Goal: Information Seeking & Learning: Learn about a topic

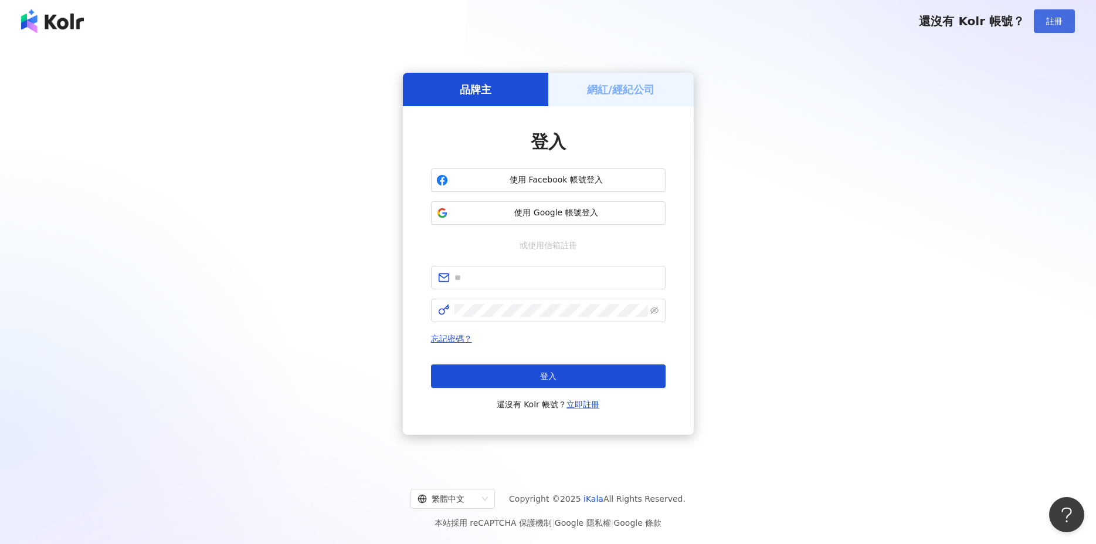
click at [1058, 27] on button "註冊" at bounding box center [1054, 20] width 41 height 23
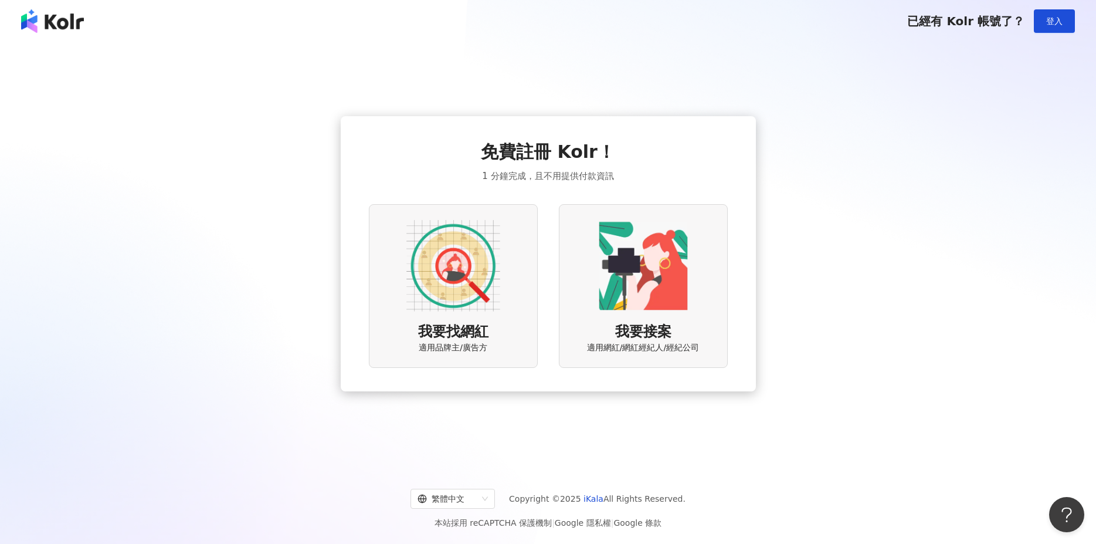
click at [473, 274] on img at bounding box center [453, 266] width 94 height 94
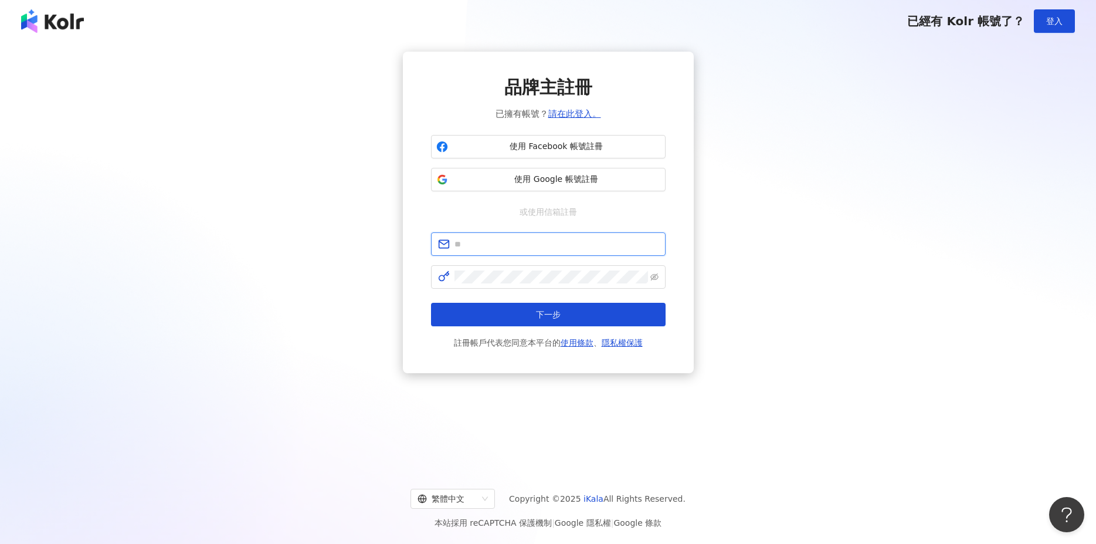
click at [497, 242] on input "text" at bounding box center [557, 244] width 204 height 13
click at [494, 245] on input "text" at bounding box center [557, 244] width 204 height 13
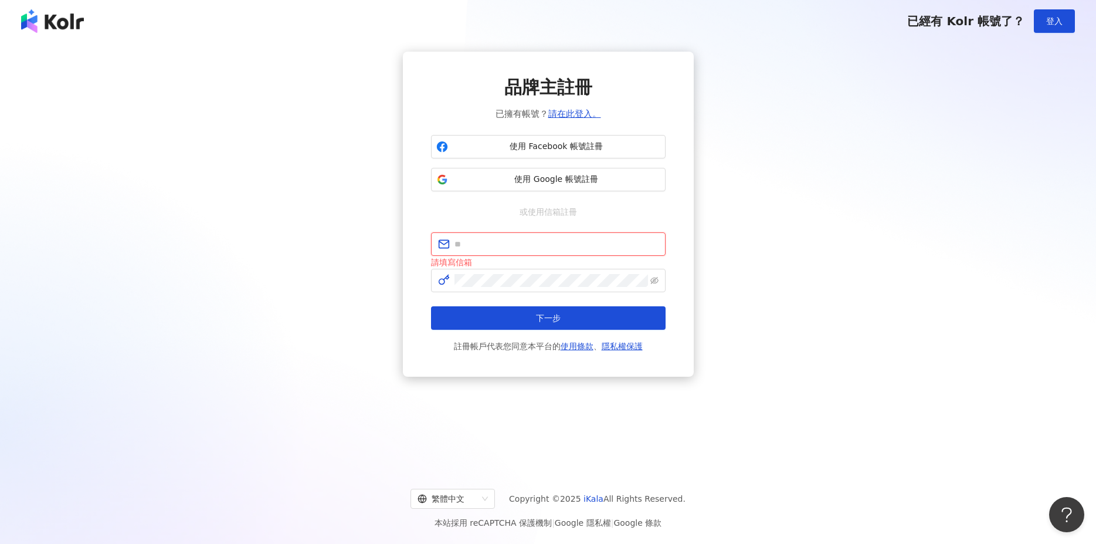
paste input "**********"
type input "**********"
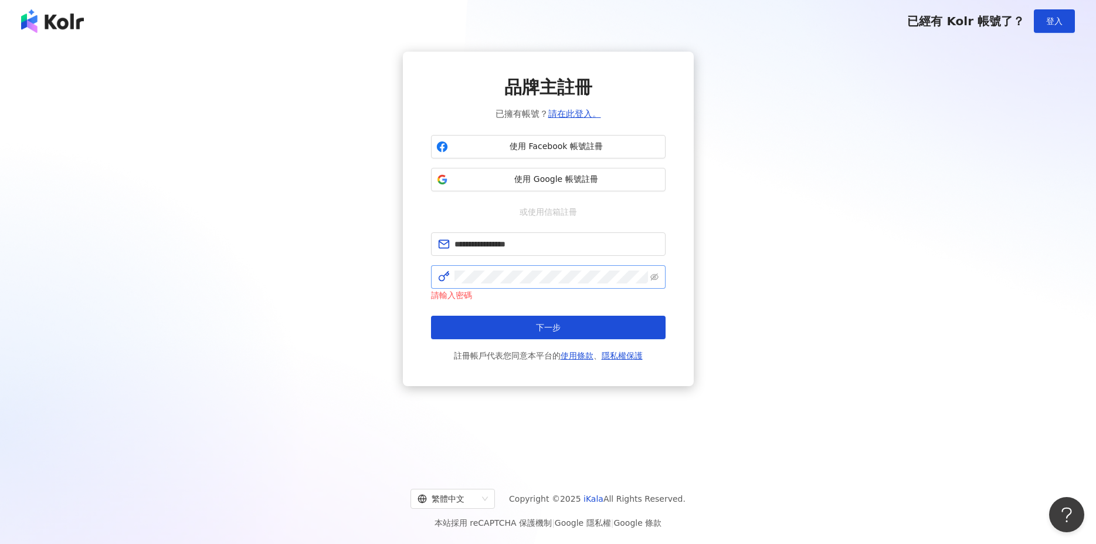
drag, startPoint x: 649, startPoint y: 276, endPoint x: 646, endPoint y: 285, distance: 10.0
click at [650, 276] on span at bounding box center [548, 276] width 235 height 23
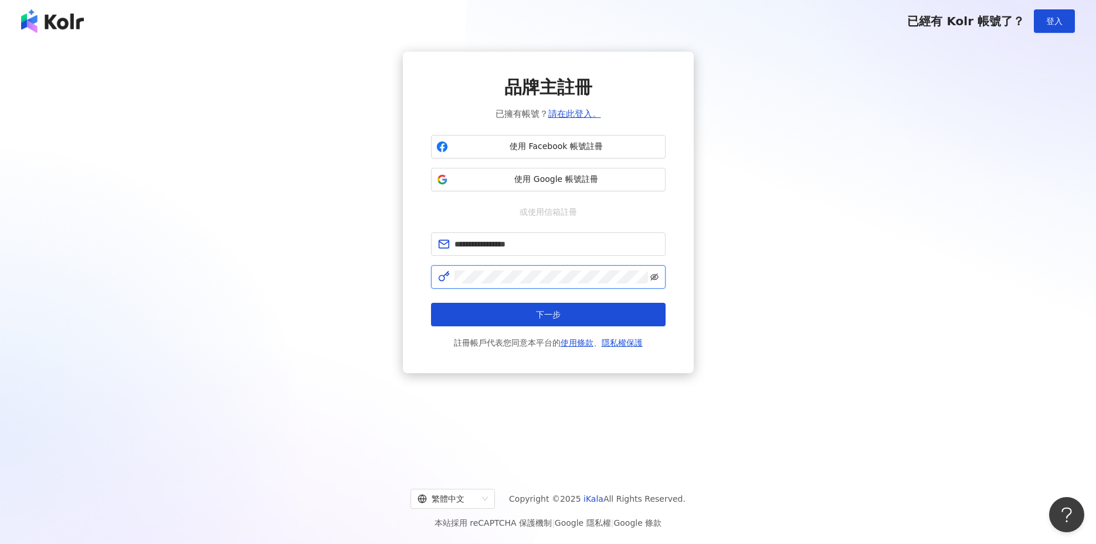
click at [655, 277] on icon "eye-invisible" at bounding box center [654, 277] width 8 height 8
click at [540, 307] on button "下一步" at bounding box center [548, 314] width 235 height 23
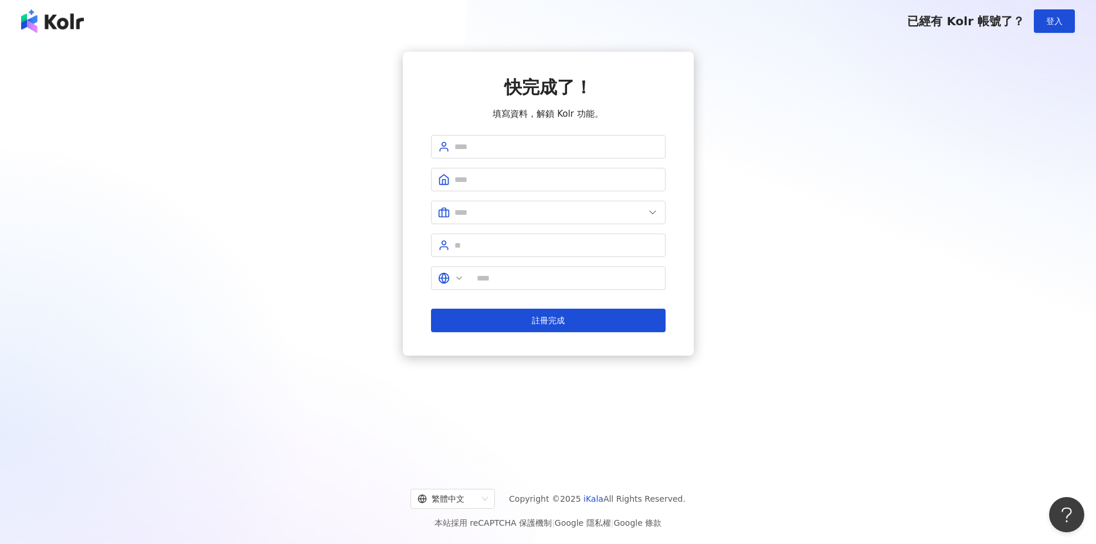
type input "**"
click at [478, 145] on input "text" at bounding box center [557, 146] width 204 height 13
click at [475, 143] on input "text" at bounding box center [557, 146] width 204 height 13
type input "*"
drag, startPoint x: 463, startPoint y: 147, endPoint x: 381, endPoint y: 145, distance: 81.5
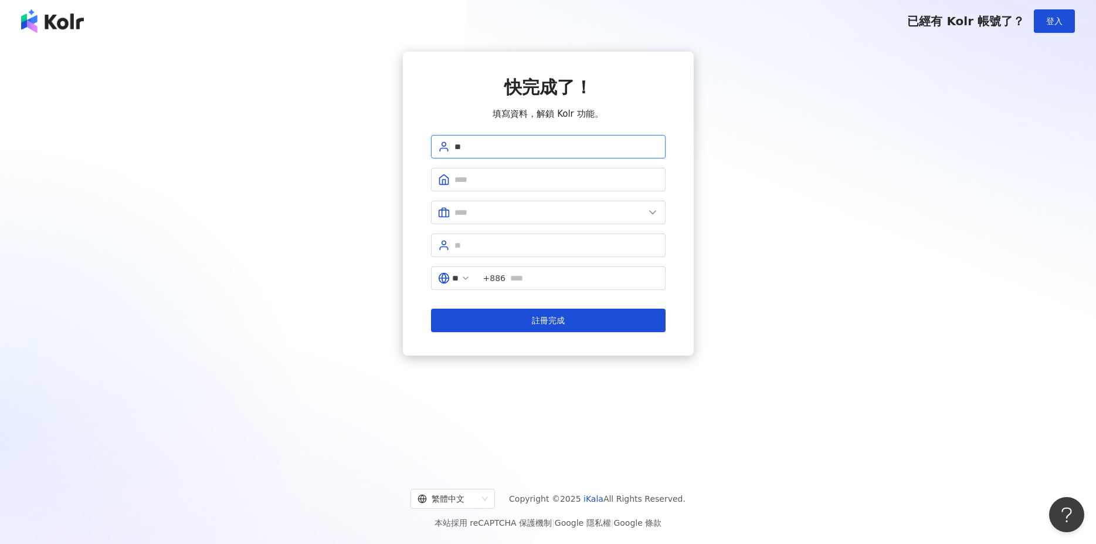
click at [455, 145] on input "**" at bounding box center [557, 146] width 204 height 13
paste input "*****"
type input "*******"
click at [486, 181] on input "text" at bounding box center [557, 179] width 204 height 13
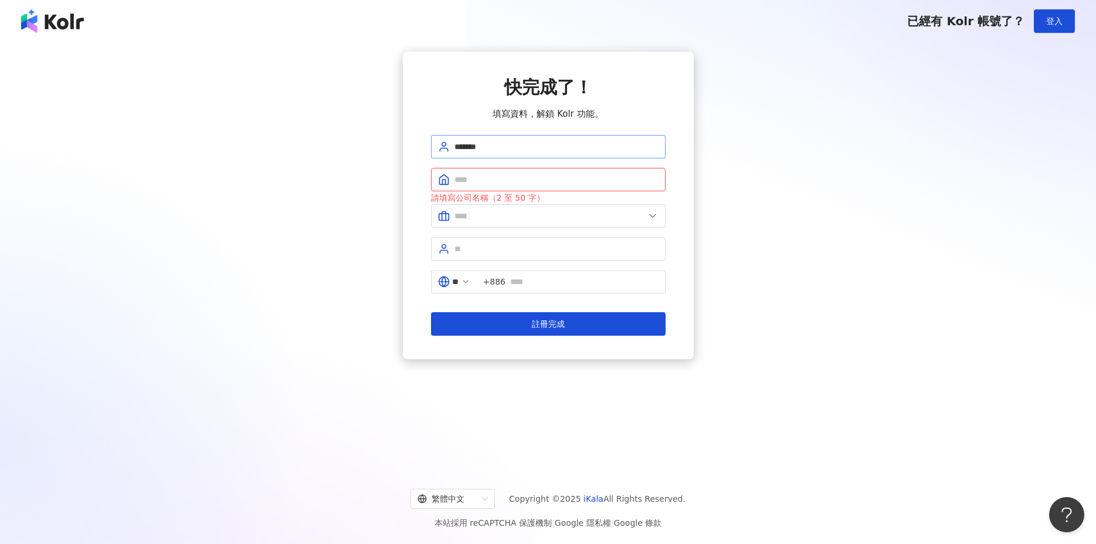
click at [482, 181] on form "******* 請填寫公司名稱（2 至 50 字） ** +886 註冊完成" at bounding box center [548, 235] width 235 height 201
click at [476, 181] on input "text" at bounding box center [557, 179] width 204 height 13
type input "*"
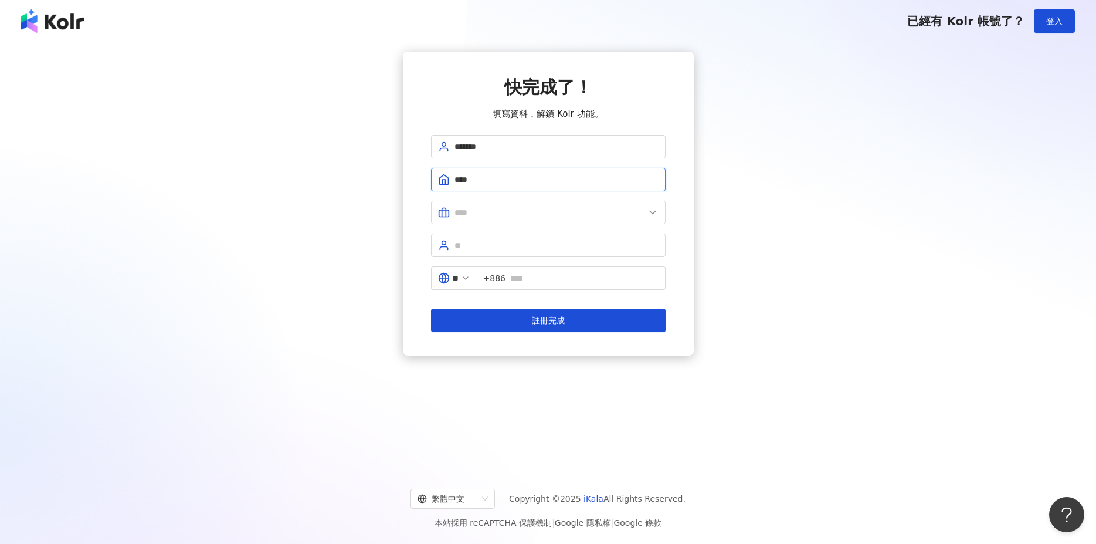
paste input "*****"
type input "*********"
click at [316, 270] on div "快完成了！ 填寫資料，解鎖 Kolr 功能。 ******* ********* ** +886 註冊完成" at bounding box center [548, 204] width 1068 height 304
click at [484, 211] on input "text" at bounding box center [550, 212] width 190 height 13
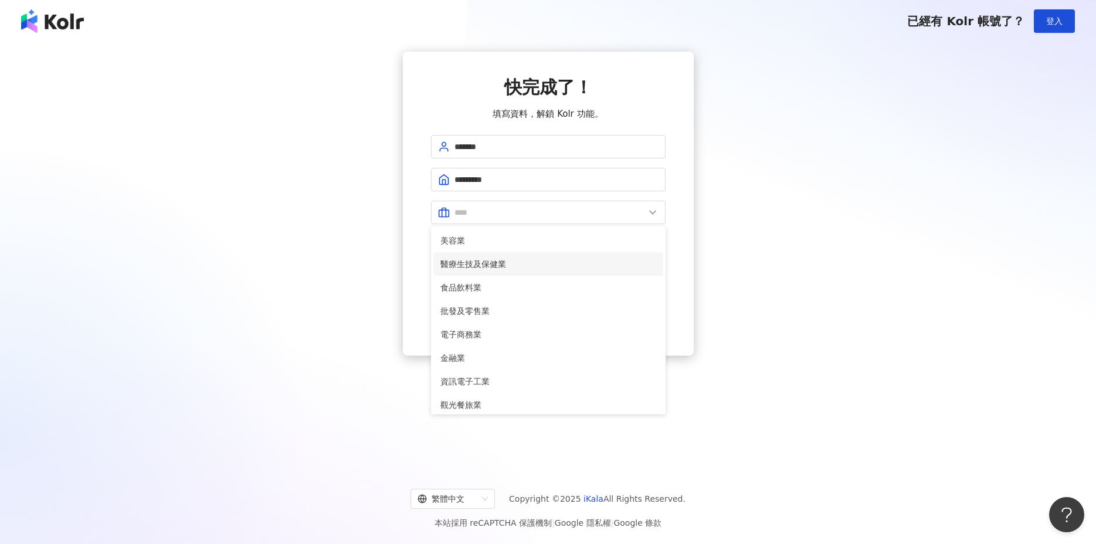
click at [466, 269] on span "醫療生技及保健業" at bounding box center [548, 263] width 216 height 13
type input "********"
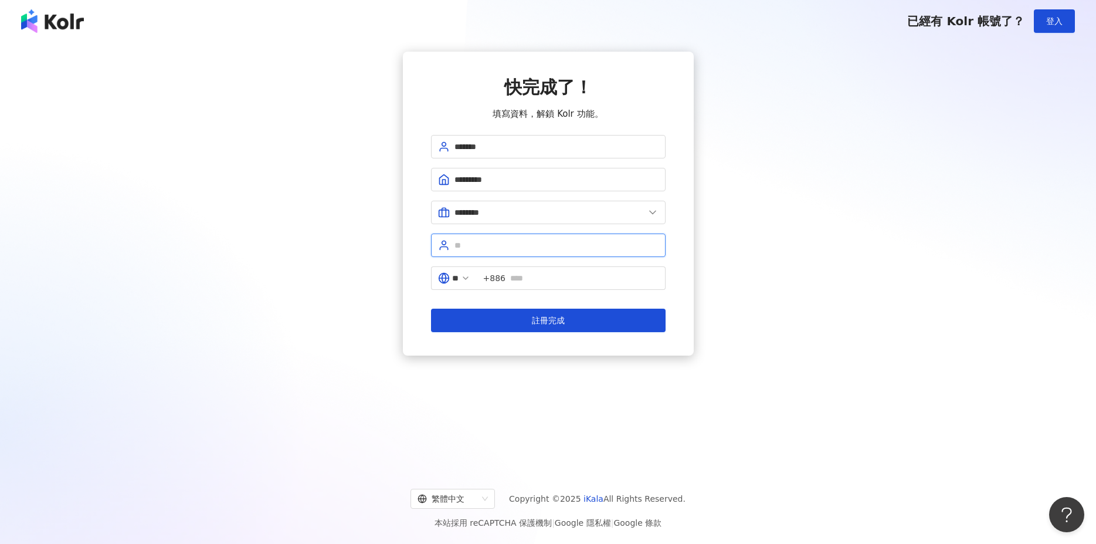
click at [470, 247] on input "text" at bounding box center [557, 245] width 204 height 13
type input "**"
click at [498, 279] on span "+886" at bounding box center [494, 278] width 22 height 13
click at [470, 276] on icon at bounding box center [465, 277] width 9 height 9
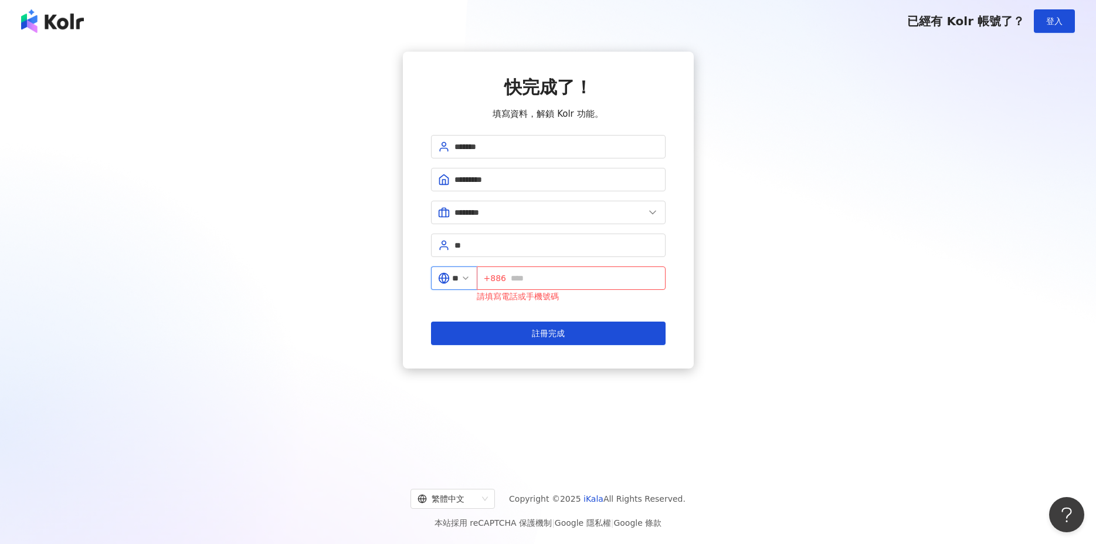
click at [459, 278] on input "**" at bounding box center [455, 278] width 6 height 13
click at [419, 384] on div "日本" at bounding box center [412, 380] width 113 height 21
type input "**"
click at [532, 282] on input "text" at bounding box center [582, 278] width 152 height 13
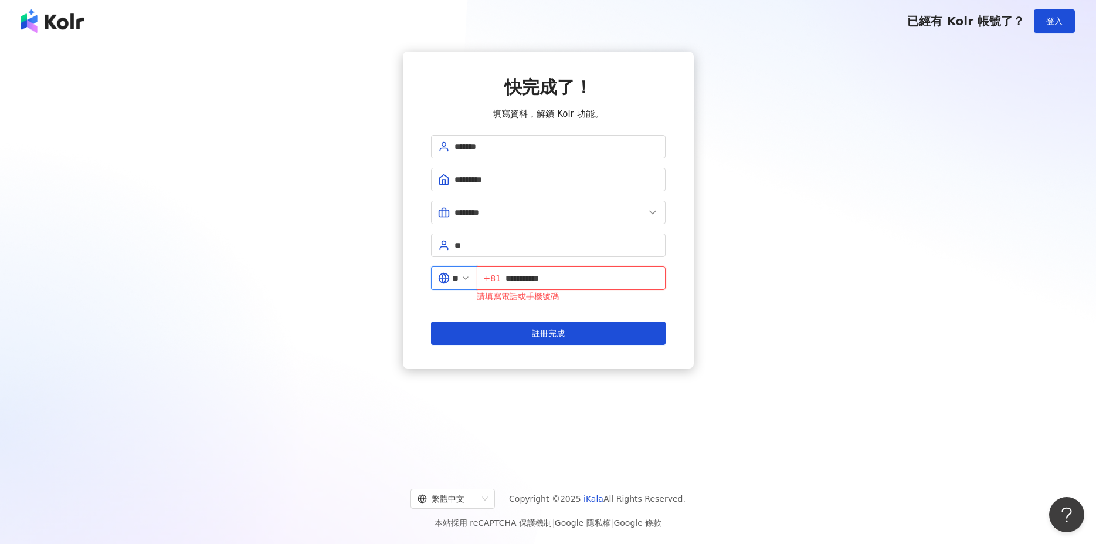
type input "**********"
click at [687, 379] on div "**********" at bounding box center [548, 253] width 1096 height 423
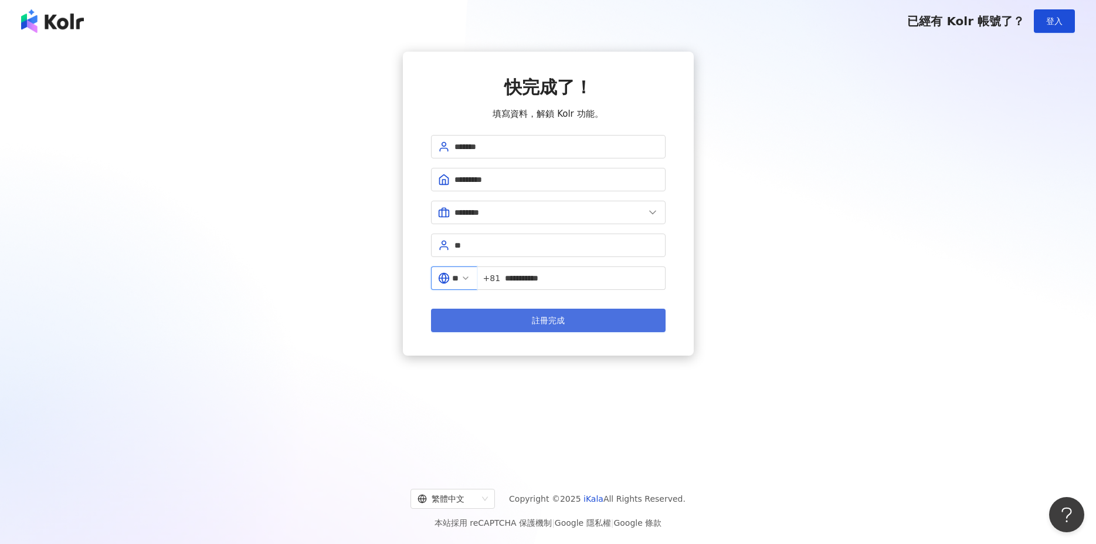
click at [540, 324] on span "註冊完成" at bounding box center [548, 320] width 33 height 9
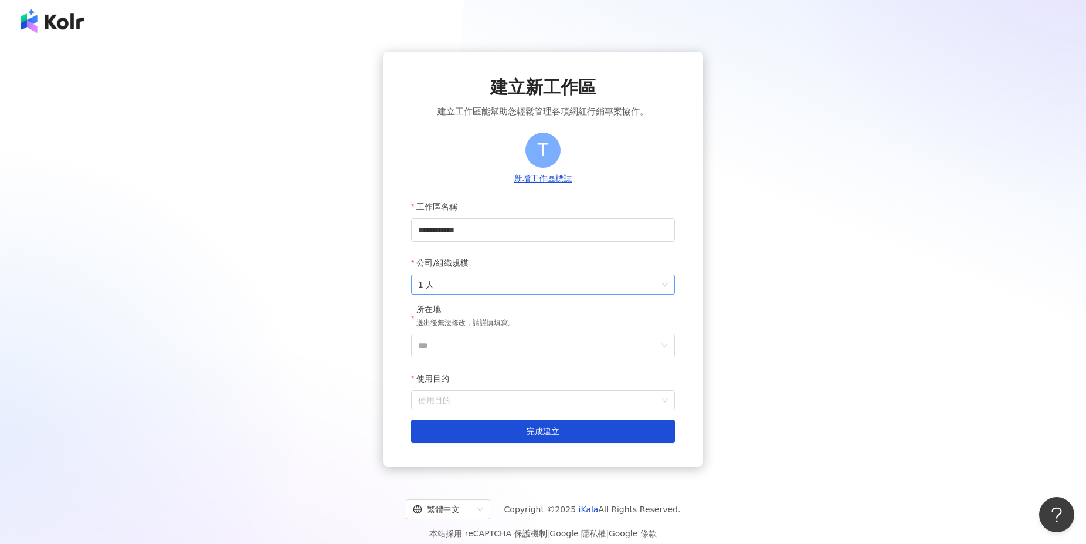
click at [453, 286] on span "1 人" at bounding box center [543, 284] width 250 height 19
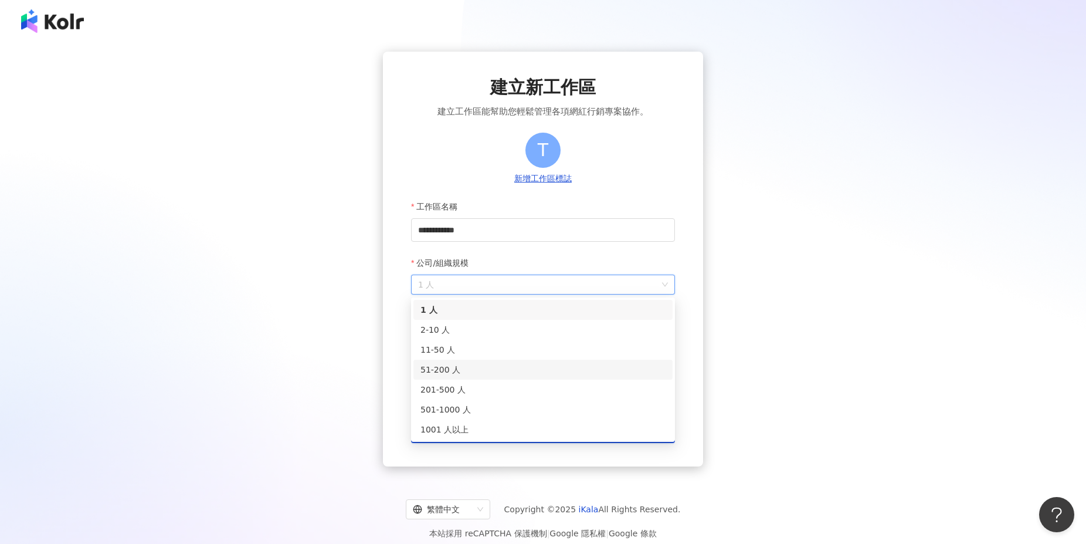
click at [459, 366] on div "51-200 人" at bounding box center [543, 369] width 245 height 13
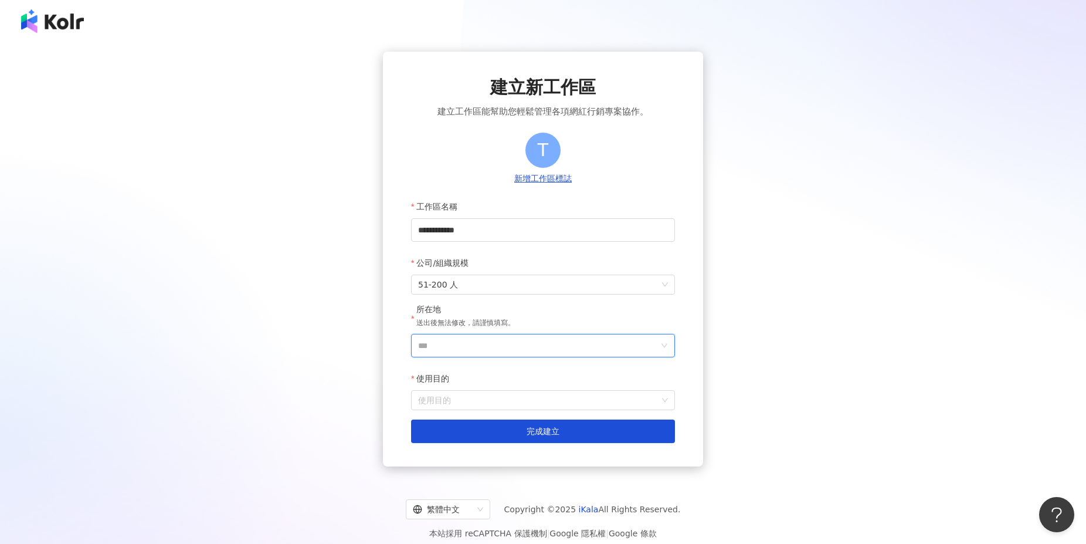
click at [453, 353] on input "***" at bounding box center [538, 345] width 240 height 22
click at [585, 220] on div "日本" at bounding box center [610, 222] width 113 height 21
click at [460, 406] on input "使用目的" at bounding box center [543, 400] width 250 height 19
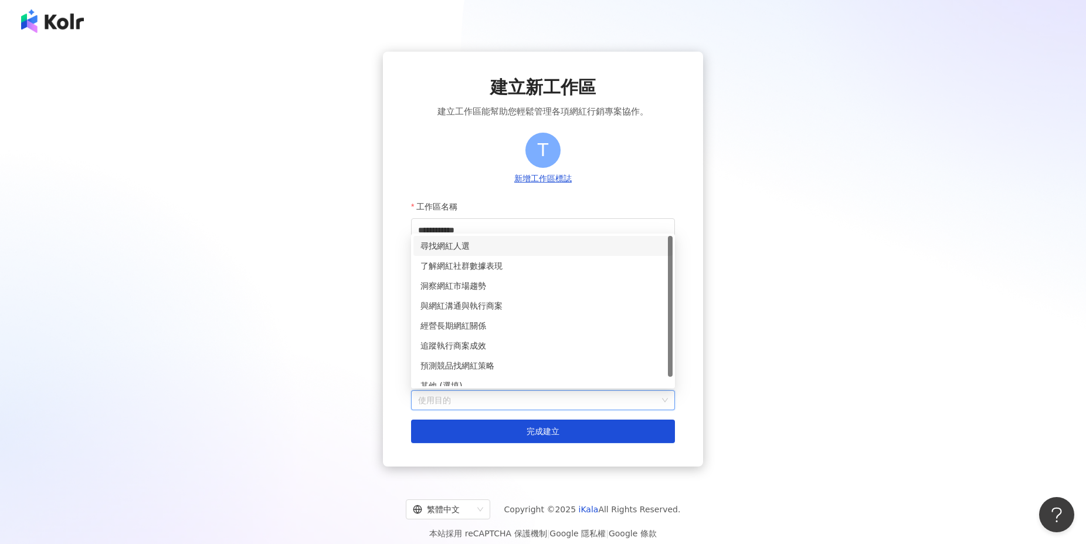
click at [451, 249] on div "尋找網紅人選" at bounding box center [543, 245] width 245 height 13
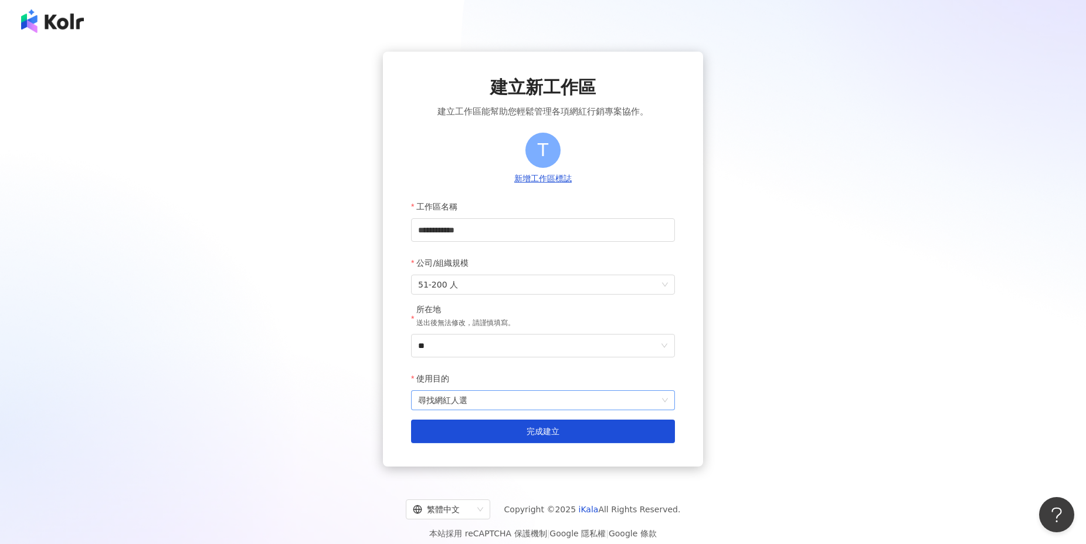
click at [480, 402] on span "尋找網紅人選" at bounding box center [543, 400] width 250 height 19
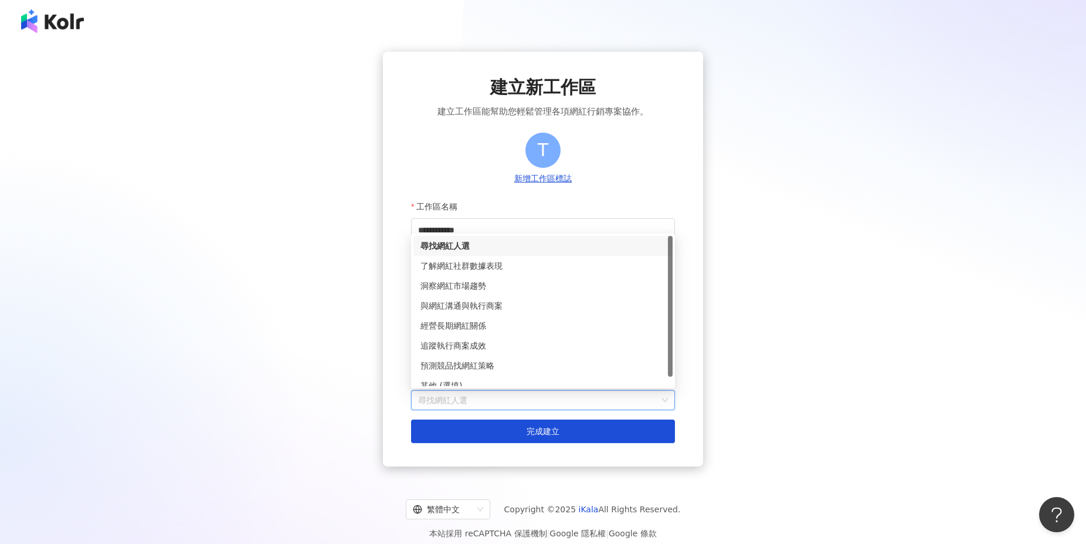
click at [340, 408] on div "**********" at bounding box center [543, 259] width 1058 height 415
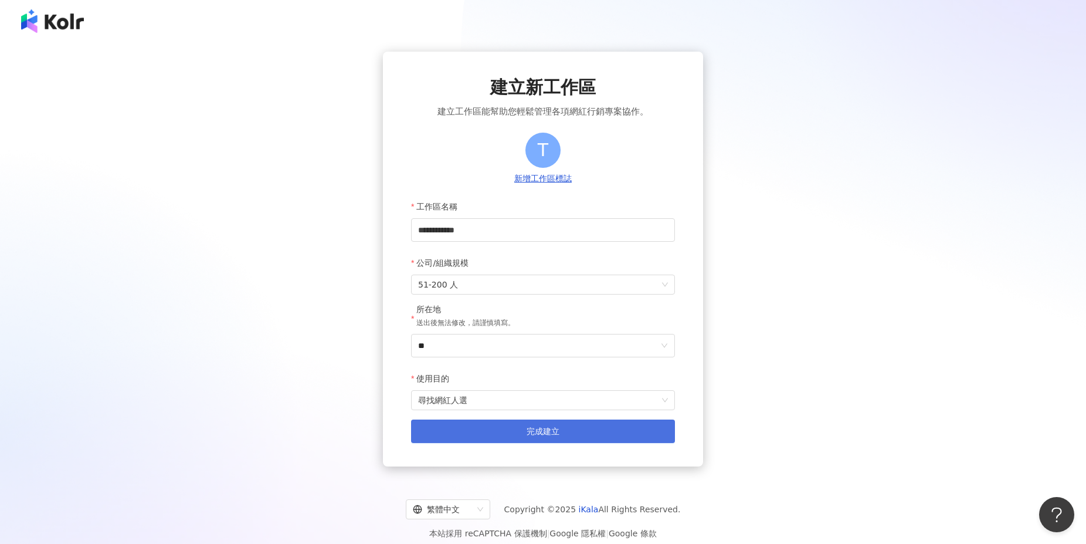
click at [492, 437] on button "完成建立" at bounding box center [543, 430] width 264 height 23
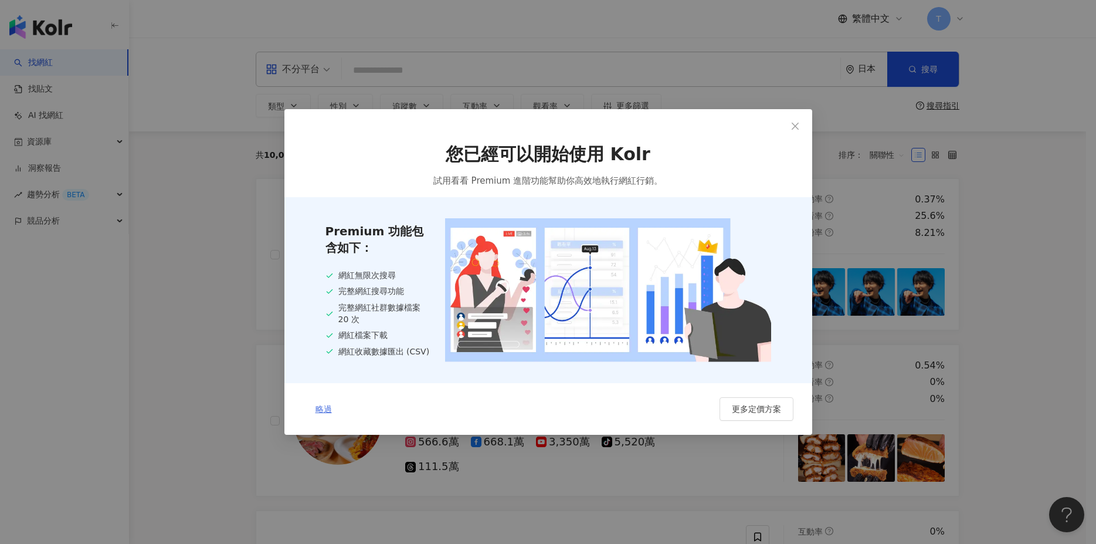
click at [326, 411] on span "略過" at bounding box center [324, 408] width 16 height 9
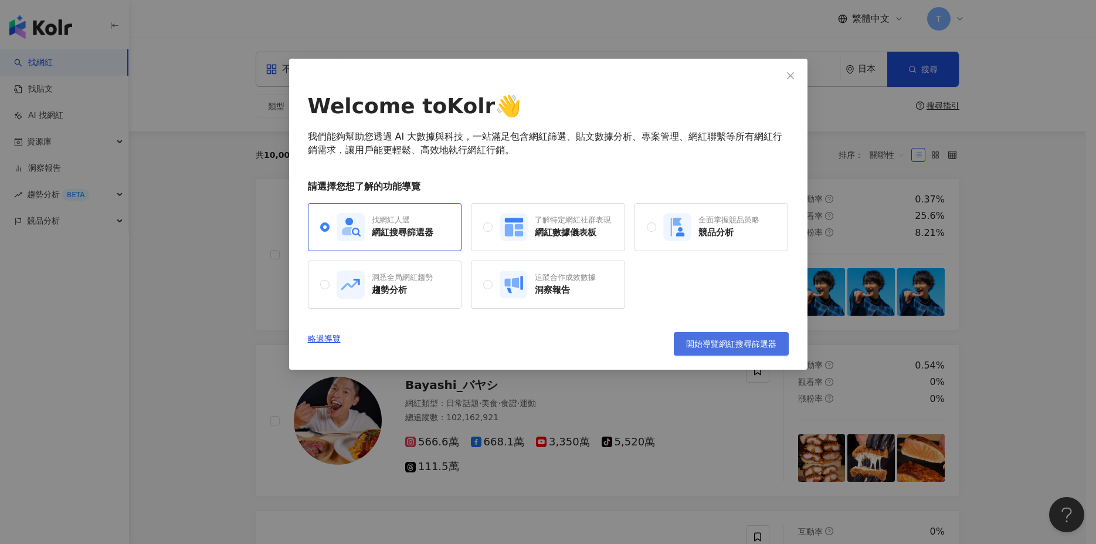
click at [714, 345] on span "開始導覽網紅搜尋篩選器" at bounding box center [731, 343] width 90 height 9
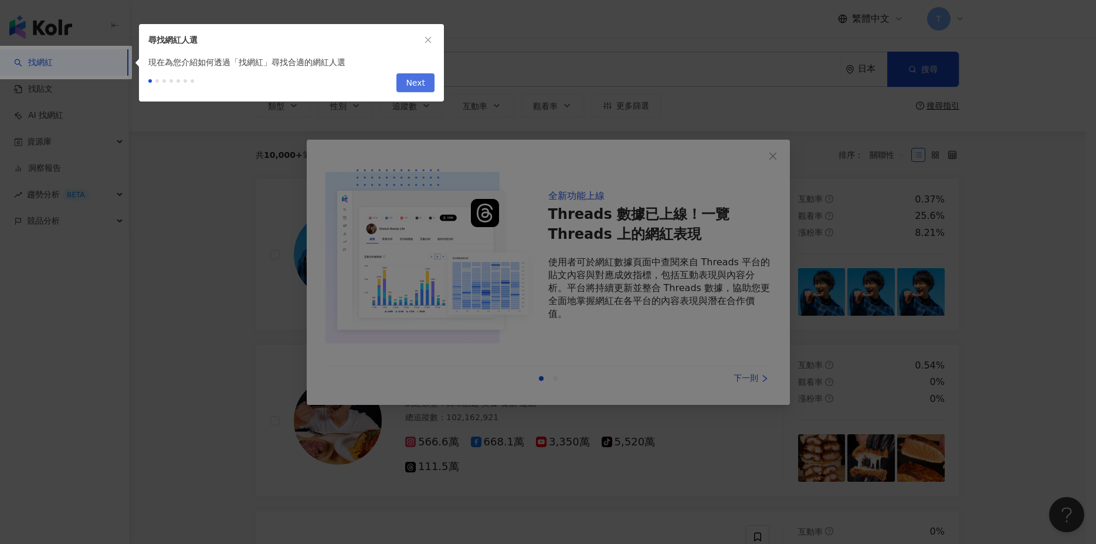
click at [421, 84] on span "Next" at bounding box center [415, 83] width 19 height 19
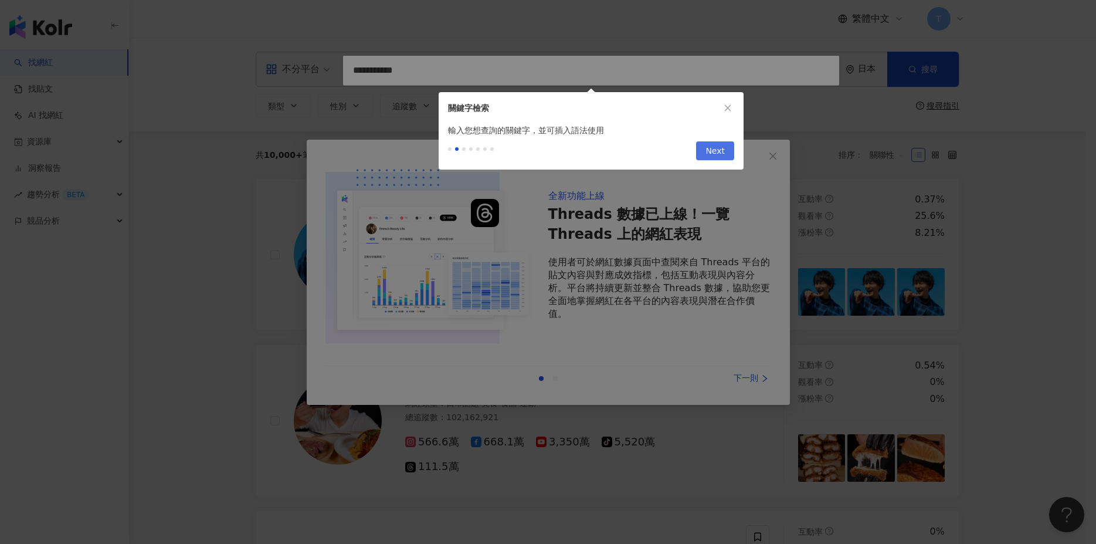
type input "**********"
click at [703, 151] on button "Next" at bounding box center [715, 150] width 38 height 19
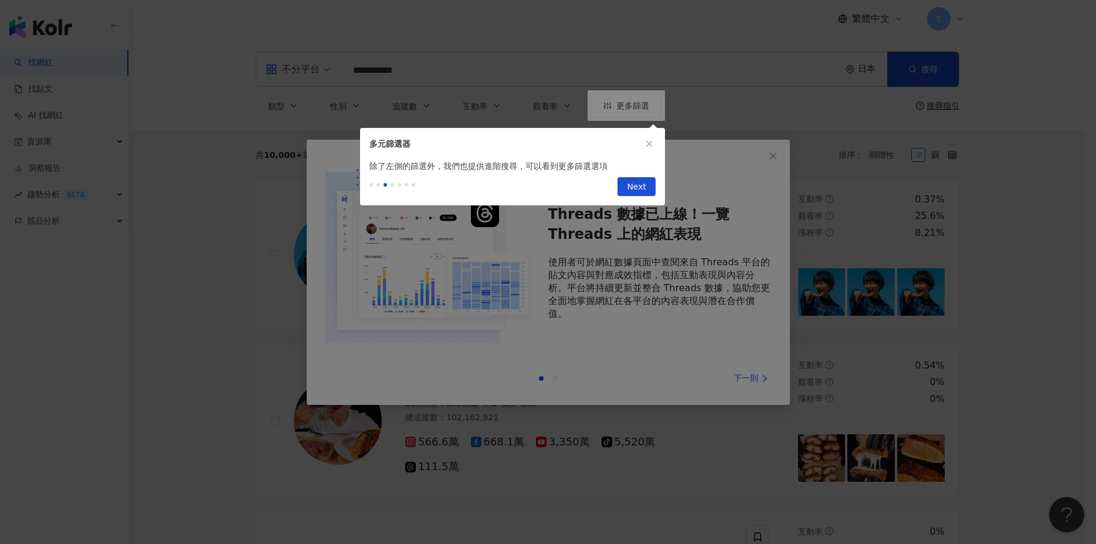
click at [648, 188] on button "Next" at bounding box center [637, 186] width 38 height 19
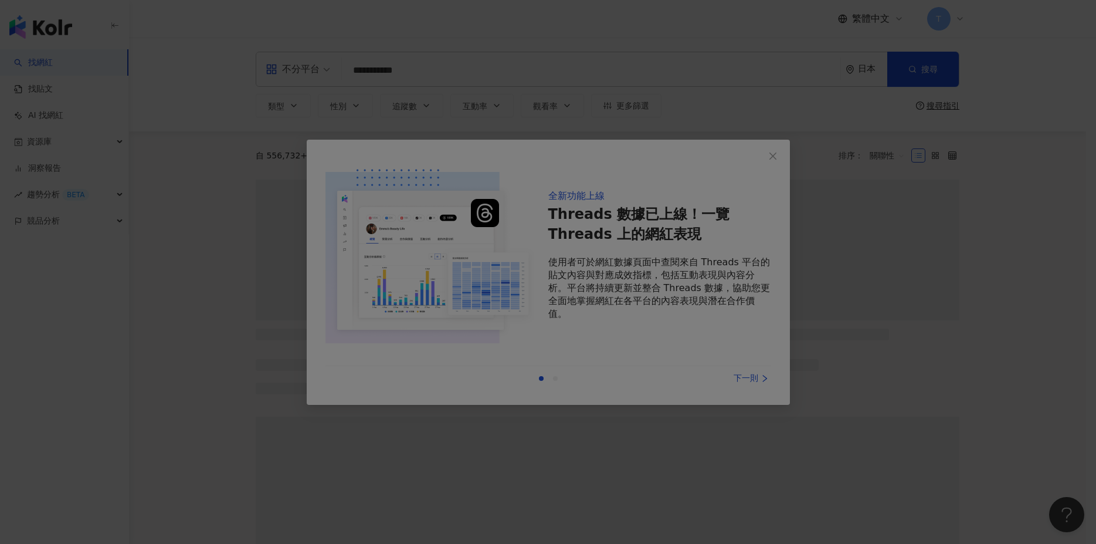
click at [858, 390] on div at bounding box center [548, 272] width 1096 height 544
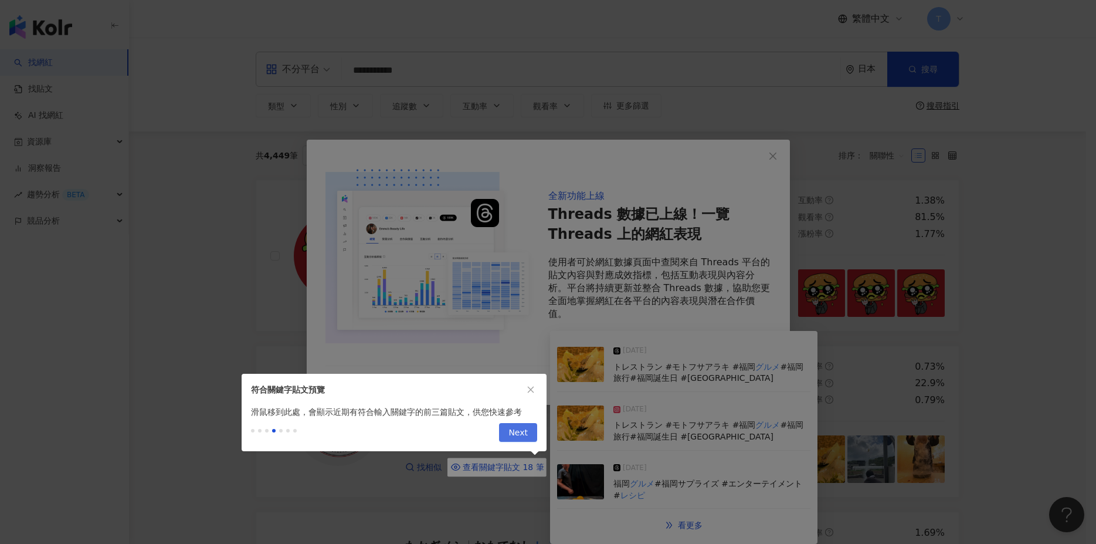
click at [512, 435] on span "Next" at bounding box center [518, 432] width 19 height 19
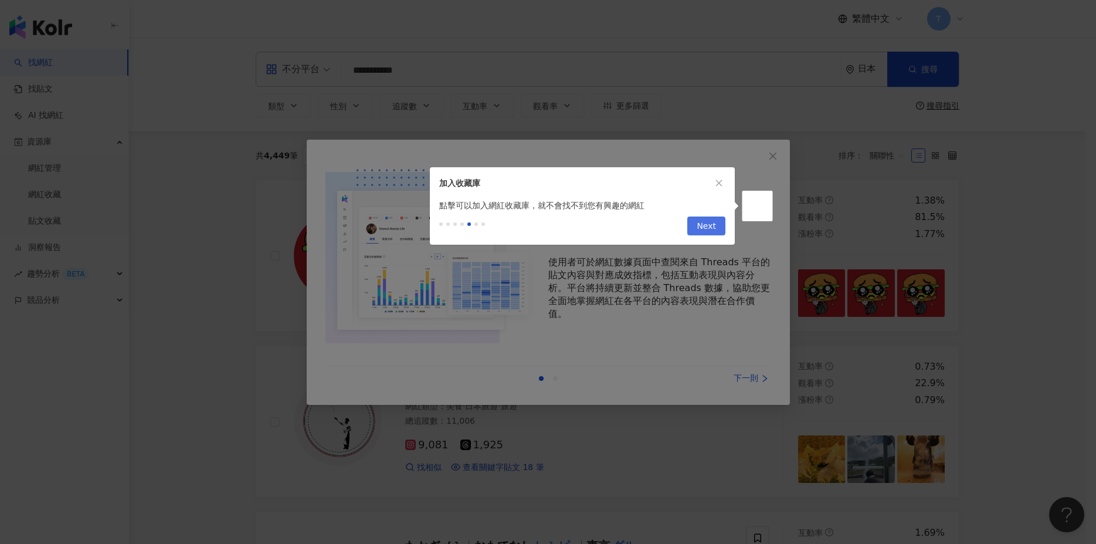
click at [701, 228] on span "Next" at bounding box center [706, 226] width 19 height 19
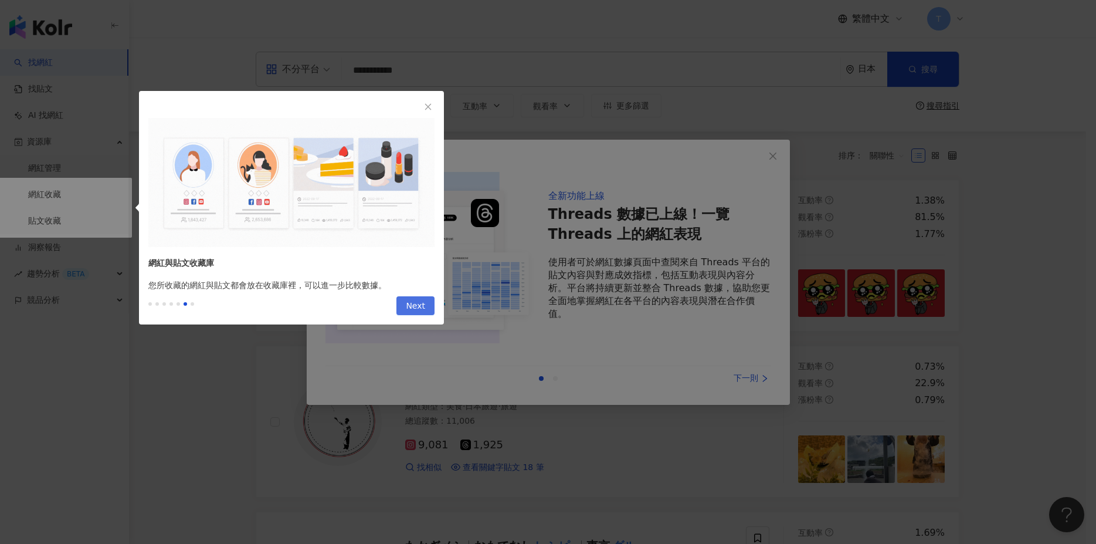
click at [412, 301] on span "Next" at bounding box center [415, 306] width 19 height 19
click at [413, 302] on span "Next" at bounding box center [415, 306] width 19 height 19
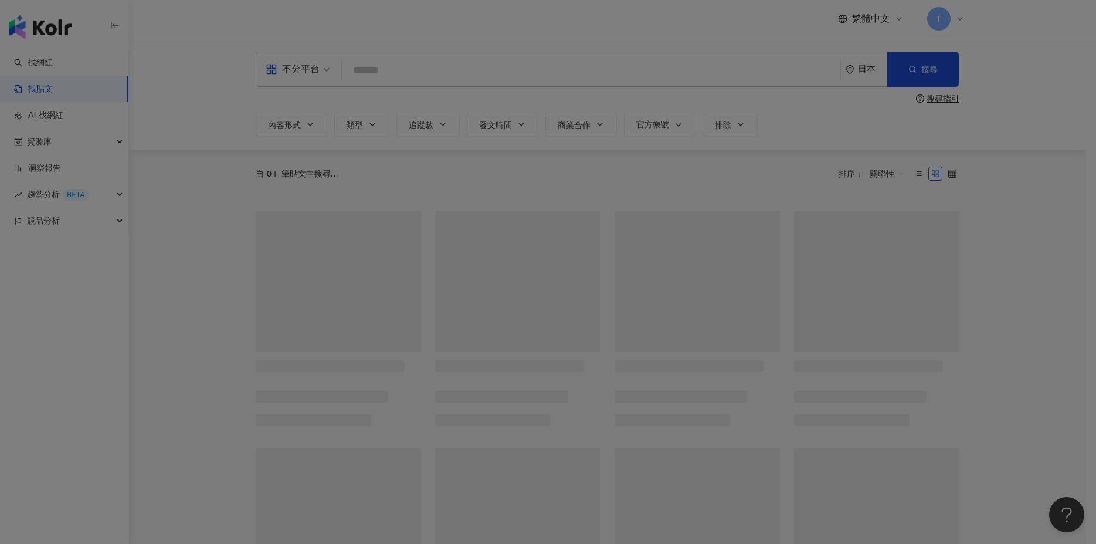
click at [413, 308] on div at bounding box center [548, 272] width 1096 height 544
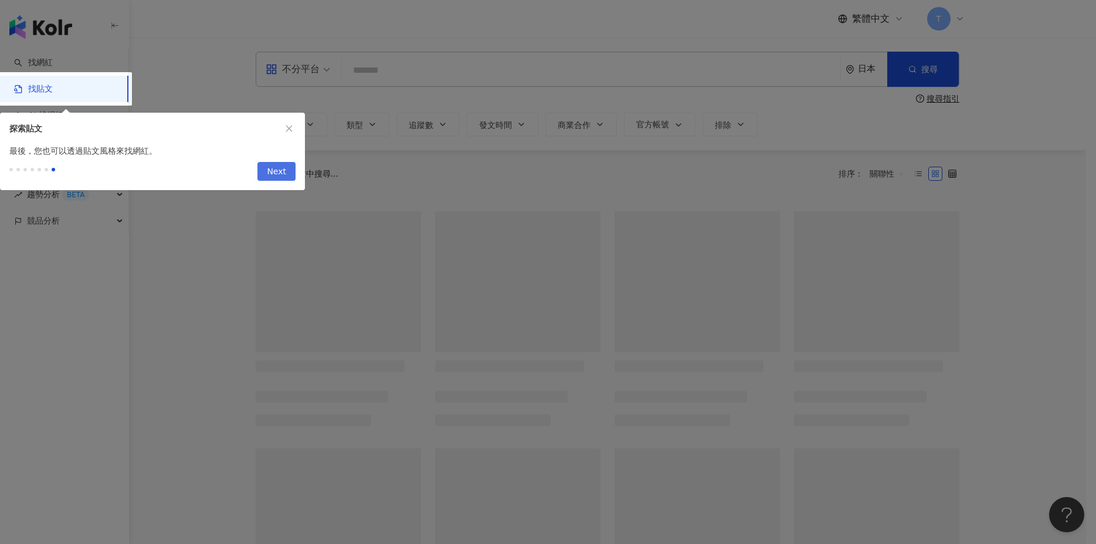
click at [294, 167] on button "Next" at bounding box center [276, 171] width 38 height 19
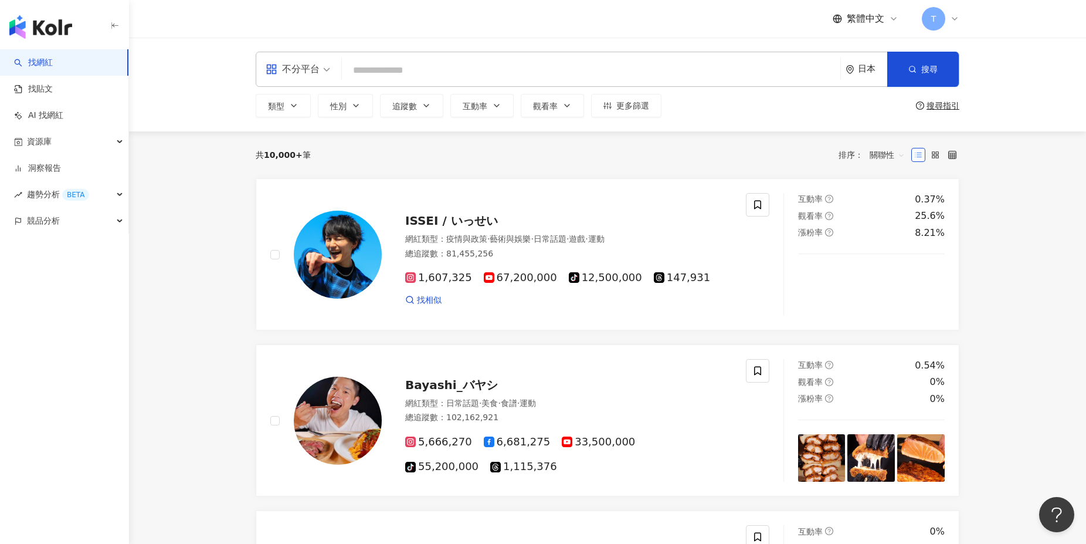
click at [300, 74] on div "找網紅 找貼文 AI 找網紅 資源庫 網紅管理 網紅收藏 貼文收藏 洞察報告 趨勢分析 BETA 競品分析 繁體中文 T 不分平台 日本 搜尋 類型 性別 追…" at bounding box center [543, 272] width 1086 height 544
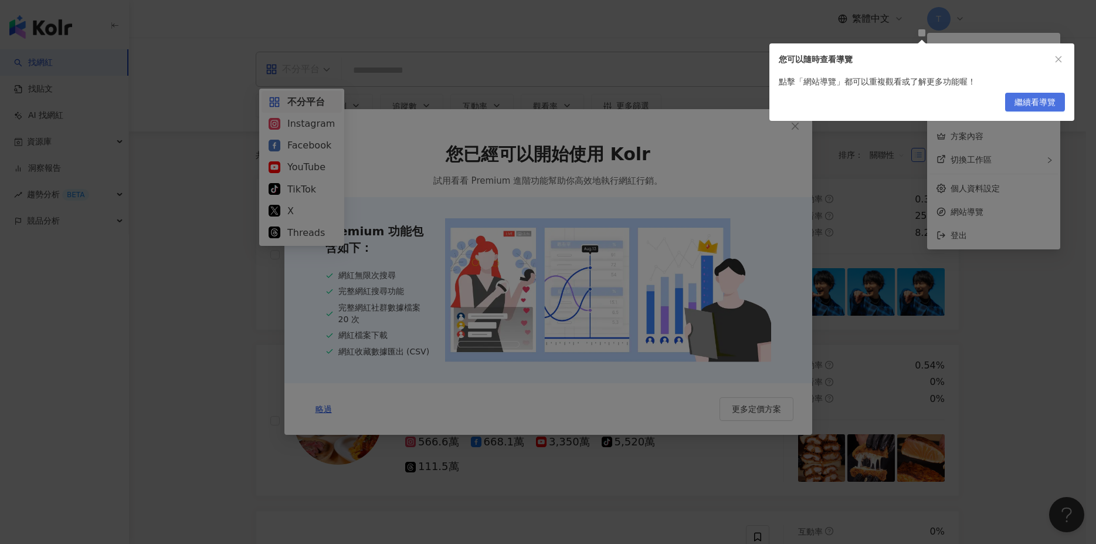
click at [1023, 103] on span "繼續看導覽" at bounding box center [1035, 102] width 41 height 19
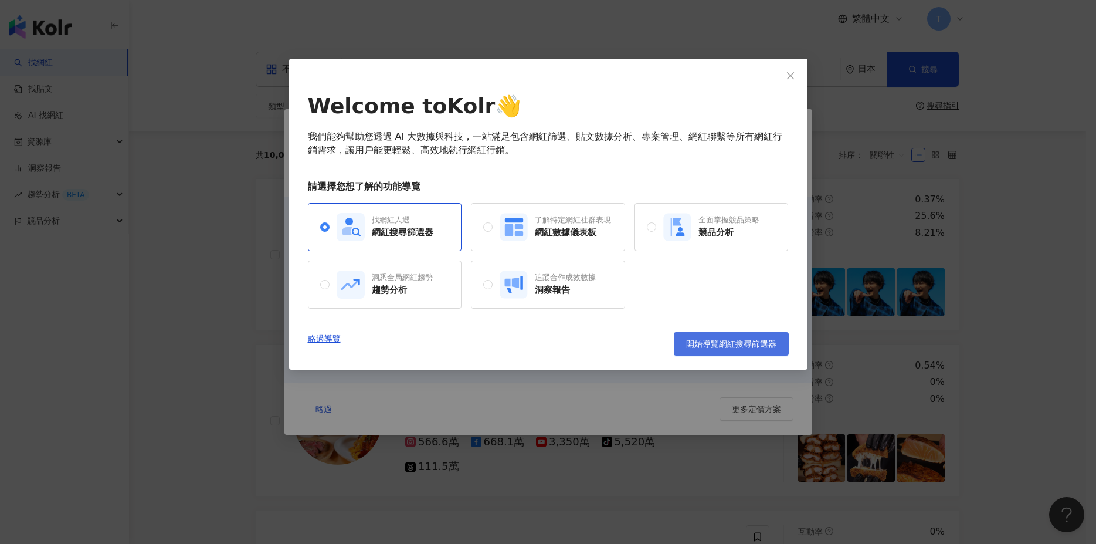
click at [703, 345] on span "開始導覽網紅搜尋篩選器" at bounding box center [731, 343] width 90 height 9
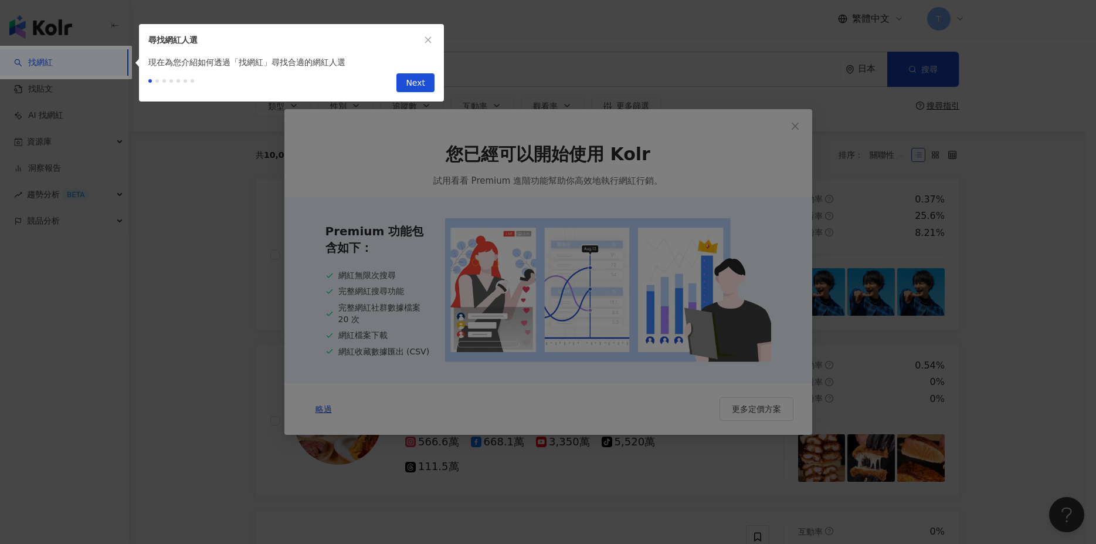
click at [422, 84] on span "Next" at bounding box center [415, 83] width 19 height 19
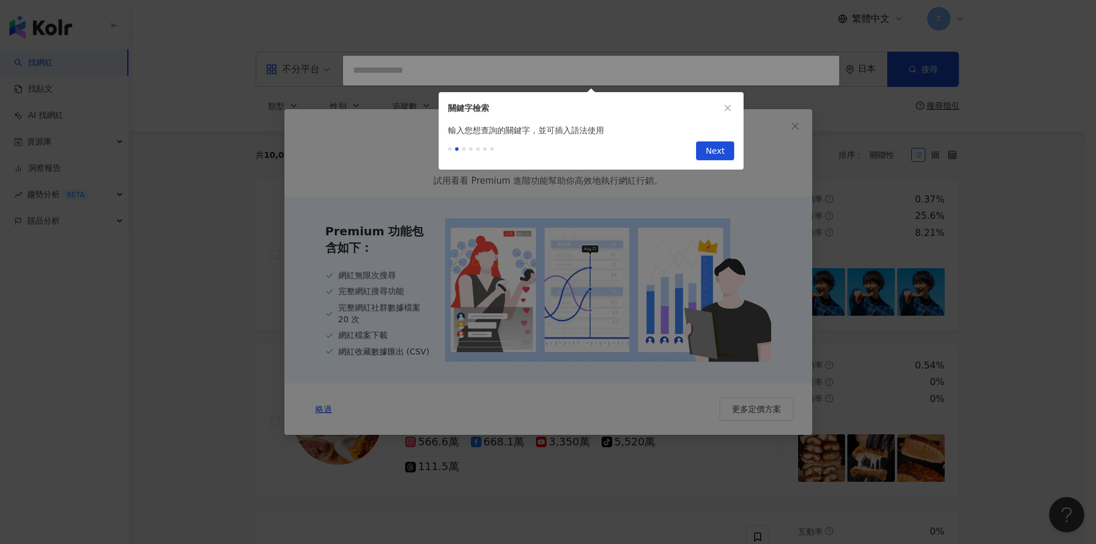
type input "**********"
click at [713, 157] on span "Next" at bounding box center [715, 151] width 19 height 19
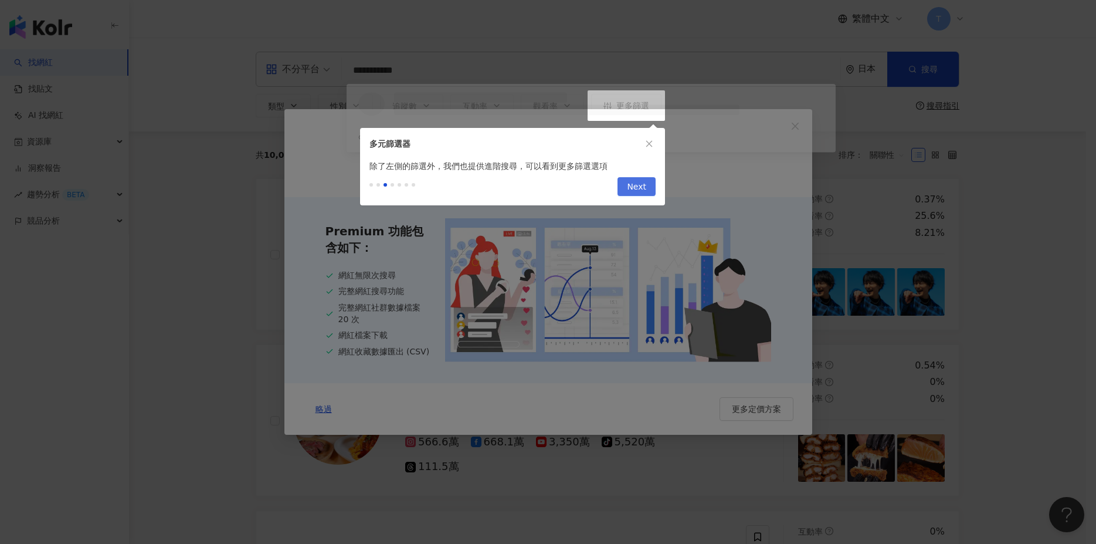
click at [640, 184] on span "Next" at bounding box center [636, 187] width 19 height 19
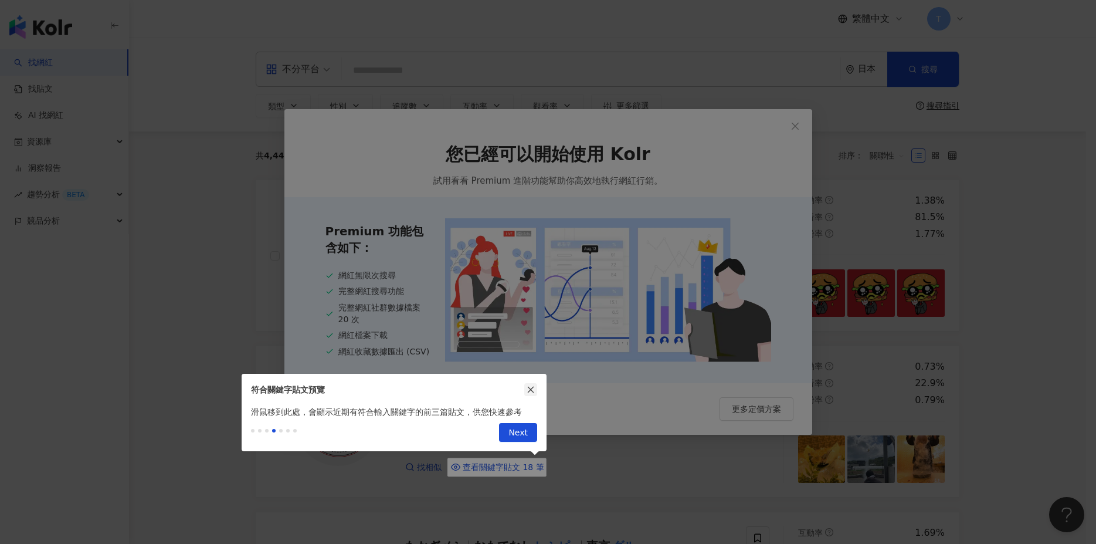
click at [534, 384] on button "button" at bounding box center [530, 389] width 13 height 13
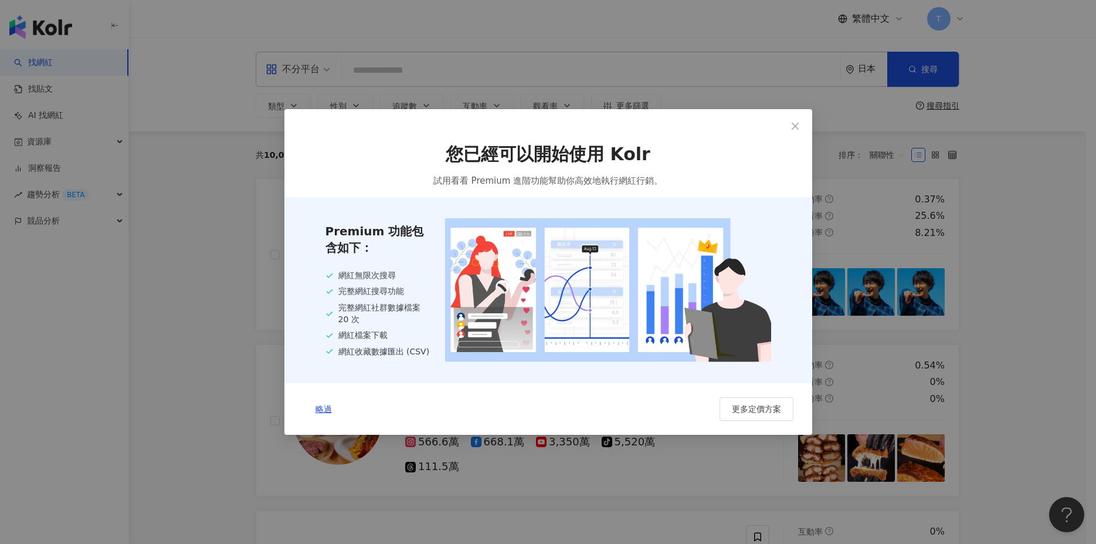
click at [327, 409] on body "找網紅 找貼文 AI 找網紅 資源庫 網紅管理 網紅收藏 貼文收藏 洞察報告 趨勢分析 BETA 競品分析 繁體中文 T 不分平台 日本 搜尋 loading…" at bounding box center [543, 272] width 1086 height 544
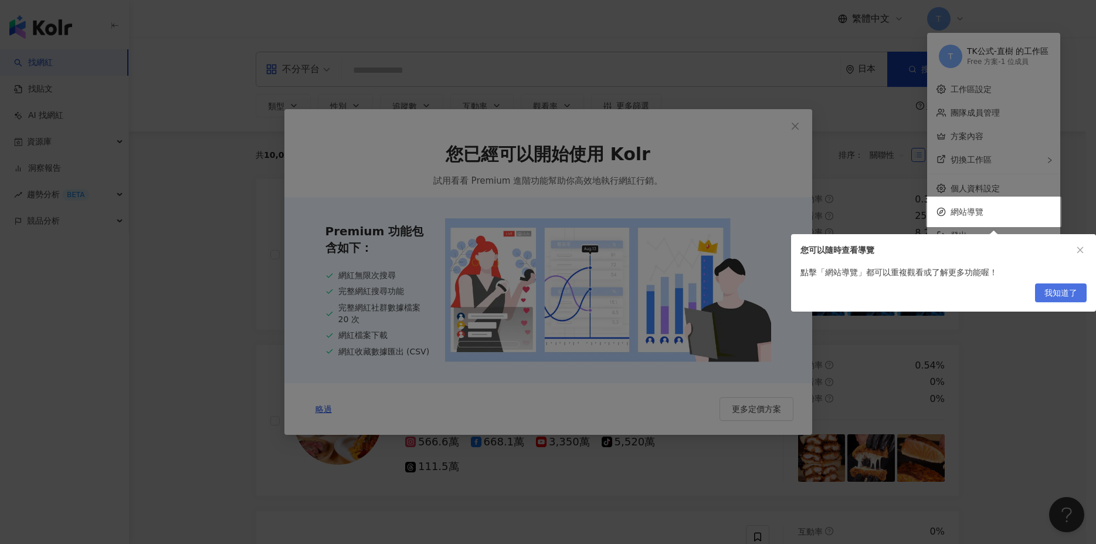
click at [1048, 292] on span "我知道了" at bounding box center [1061, 293] width 33 height 19
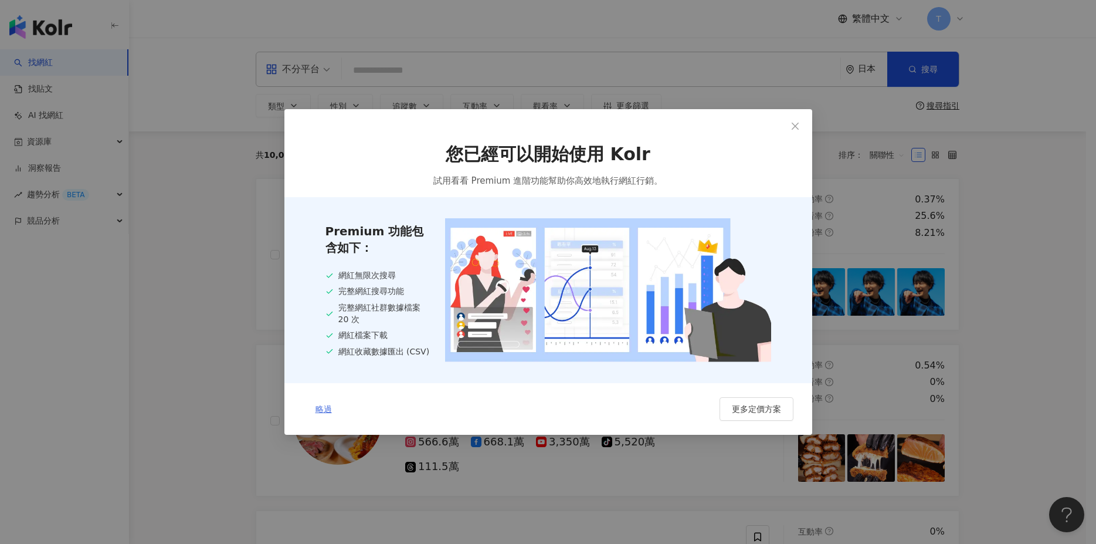
click at [321, 407] on span "略過" at bounding box center [324, 408] width 16 height 9
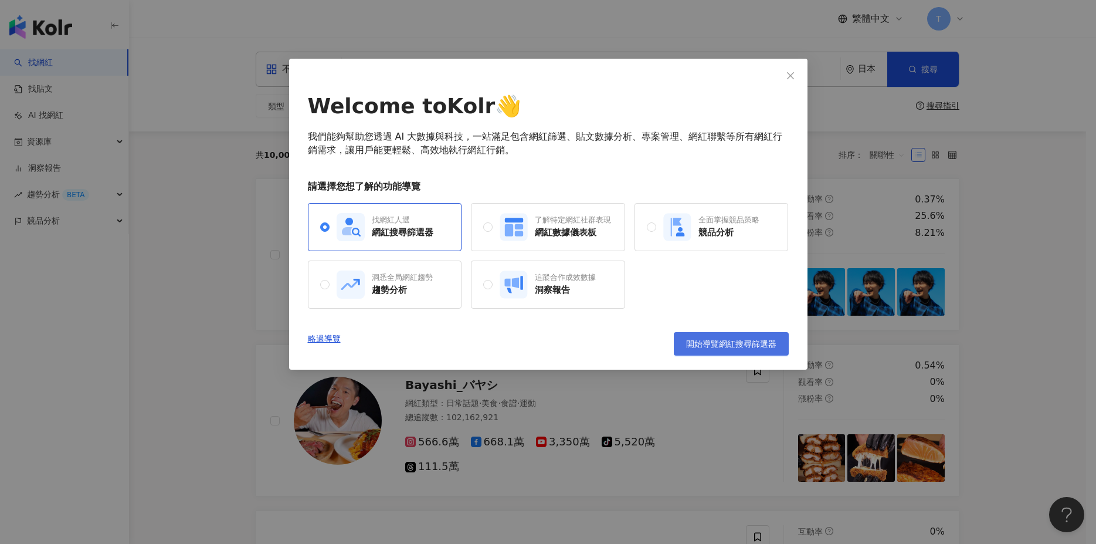
click at [720, 344] on span "開始導覽網紅搜尋篩選器" at bounding box center [731, 343] width 90 height 9
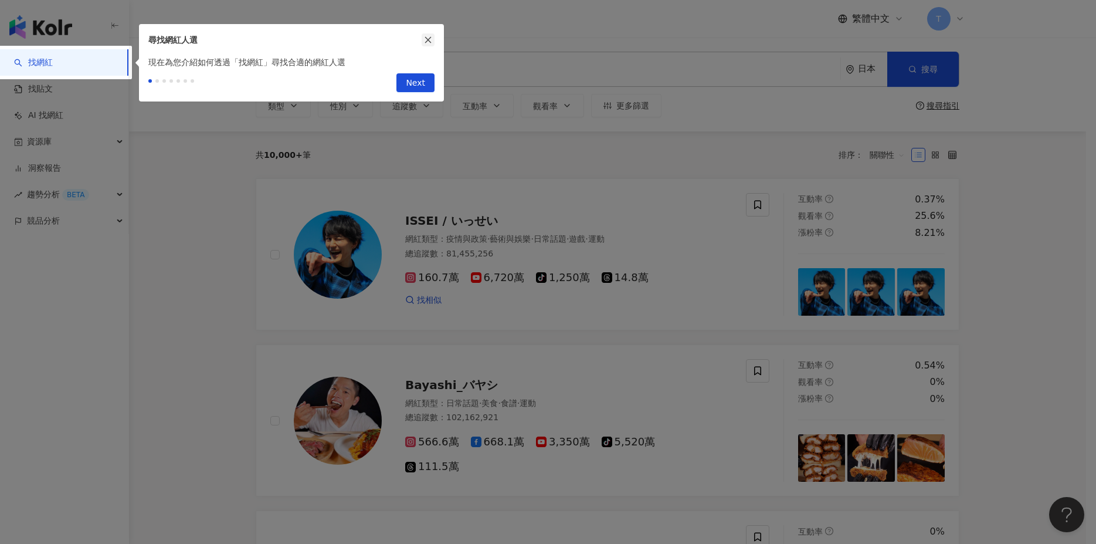
click at [423, 44] on button "button" at bounding box center [428, 39] width 13 height 13
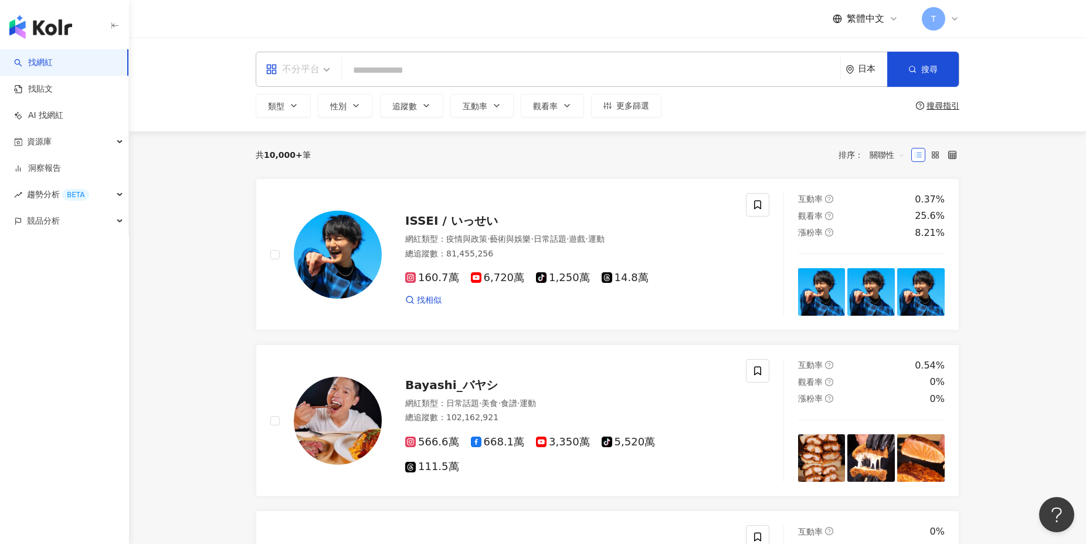
click at [311, 73] on div "不分平台" at bounding box center [293, 69] width 54 height 19
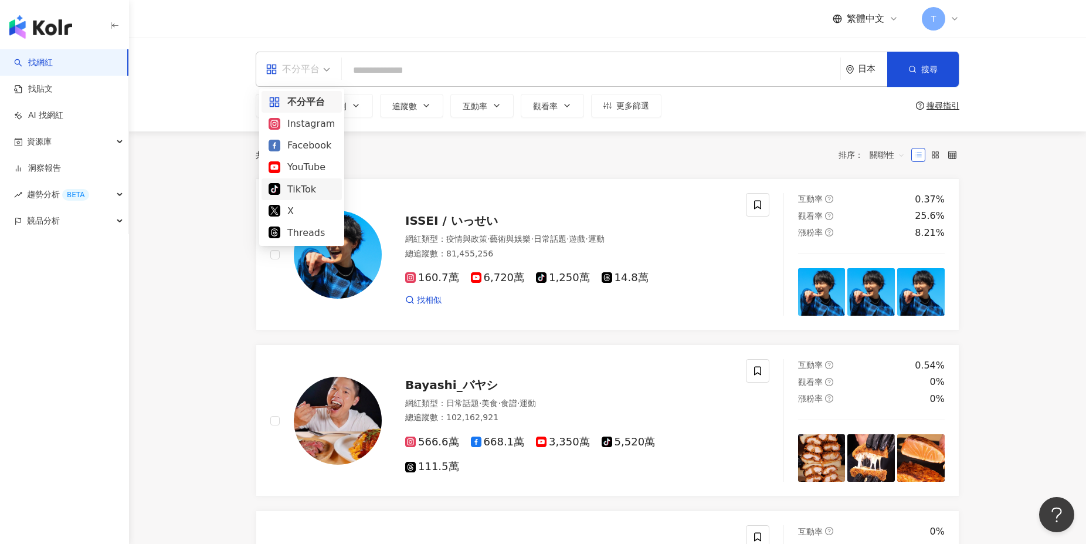
click at [291, 192] on div "TikTok" at bounding box center [302, 189] width 66 height 15
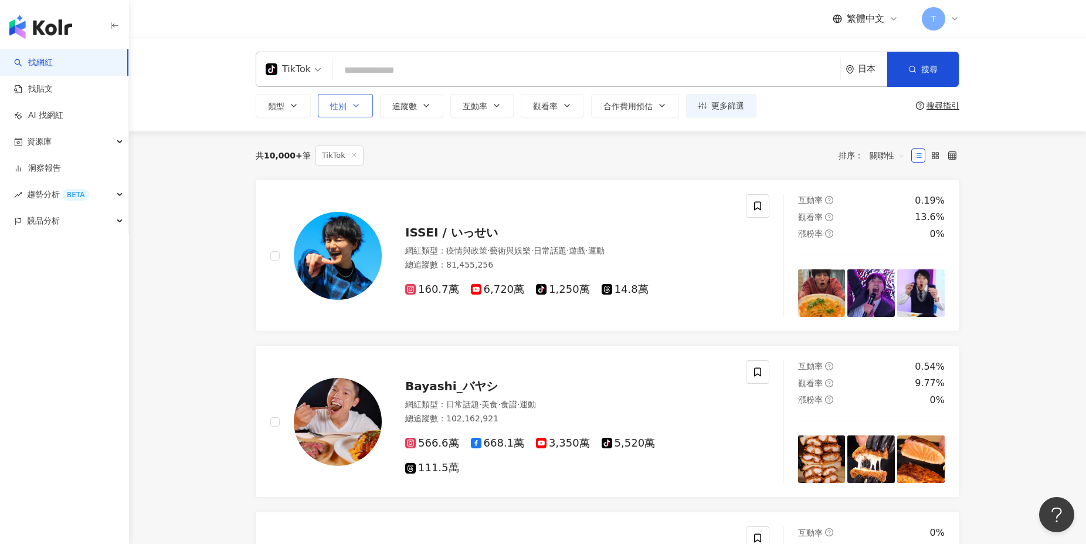
click at [343, 102] on span "性別" at bounding box center [338, 105] width 16 height 9
click at [557, 144] on div "共 10,000+ 筆 TikTok 排序： 關聯性" at bounding box center [608, 155] width 704 height 48
click at [281, 105] on span "類型" at bounding box center [276, 105] width 16 height 9
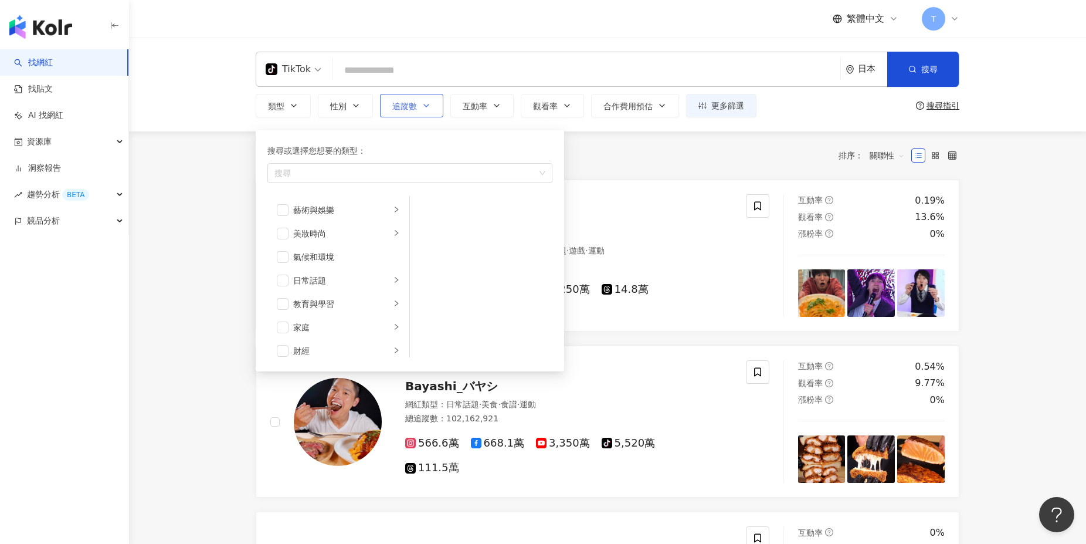
click at [433, 113] on button "追蹤數" at bounding box center [411, 105] width 63 height 23
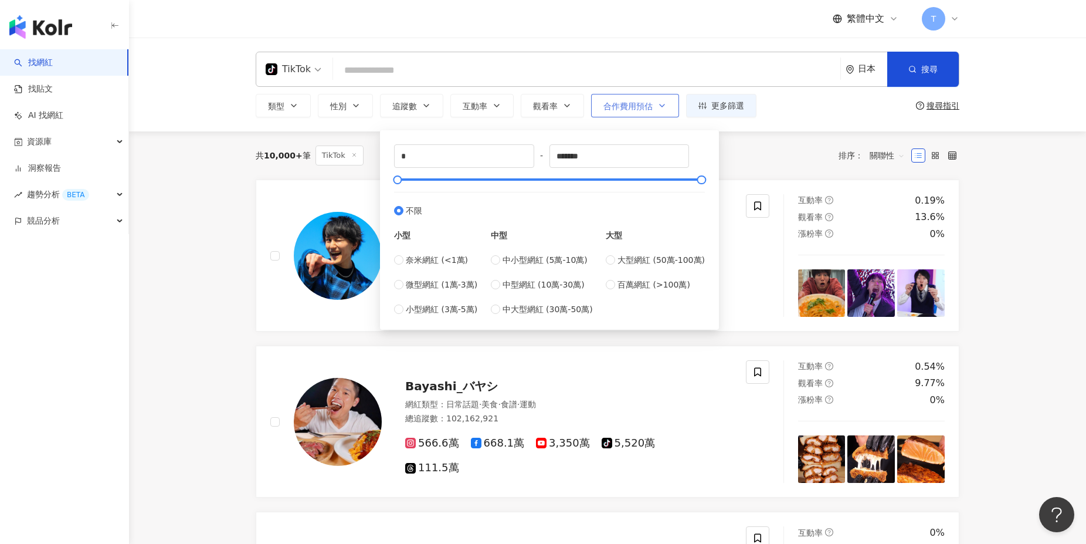
click at [618, 107] on span "合作費用預估" at bounding box center [628, 105] width 49 height 9
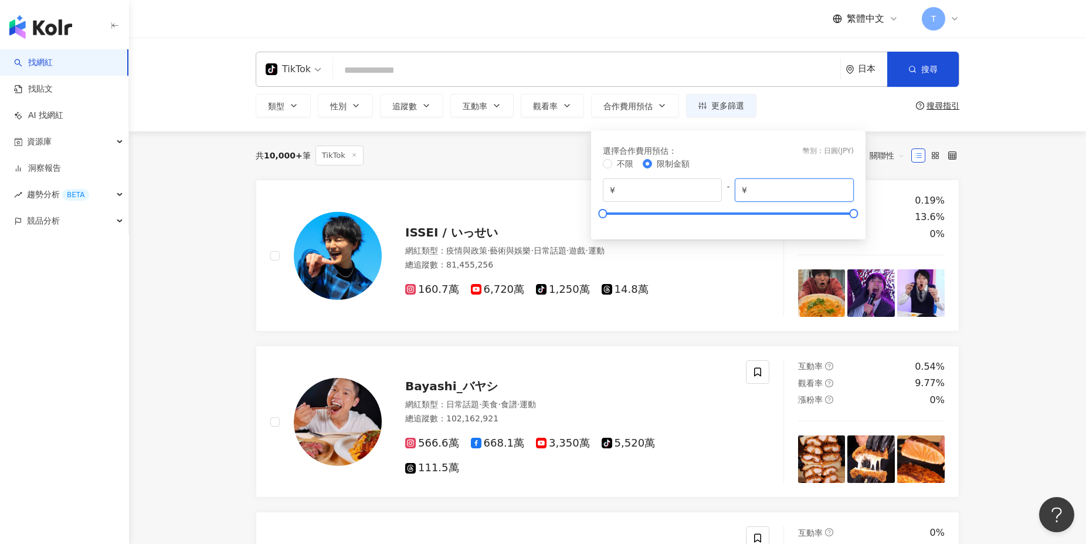
drag, startPoint x: 802, startPoint y: 191, endPoint x: 770, endPoint y: 192, distance: 32.3
click at [770, 192] on input "*******" at bounding box center [798, 190] width 97 height 13
click at [785, 198] on span "¥ ****" at bounding box center [794, 189] width 119 height 23
click at [783, 194] on input "****" at bounding box center [798, 190] width 97 height 13
type input "*****"
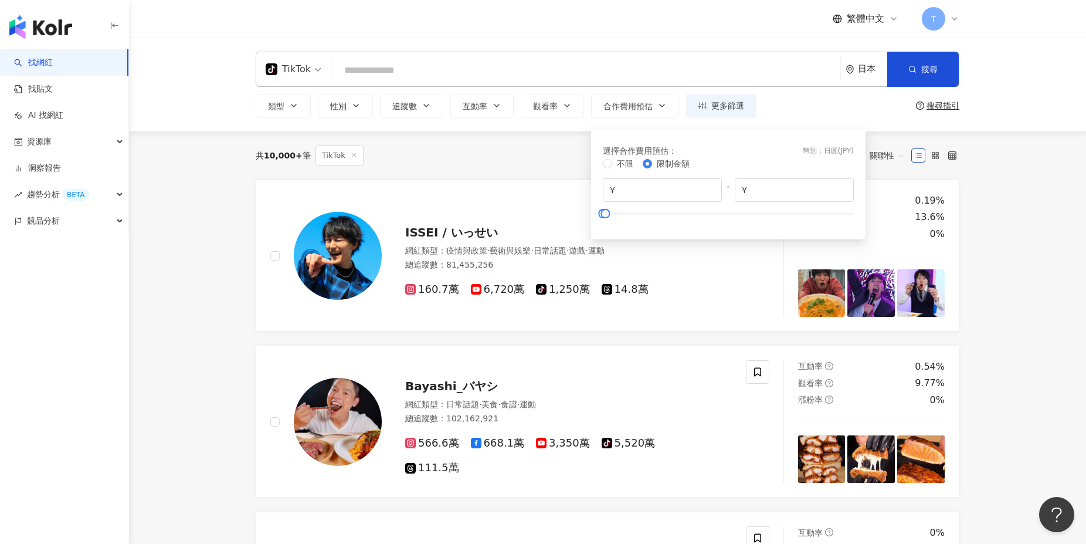
click at [737, 149] on div "選擇合作費用預估 ： 幣別 ： 日圓 ( JPY )" at bounding box center [728, 150] width 251 height 13
click at [449, 173] on div "共 10,000+ 筆 TikTok 排序： 關聯性" at bounding box center [608, 155] width 704 height 48
click at [350, 155] on span "TikTok" at bounding box center [340, 155] width 48 height 20
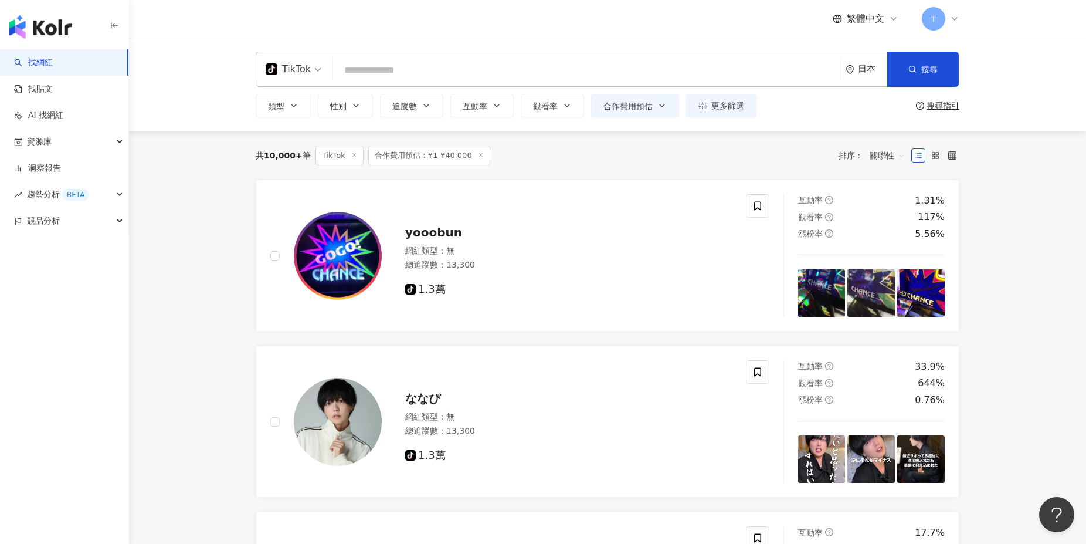
click at [540, 69] on input "search" at bounding box center [587, 70] width 498 height 22
click at [543, 72] on input "search" at bounding box center [587, 70] width 498 height 22
click at [940, 101] on div "搜尋指引" at bounding box center [943, 105] width 33 height 9
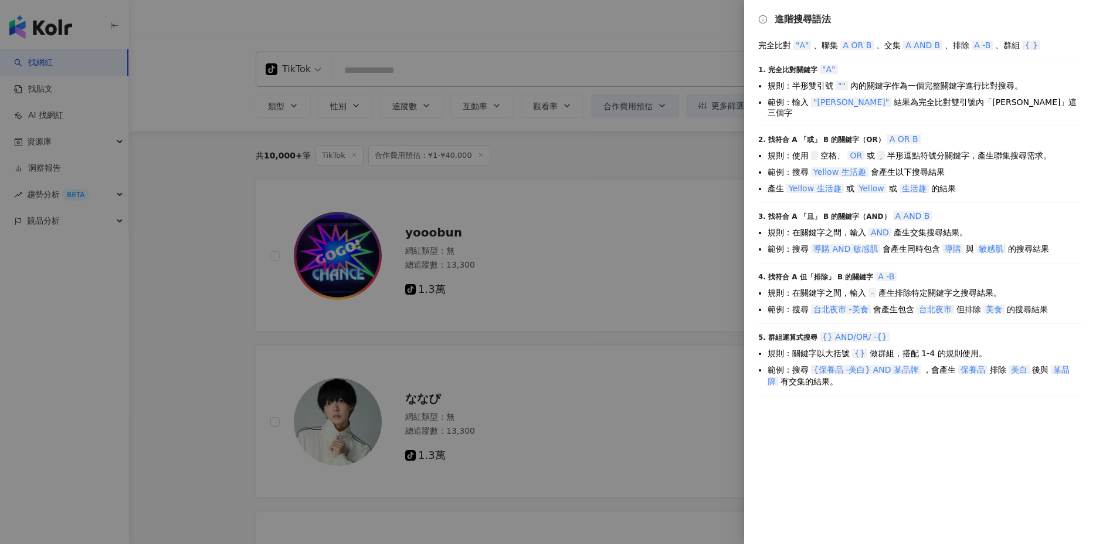
click at [711, 129] on div at bounding box center [548, 272] width 1096 height 544
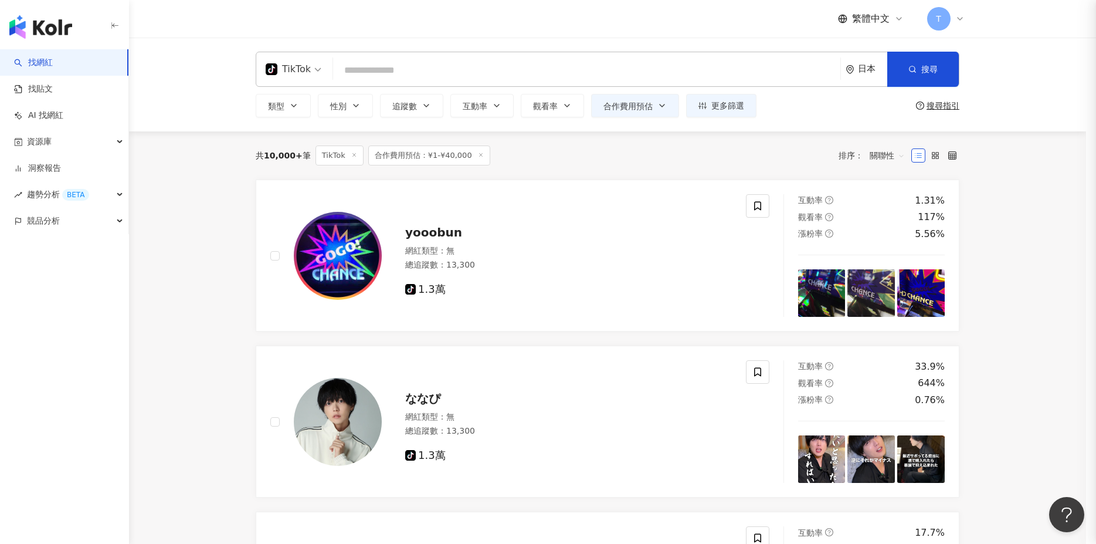
click at [726, 110] on div at bounding box center [548, 272] width 1096 height 544
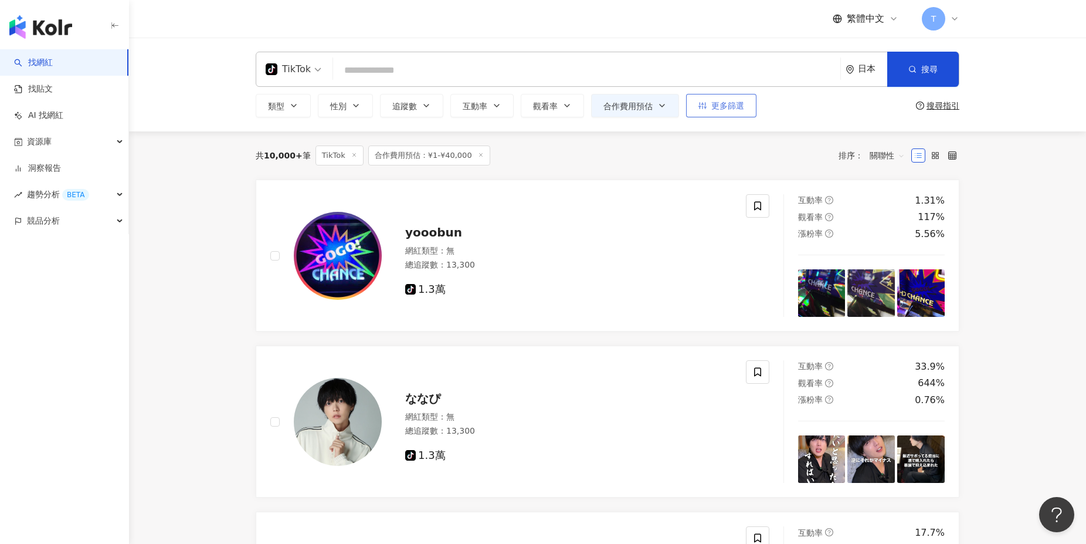
click at [717, 109] on span "更多篩選" at bounding box center [727, 105] width 33 height 9
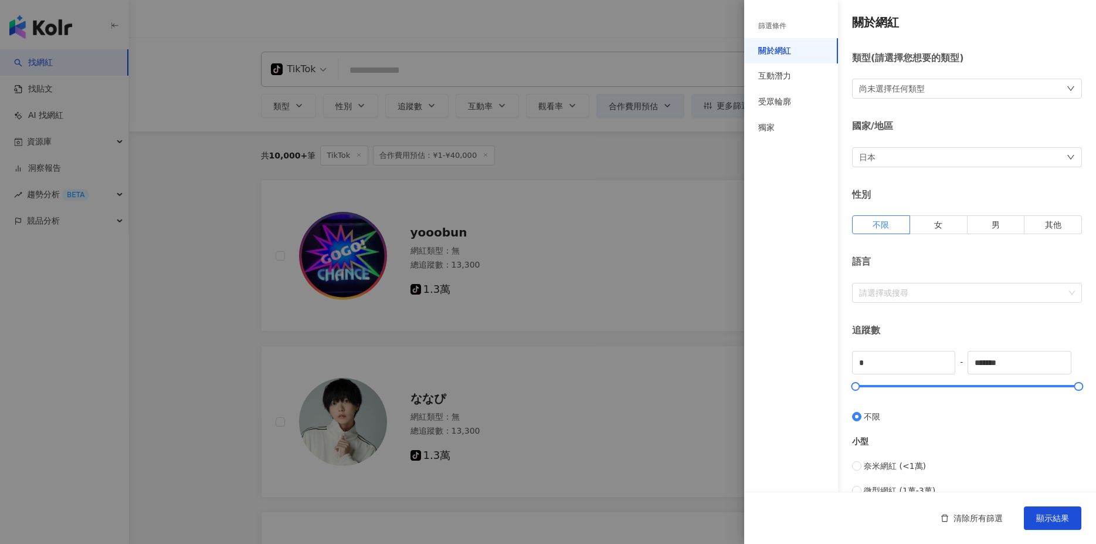
click at [939, 89] on div "尚未選擇任何類型" at bounding box center [967, 89] width 230 height 20
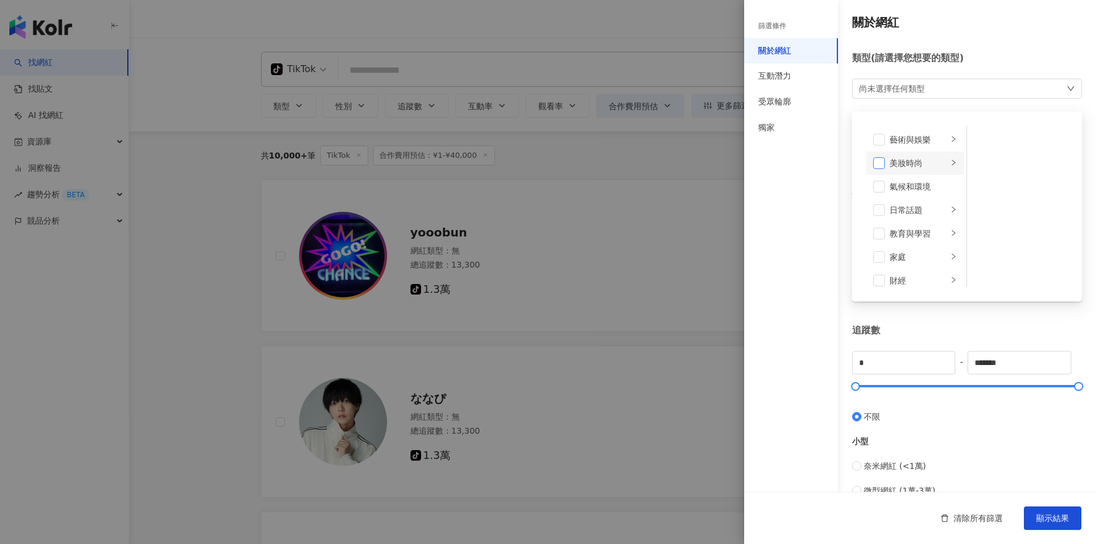
click at [876, 160] on span at bounding box center [879, 163] width 12 height 12
click at [881, 178] on span at bounding box center [879, 178] width 12 height 12
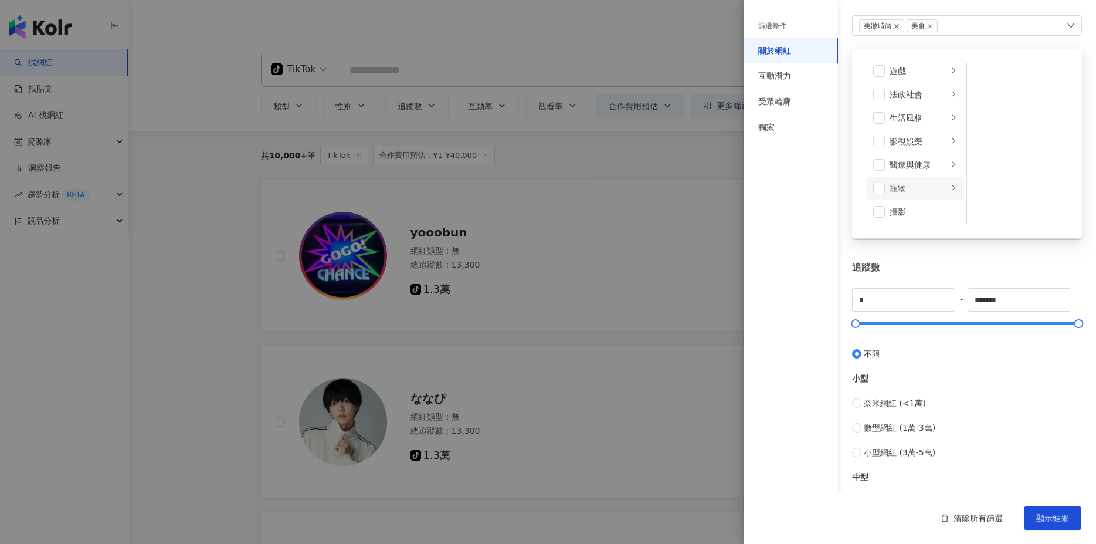
scroll to position [216, 0]
click at [880, 163] on span at bounding box center [879, 166] width 12 height 12
click at [881, 191] on span at bounding box center [879, 194] width 12 height 12
click at [879, 149] on span at bounding box center [879, 147] width 12 height 12
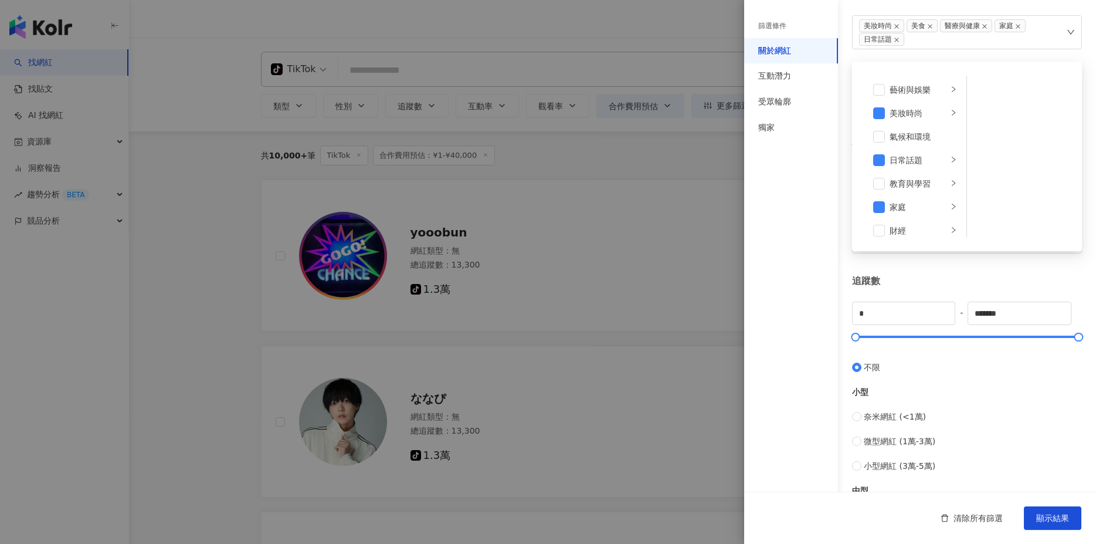
click at [794, 256] on div "篩選條件 關於網紅 互動潛力 受眾輪廓 獨家" at bounding box center [791, 279] width 94 height 530
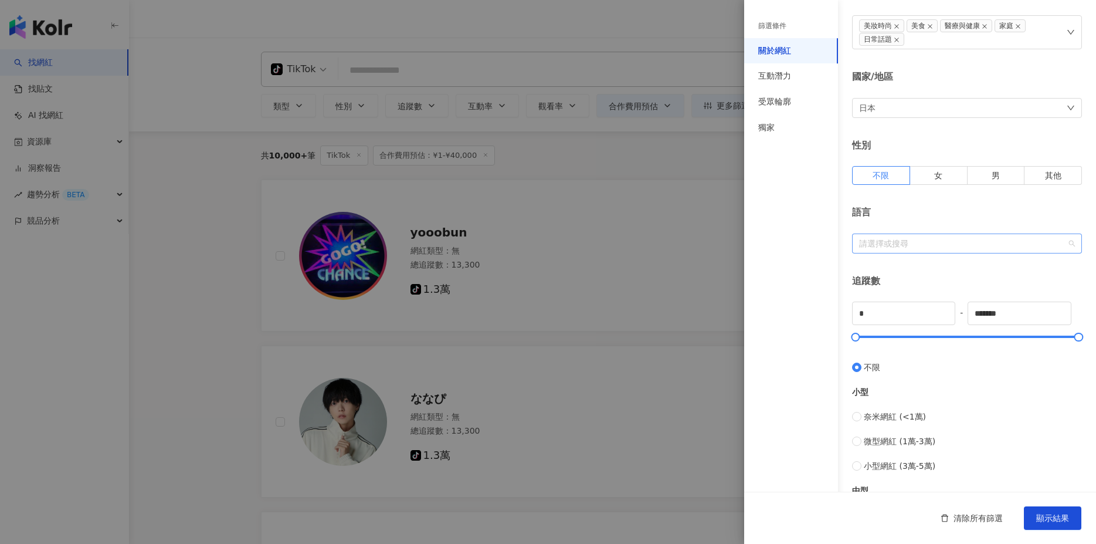
click at [895, 252] on div "請選擇或搜尋" at bounding box center [967, 243] width 230 height 20
click at [893, 243] on div at bounding box center [961, 243] width 213 height 9
click at [899, 240] on div at bounding box center [961, 243] width 213 height 9
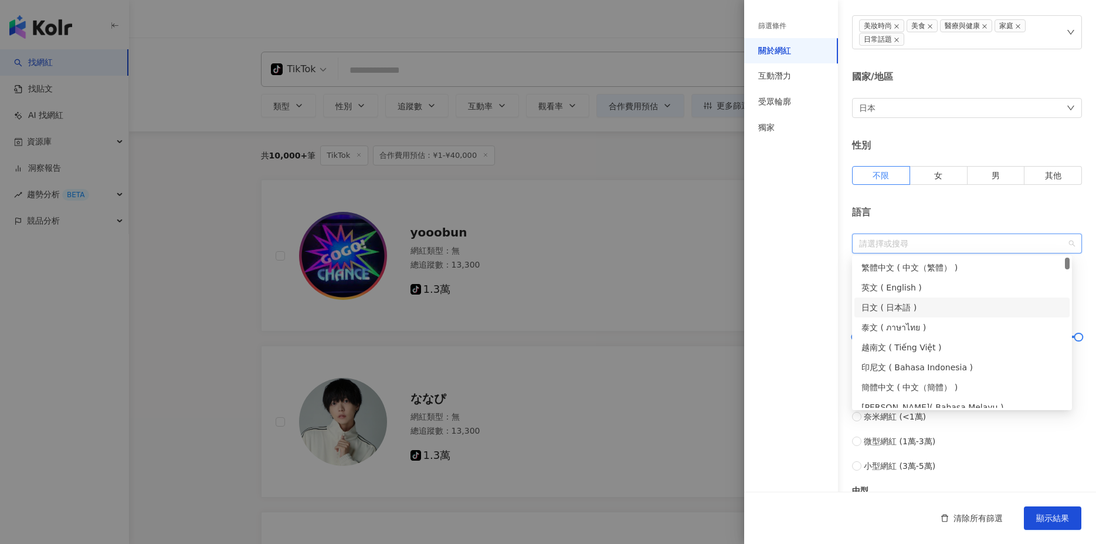
click at [886, 302] on div "日文 ( 日本語 )" at bounding box center [962, 307] width 201 height 13
click at [788, 307] on div "篩選條件 關於網紅 互動潛力 受眾輪廓 獨家" at bounding box center [791, 279] width 94 height 530
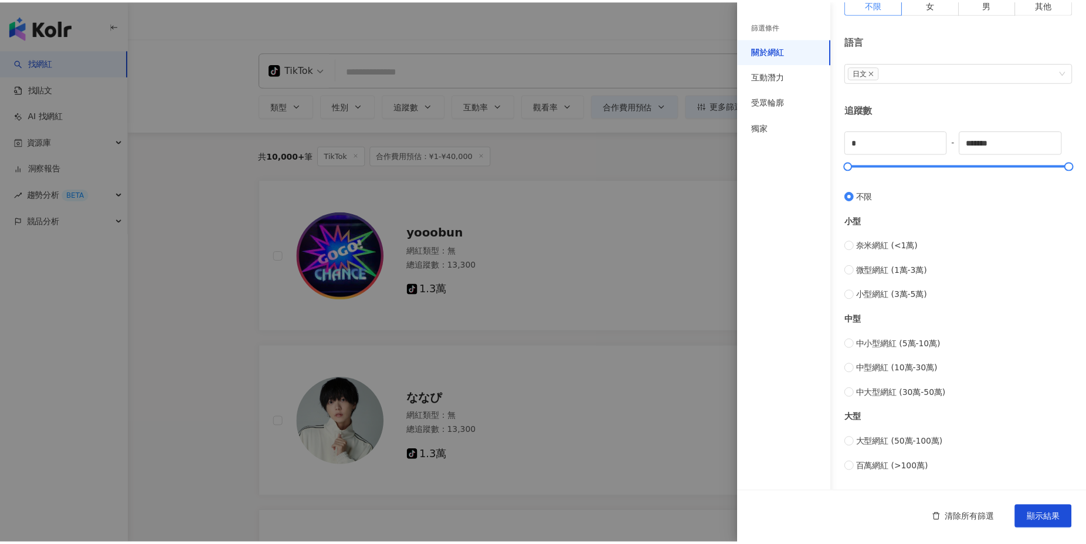
scroll to position [165, 0]
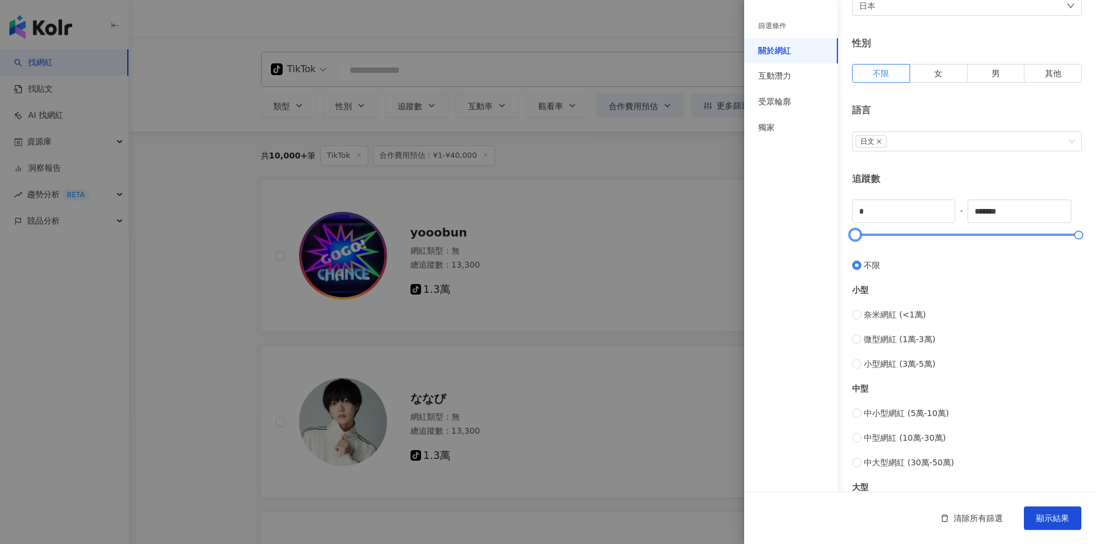
click at [941, 231] on div at bounding box center [967, 234] width 223 height 7
type input "*"
drag, startPoint x: 849, startPoint y: 239, endPoint x: 843, endPoint y: 239, distance: 5.9
click at [843, 239] on div "關於網紅 類型 ( 請選擇您想要的類型 ) 美妝時尚 美食 醫療與健康 家庭 日常話題 國家/地區 日本 性別 不限 女 男 其他 語言 日文 追蹤數 * -…" at bounding box center [920, 259] width 352 height 848
click at [1048, 517] on span "顯示結果" at bounding box center [1052, 517] width 33 height 9
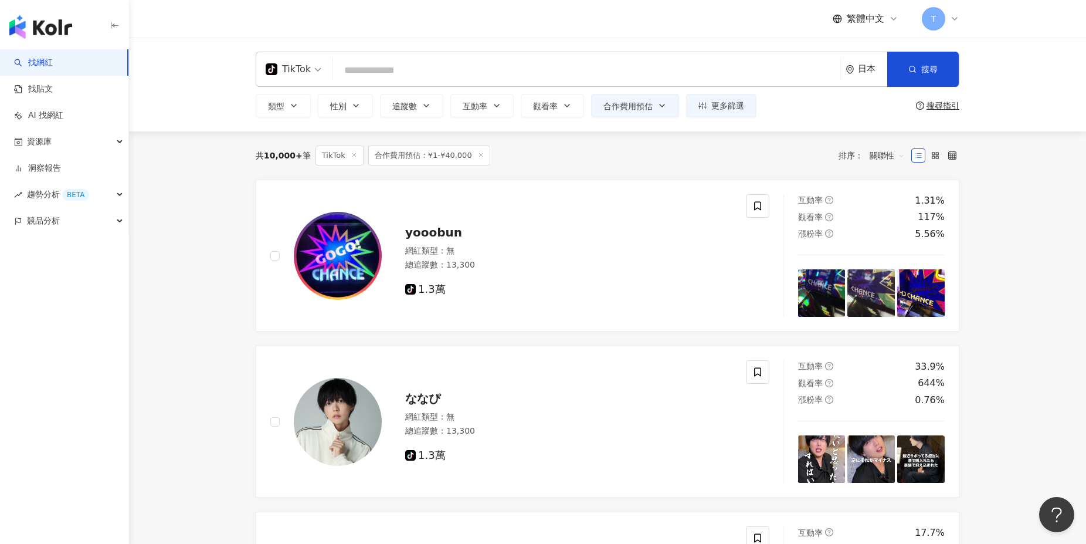
click at [283, 67] on div "TikTok" at bounding box center [288, 69] width 45 height 19
click at [940, 107] on div "搜尋指引" at bounding box center [943, 105] width 33 height 9
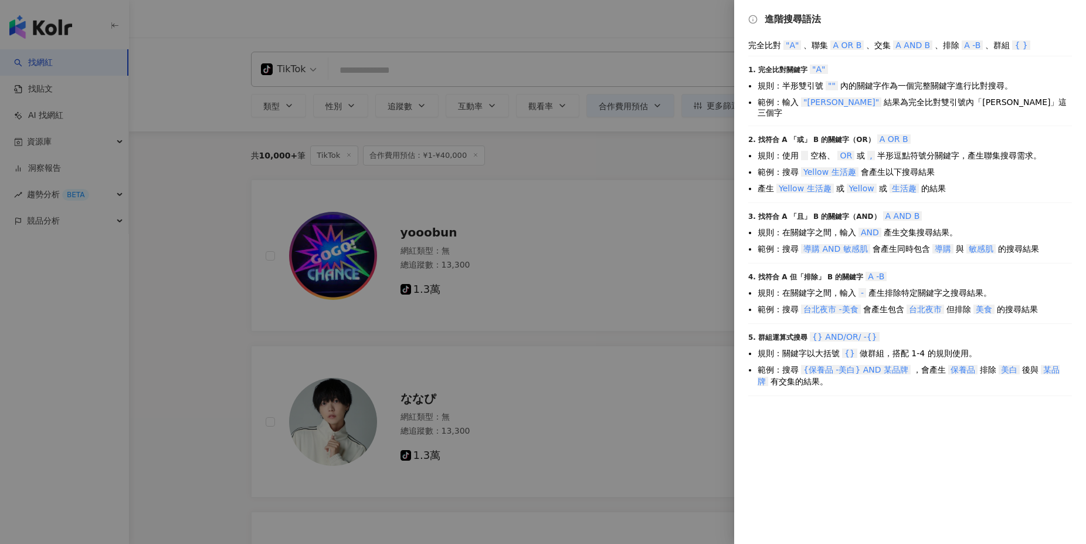
click at [672, 152] on div at bounding box center [543, 272] width 1086 height 544
click at [712, 107] on div at bounding box center [543, 272] width 1086 height 544
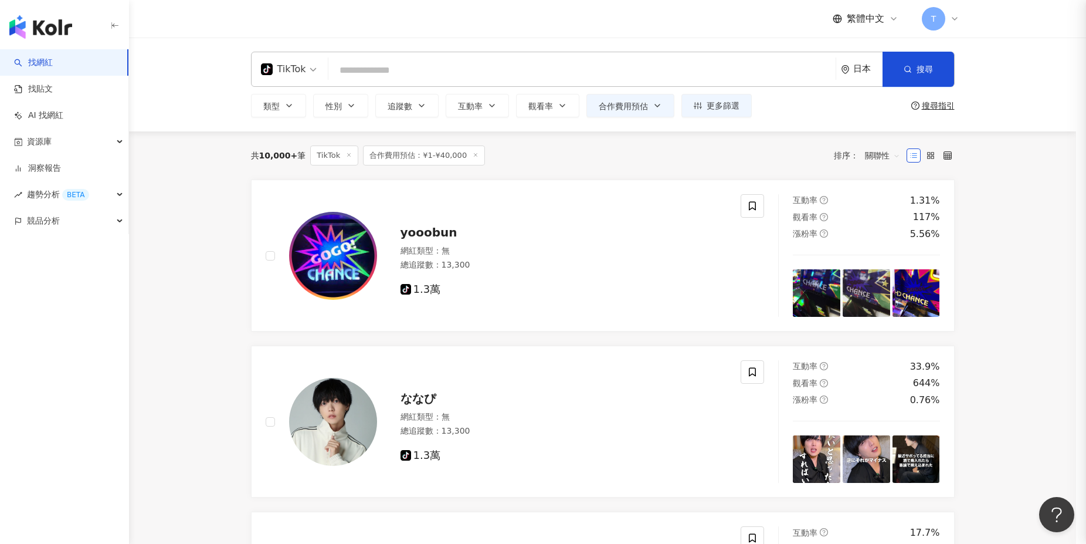
click at [714, 108] on span "更多篩選" at bounding box center [723, 105] width 33 height 9
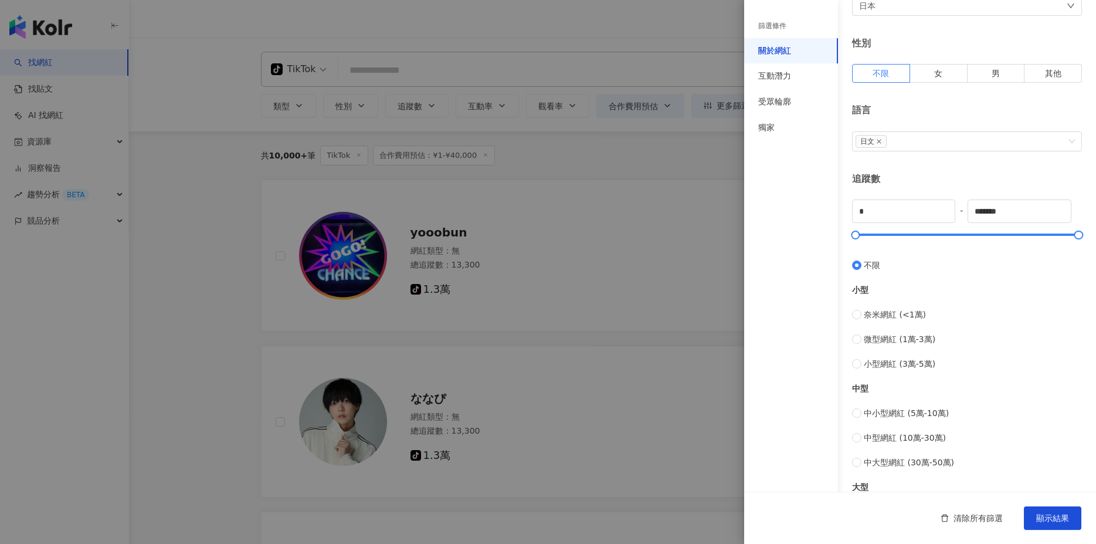
click at [679, 267] on div at bounding box center [548, 272] width 1096 height 544
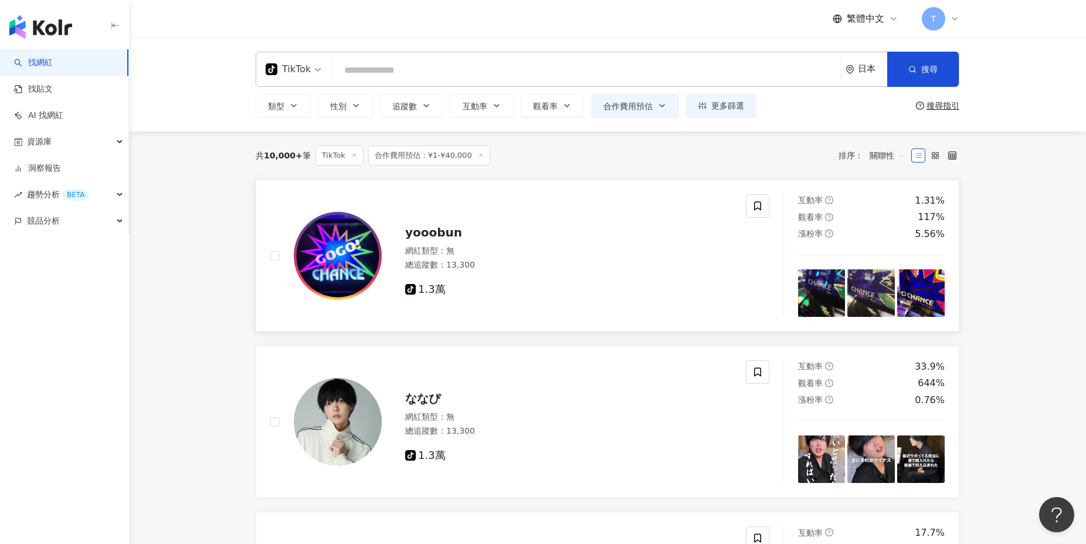
click at [432, 235] on span "yooobun" at bounding box center [433, 232] width 57 height 14
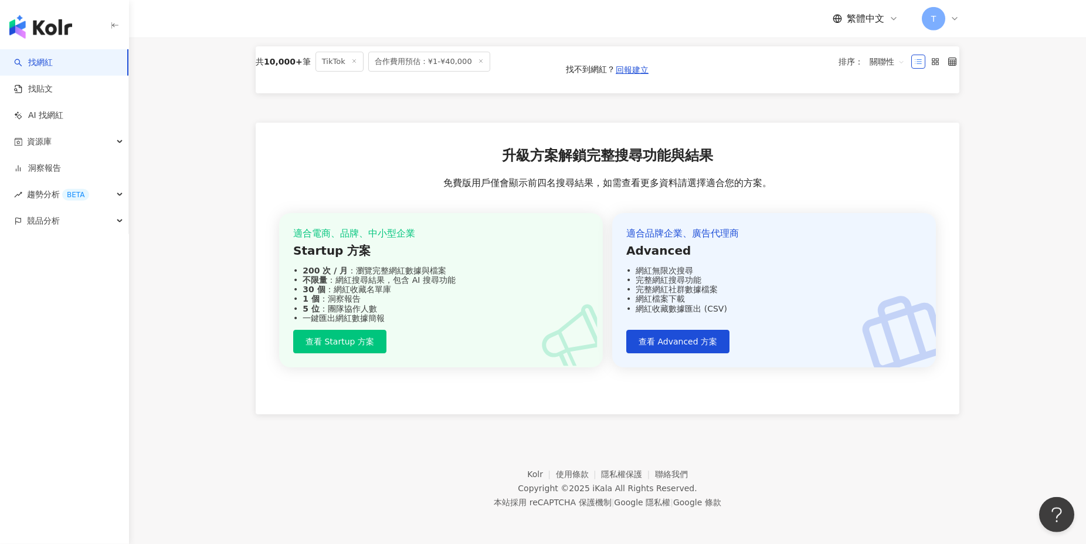
scroll to position [1, 0]
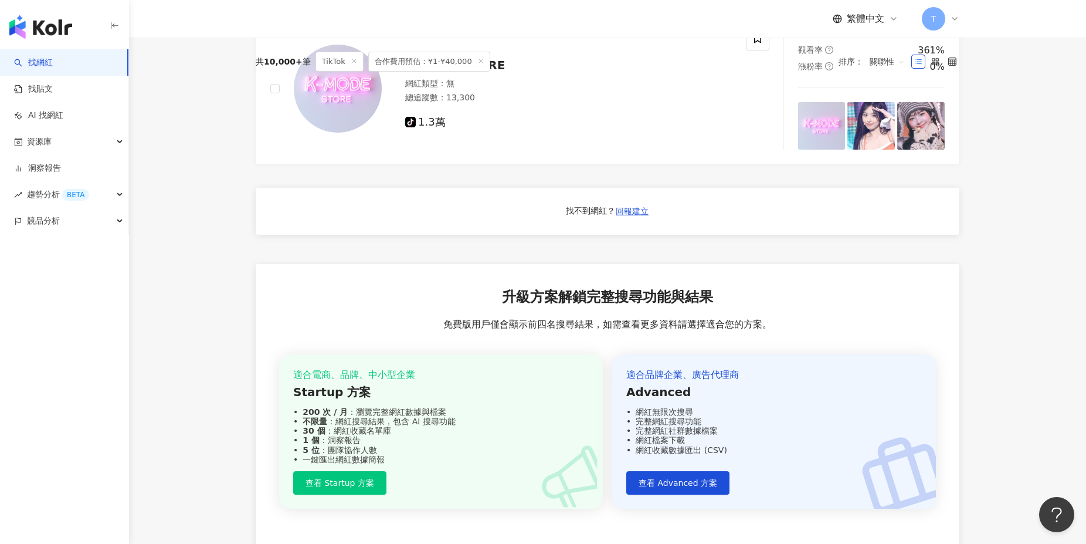
drag, startPoint x: 324, startPoint y: 409, endPoint x: 382, endPoint y: 421, distance: 59.8
click at [347, 412] on div "共 10,000+ 筆 TikTok 合作費用預估：¥1-¥40,000 排序： 關聯性 yooobun 網紅類型 ： 無 總追蹤數 ： 13,300 tik…" at bounding box center [607, 10] width 751 height 1089
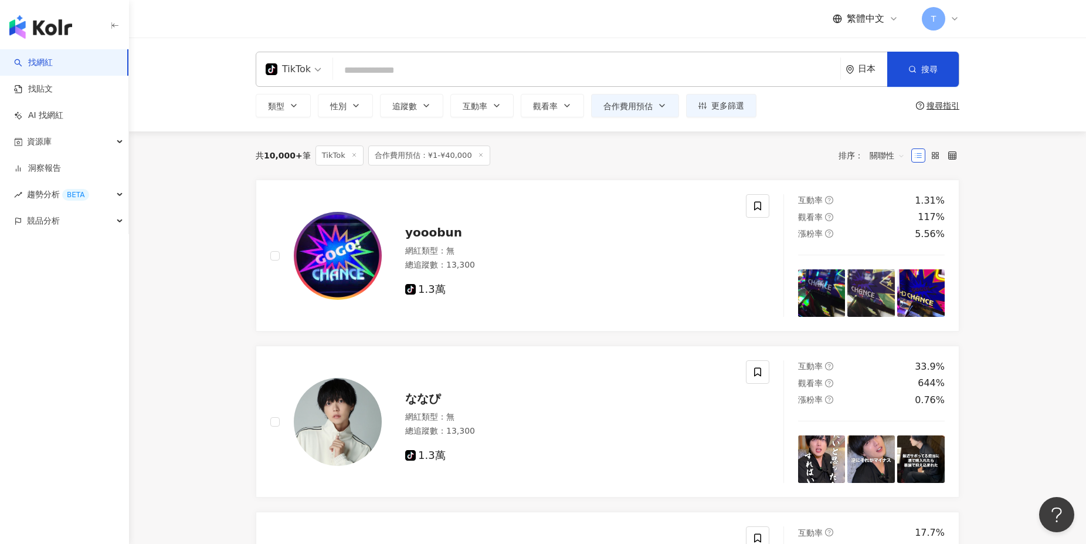
click at [943, 18] on span "T" at bounding box center [933, 18] width 23 height 23
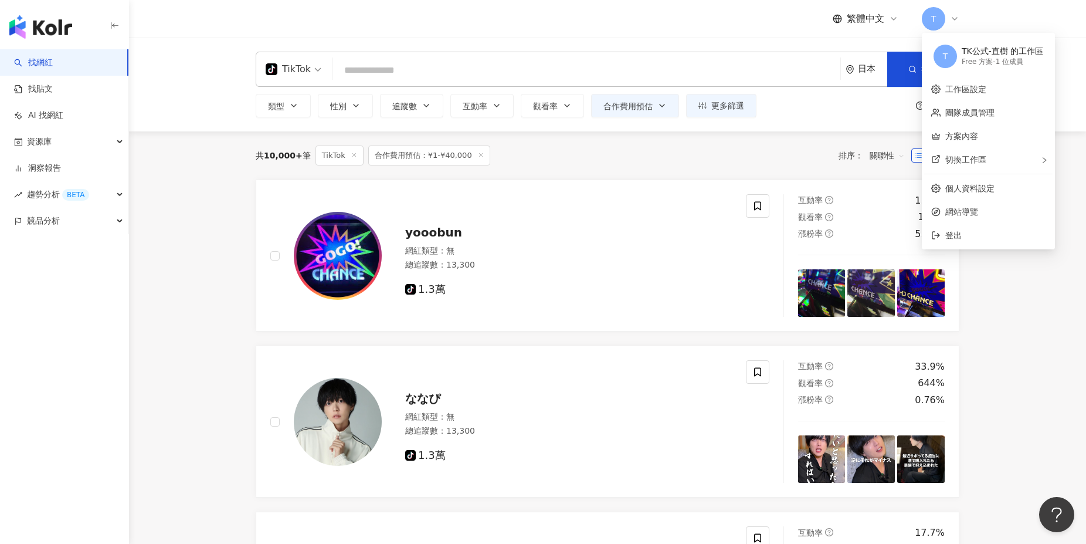
click at [728, 149] on div "共 10,000+ 筆 TikTok 合作費用預估：¥1-¥40,000 排序： 關聯性" at bounding box center [608, 155] width 704 height 20
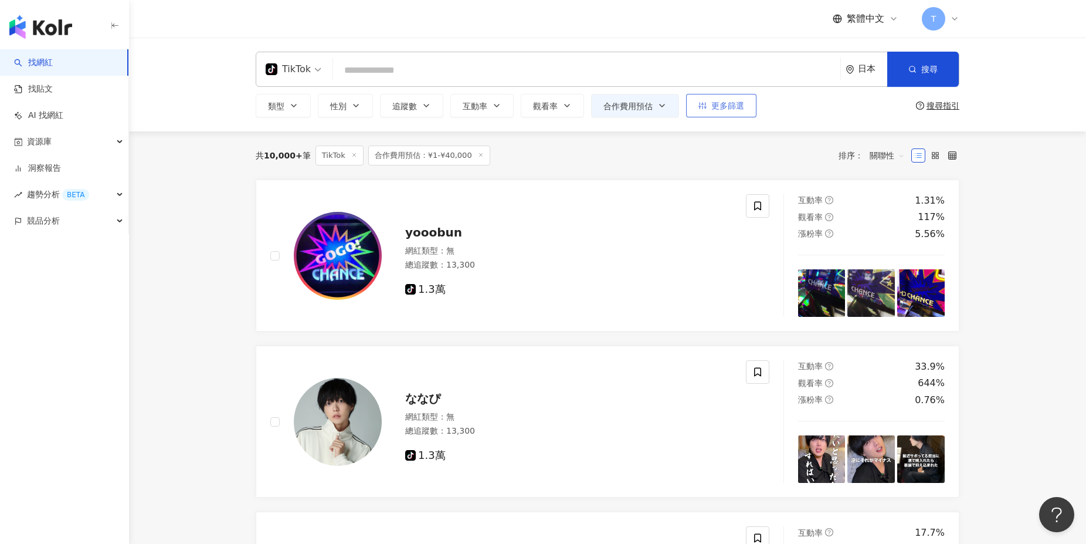
click at [718, 104] on span "更多篩選" at bounding box center [727, 105] width 33 height 9
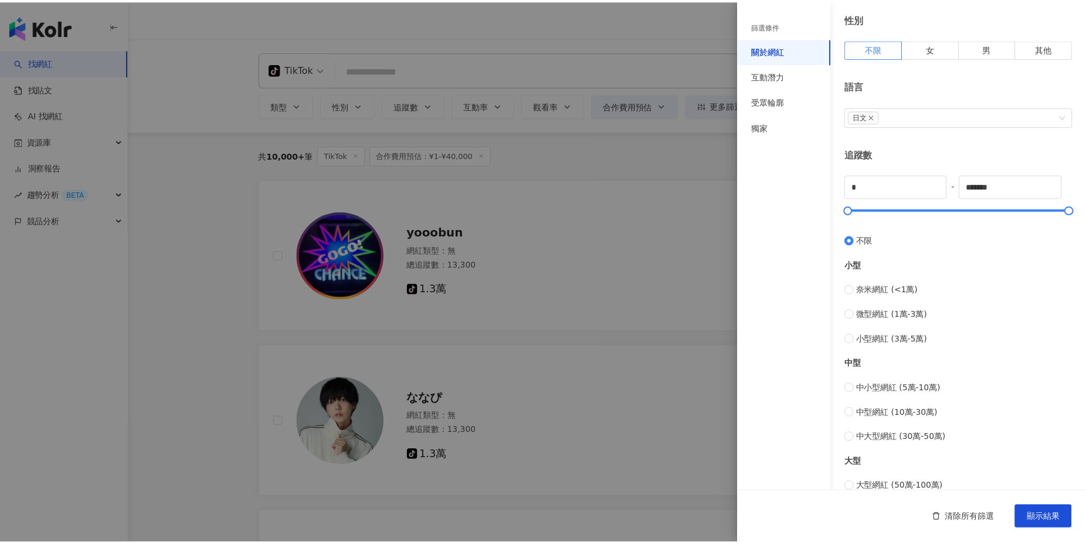
scroll to position [355, 0]
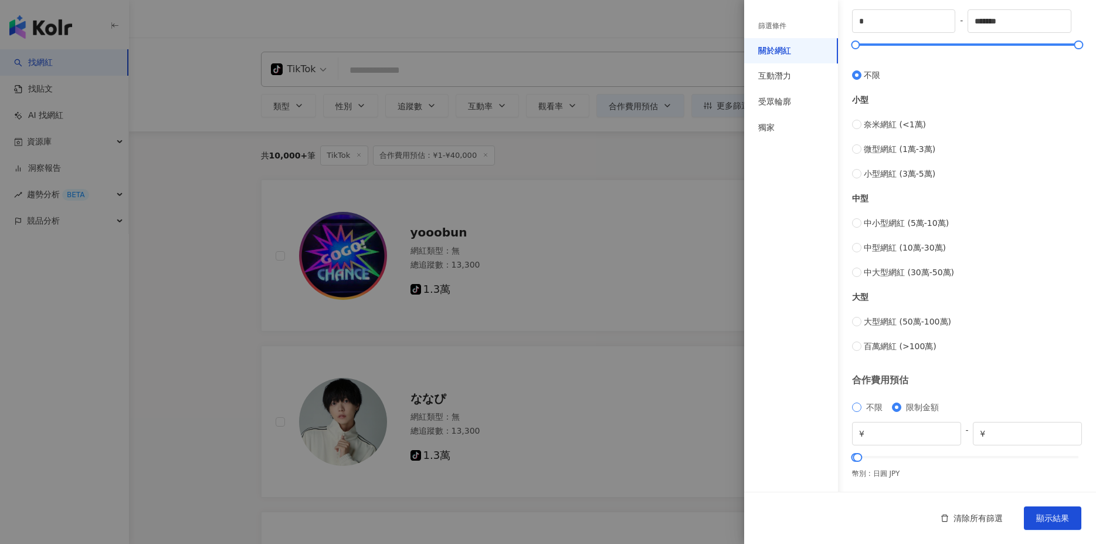
click at [869, 407] on span "不限" at bounding box center [874, 406] width 16 height 9
type input "*******"
click at [1043, 517] on span "顯示結果" at bounding box center [1052, 517] width 33 height 9
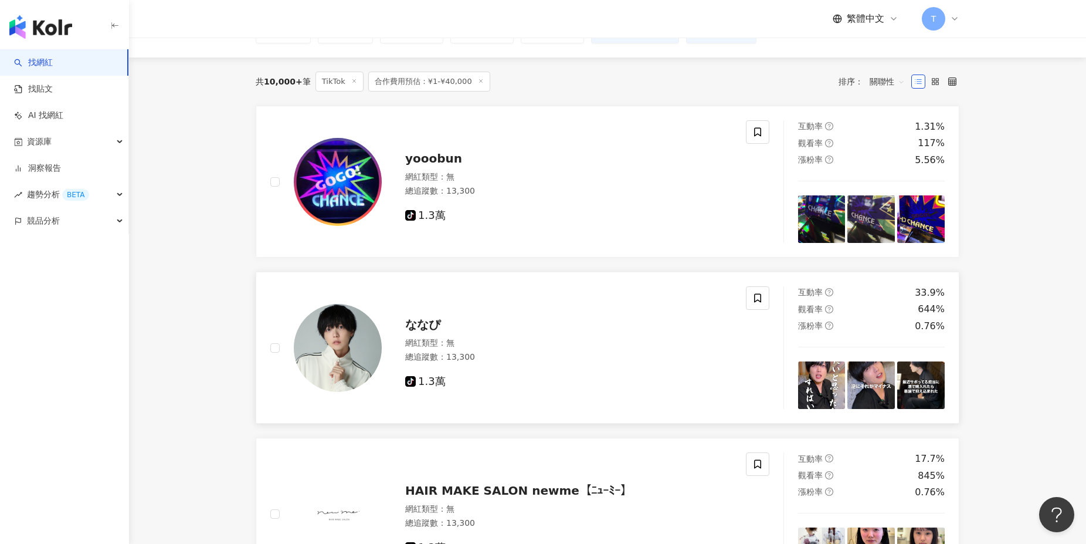
scroll to position [0, 0]
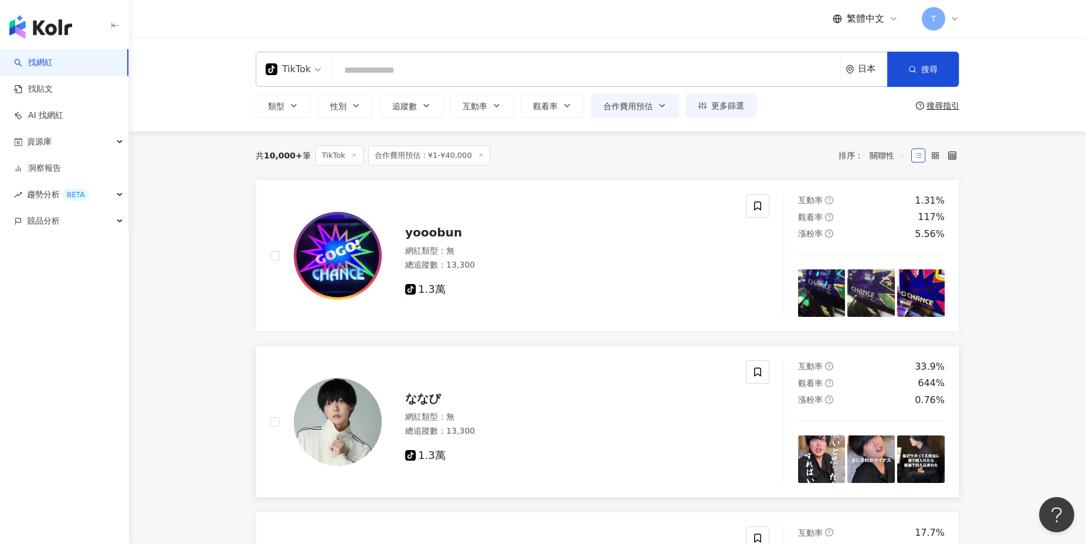
click at [821, 379] on span "觀看率" at bounding box center [810, 382] width 25 height 9
click at [940, 21] on span "T" at bounding box center [933, 18] width 23 height 23
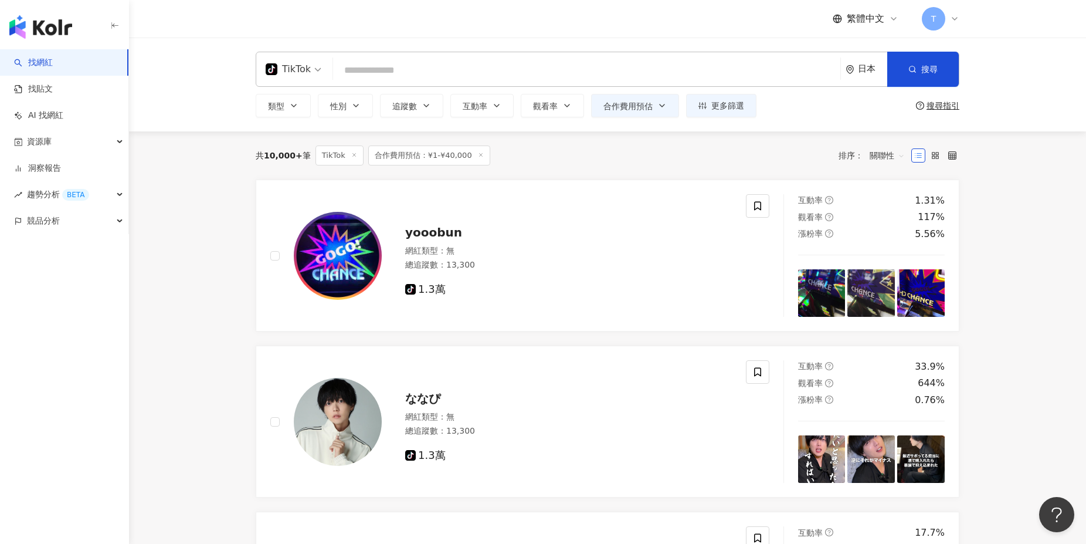
click at [855, 22] on span "繁體中文" at bounding box center [866, 18] width 38 height 13
click at [862, 104] on div "日本語" at bounding box center [871, 107] width 59 height 21
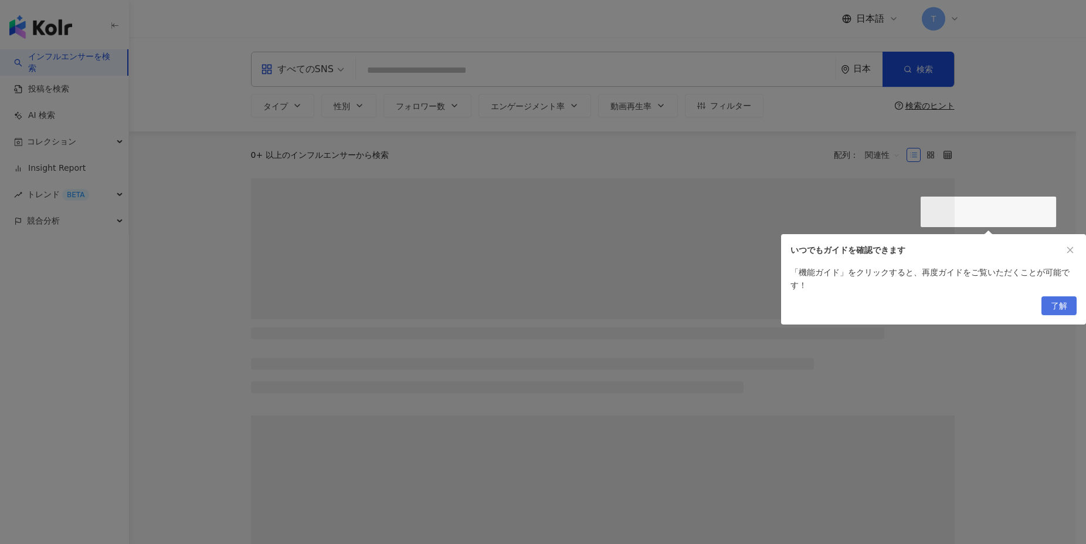
click at [1052, 310] on span "了解" at bounding box center [1059, 306] width 16 height 19
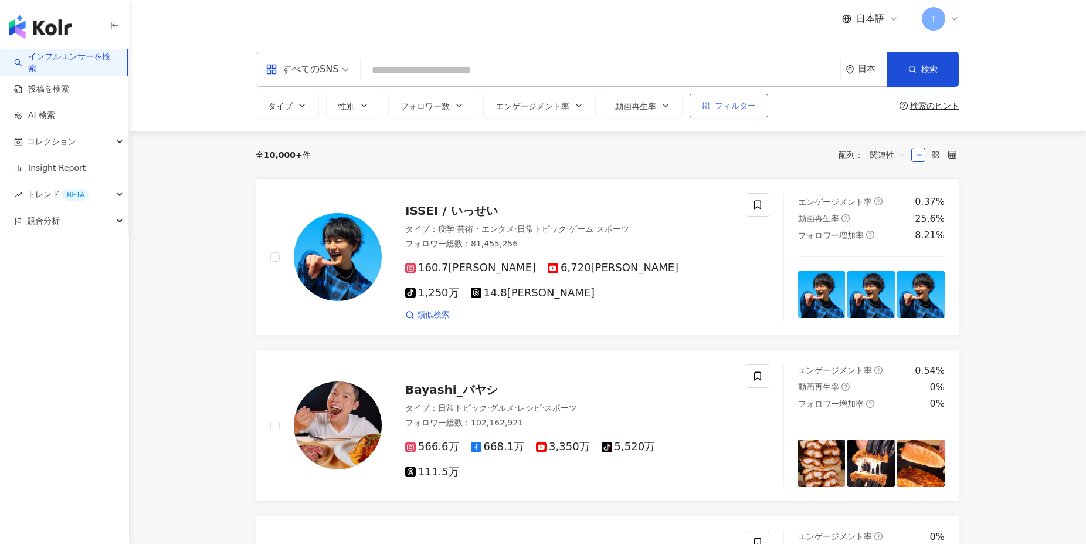
click at [725, 106] on span "フィルター" at bounding box center [735, 105] width 41 height 9
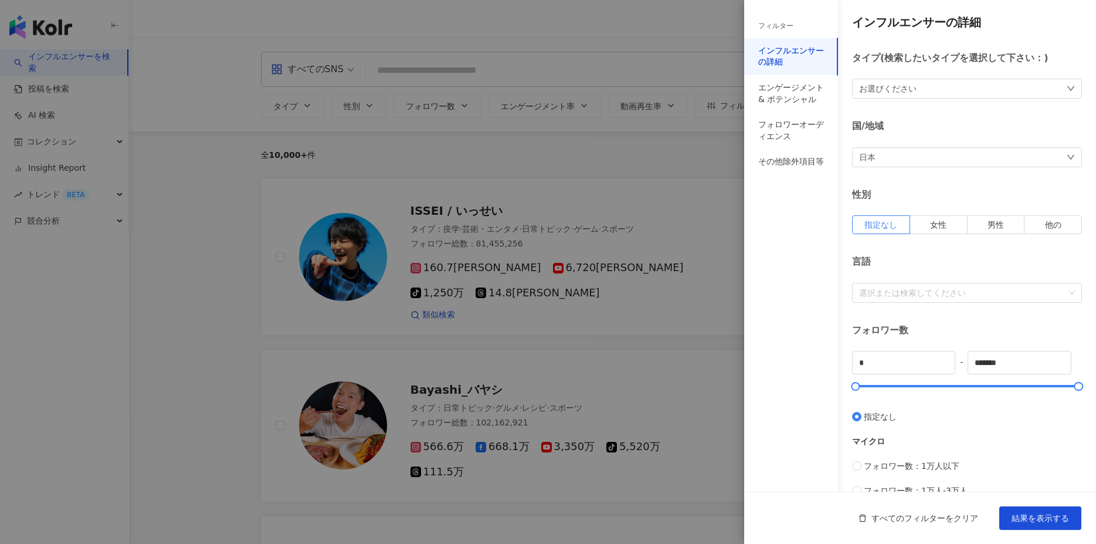
click at [891, 87] on div "お選びください" at bounding box center [887, 88] width 57 height 13
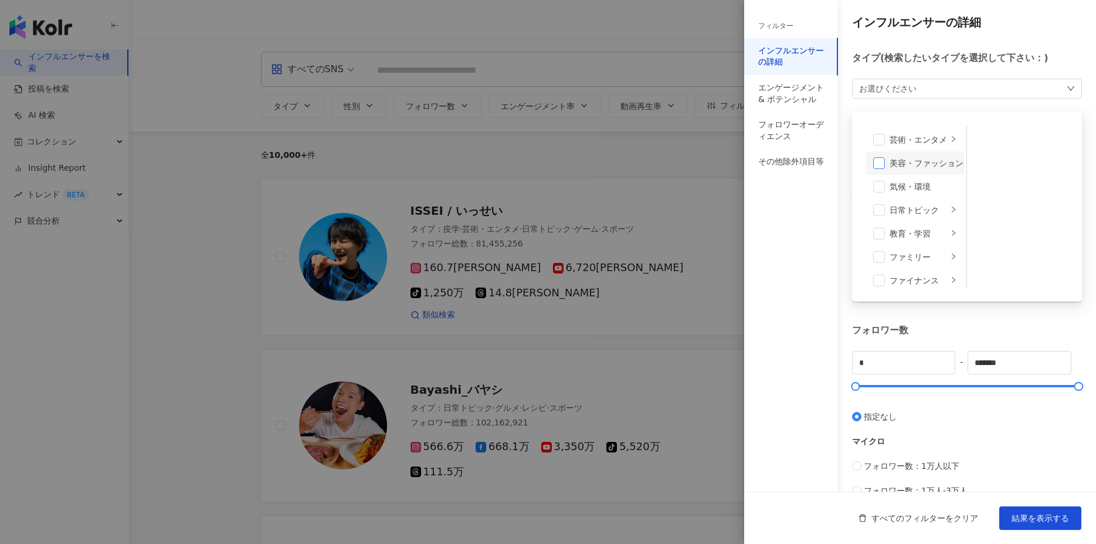
click at [878, 161] on span at bounding box center [879, 163] width 12 height 12
click at [1035, 517] on span "結果を表示する" at bounding box center [1040, 517] width 57 height 9
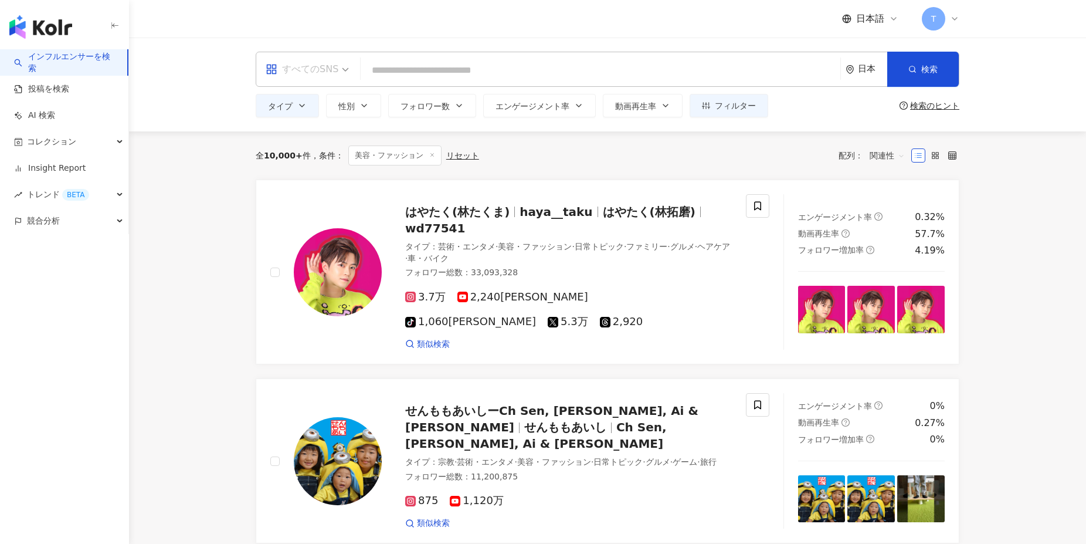
click at [289, 81] on span at bounding box center [307, 69] width 83 height 34
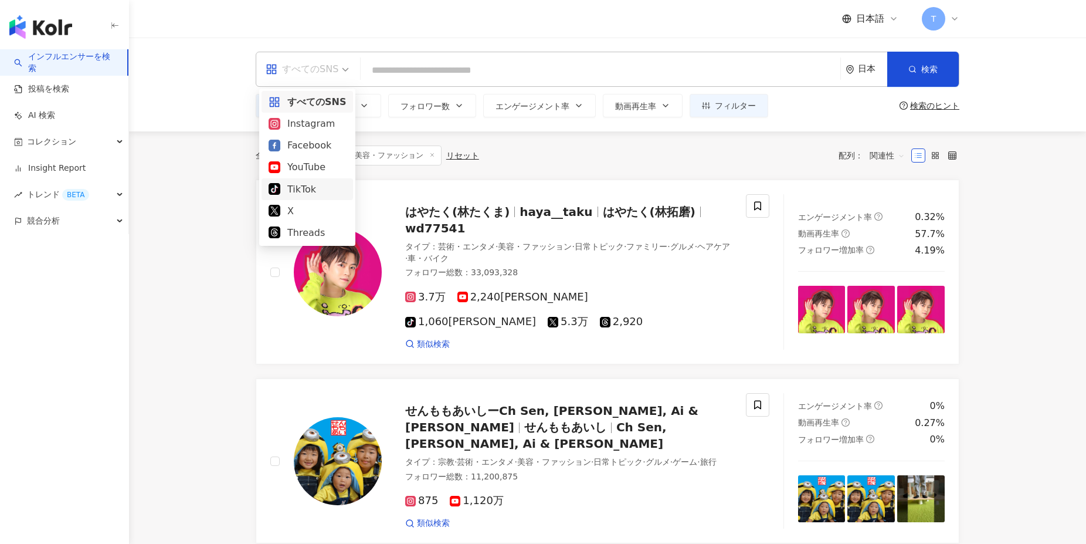
click at [300, 188] on div "TikTok" at bounding box center [307, 189] width 77 height 15
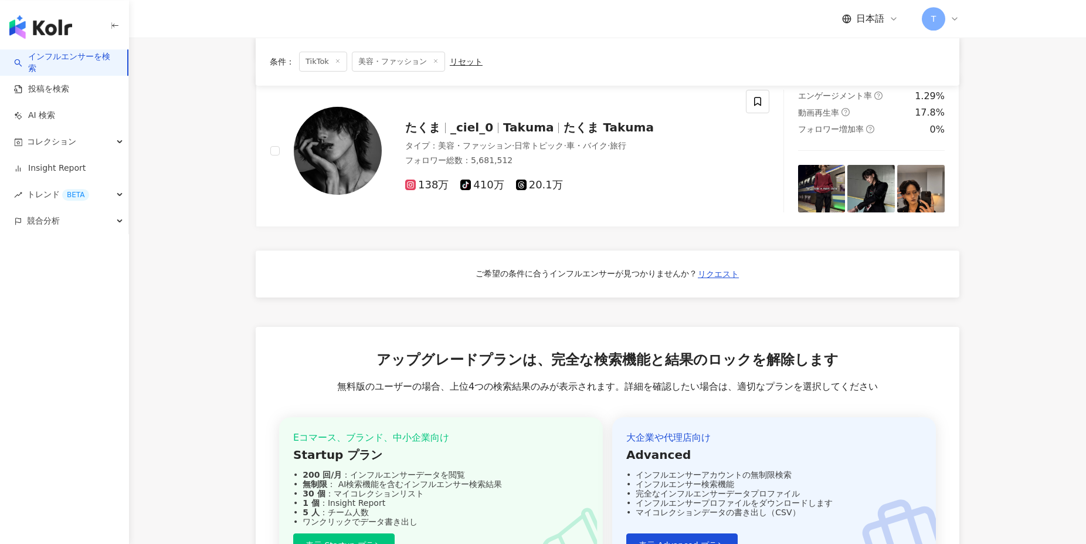
scroll to position [665, 0]
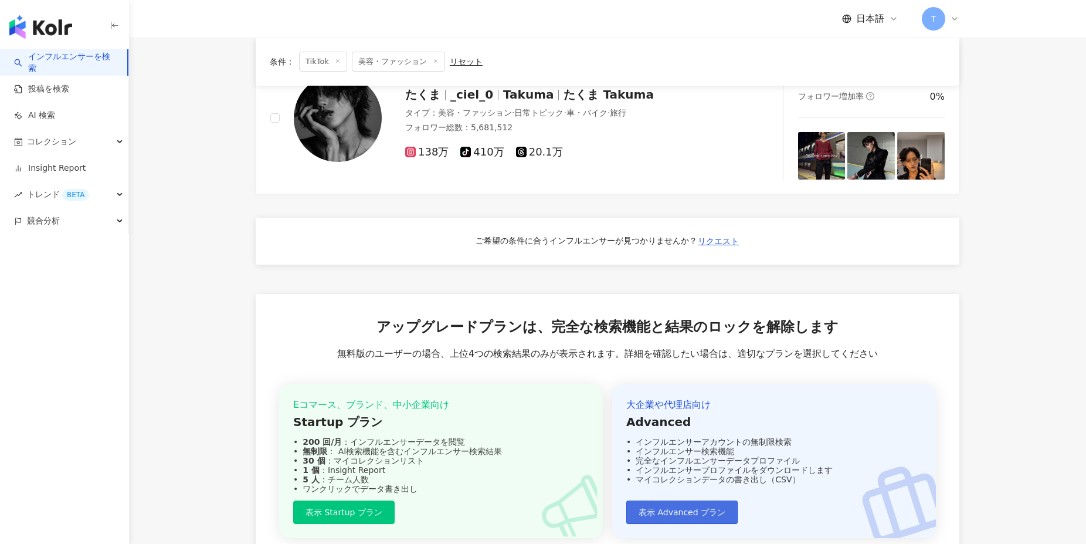
click at [693, 500] on button "表示 Advanced プラン" at bounding box center [681, 511] width 111 height 23
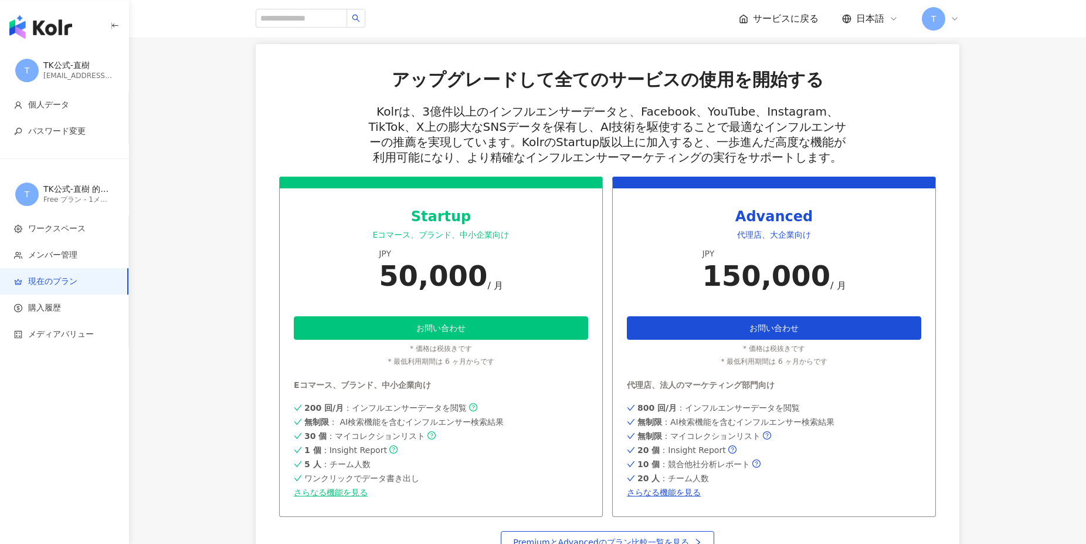
scroll to position [222, 0]
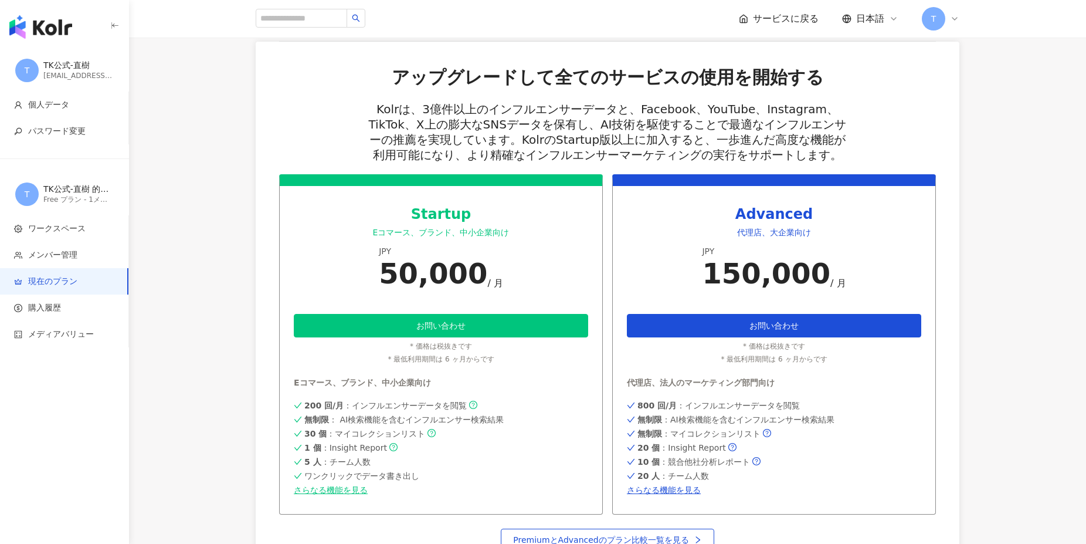
click at [869, 16] on span "日本語" at bounding box center [870, 18] width 28 height 13
click at [868, 47] on div "繁體中文" at bounding box center [881, 45] width 59 height 21
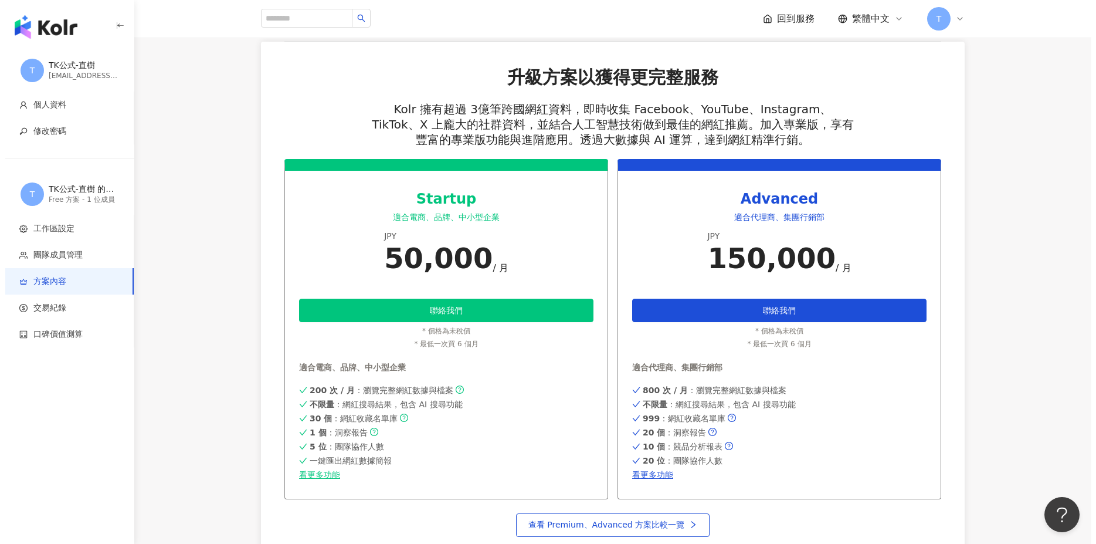
scroll to position [0, 0]
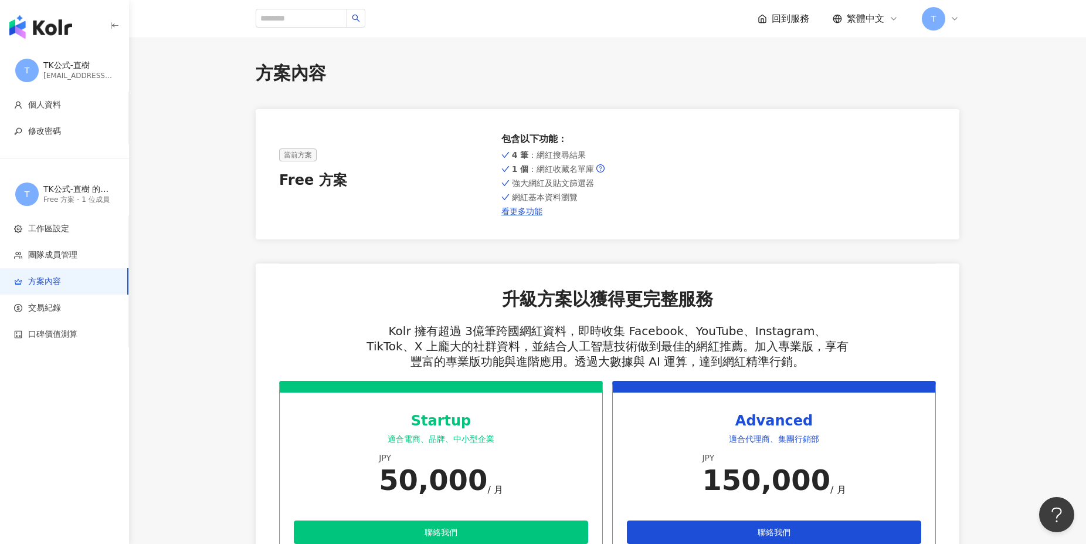
click at [763, 20] on icon at bounding box center [762, 18] width 9 height 9
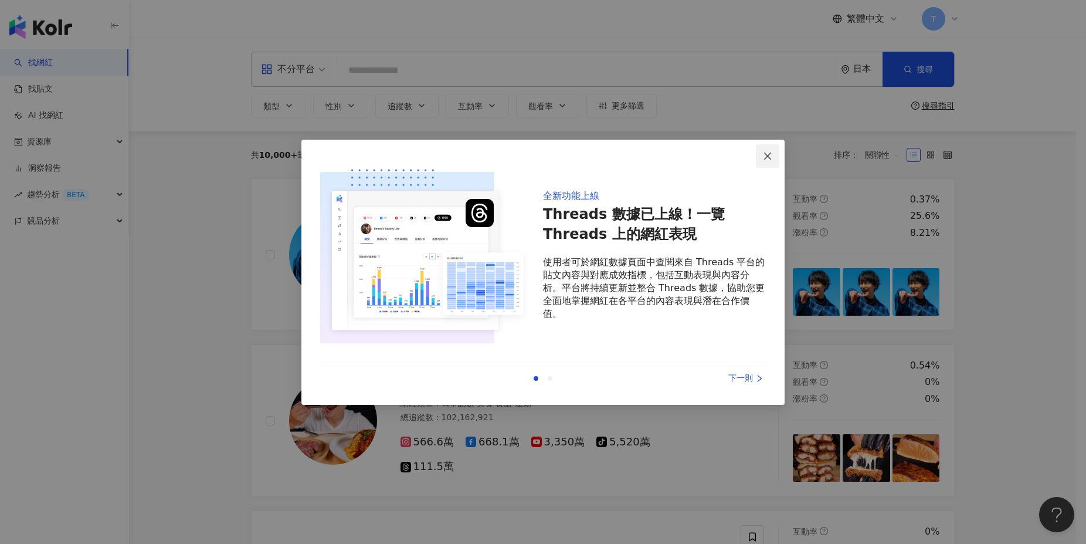
click at [768, 148] on button "Close" at bounding box center [767, 155] width 23 height 23
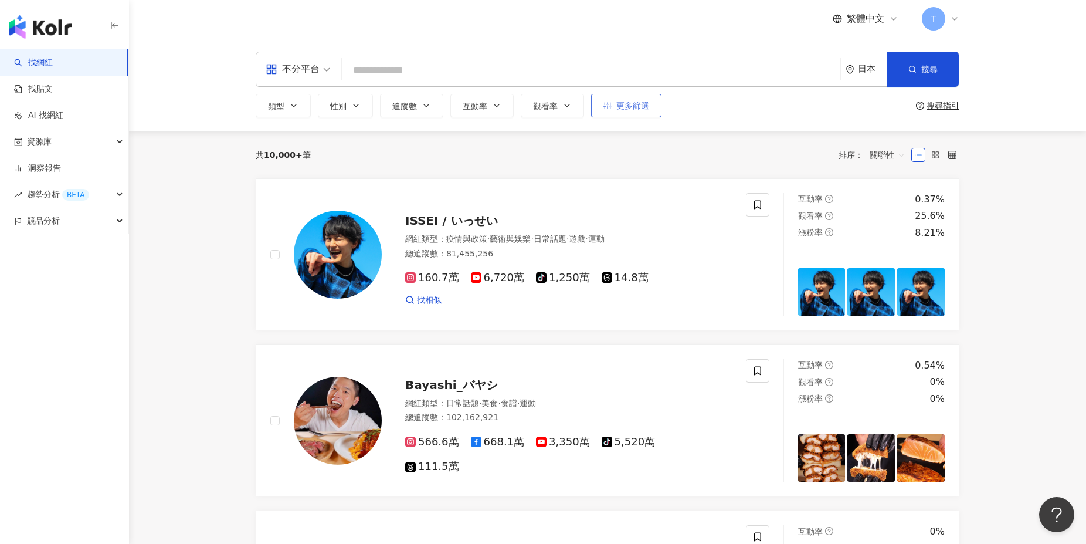
click at [623, 111] on button "更多篩選" at bounding box center [626, 105] width 70 height 23
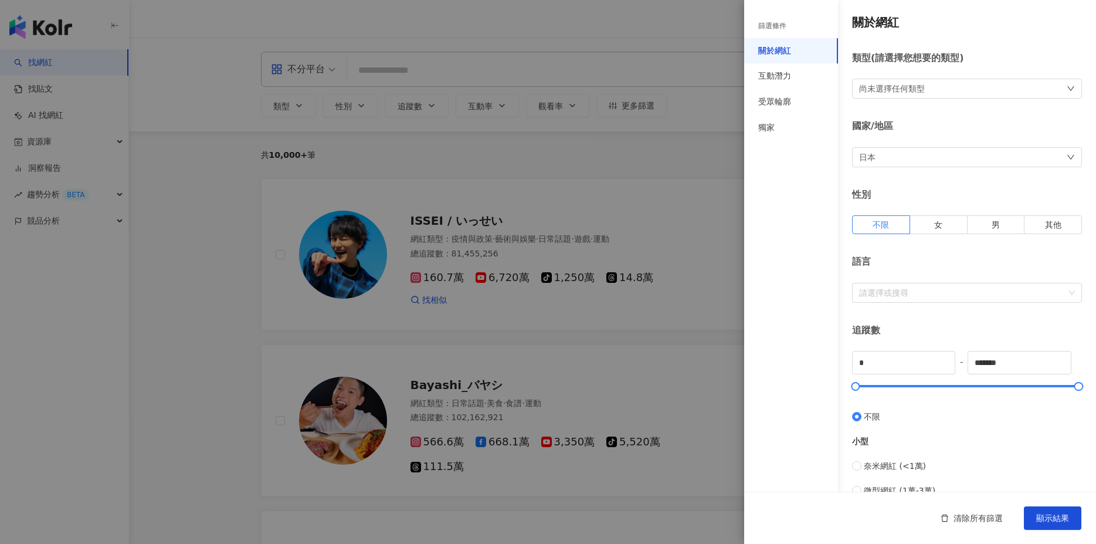
click at [889, 89] on div "尚未選擇任何類型" at bounding box center [892, 88] width 66 height 13
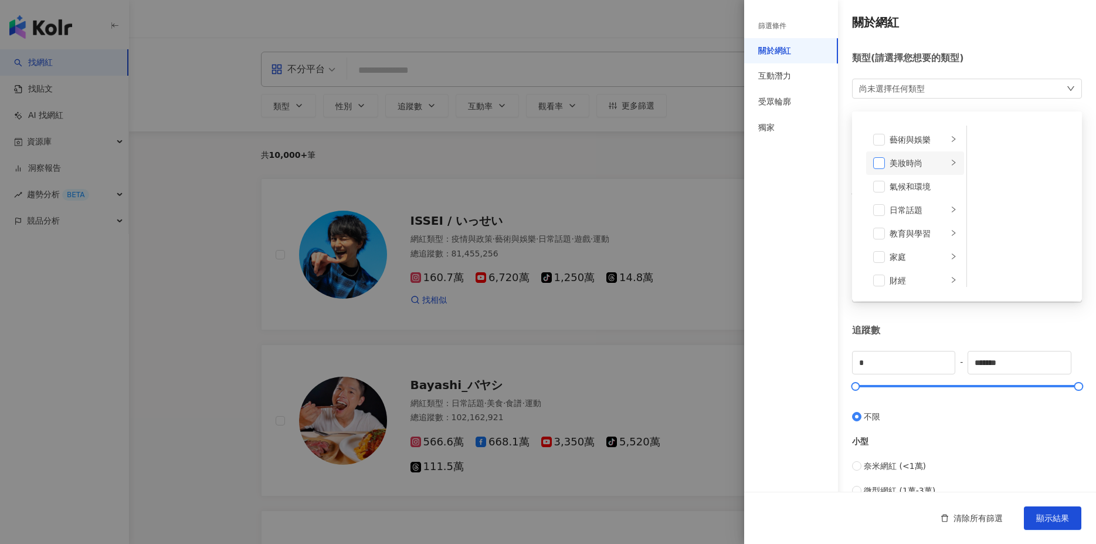
click at [878, 161] on span at bounding box center [879, 163] width 12 height 12
click at [879, 245] on span at bounding box center [879, 241] width 12 height 12
click at [931, 328] on div "追蹤數" at bounding box center [967, 330] width 230 height 13
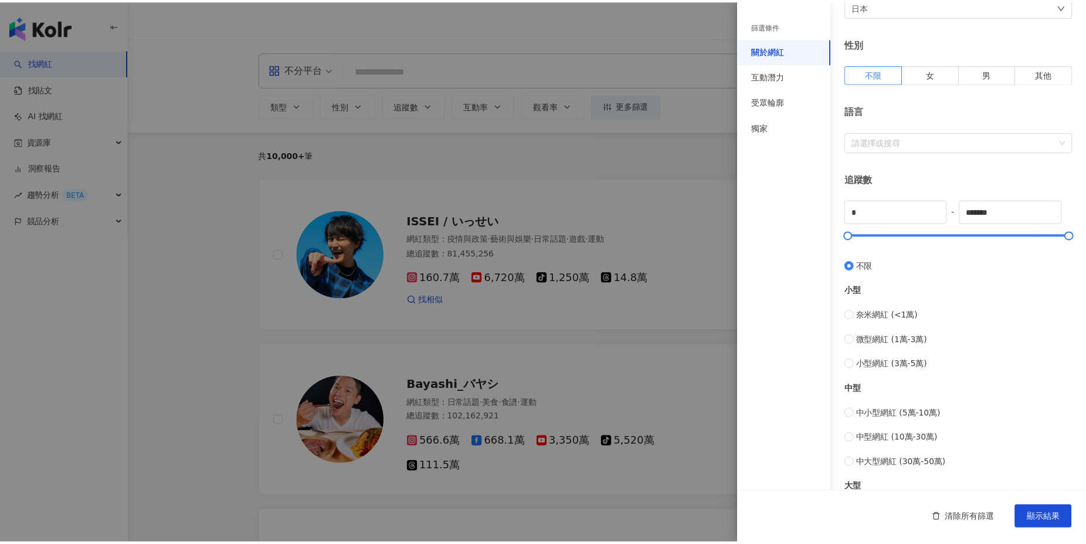
scroll to position [216, 0]
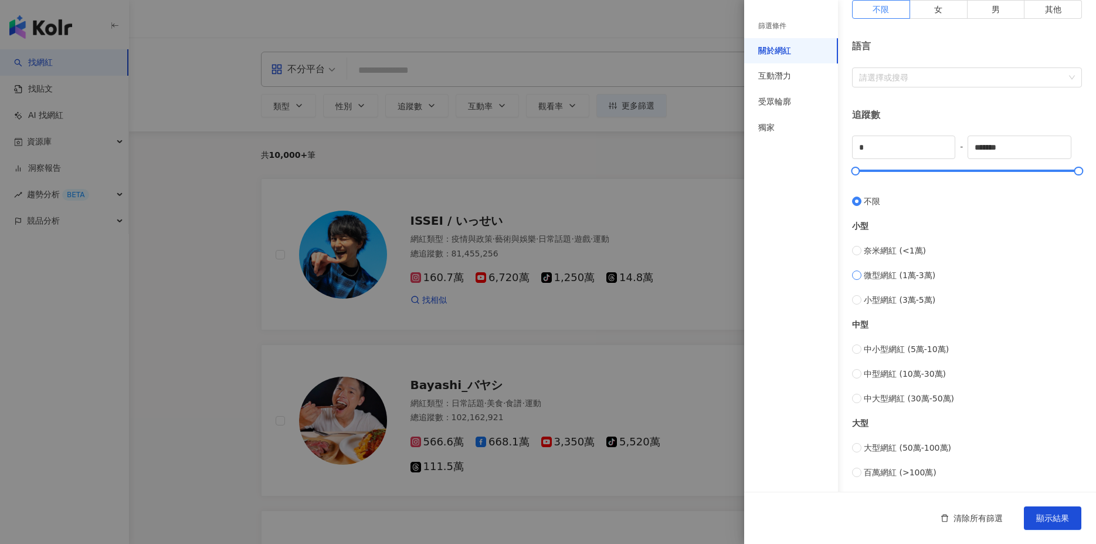
click at [879, 278] on span "微型網紅 (1萬-3萬)" at bounding box center [900, 275] width 72 height 13
type input "*****"
click at [1065, 518] on span "顯示結果" at bounding box center [1052, 517] width 33 height 9
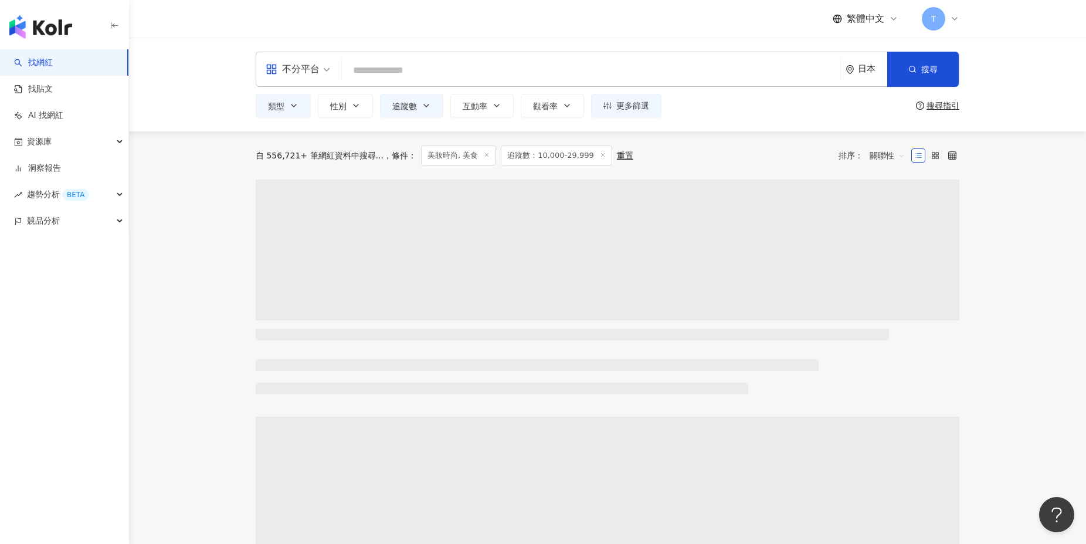
click at [306, 69] on div "不分平台" at bounding box center [293, 69] width 54 height 19
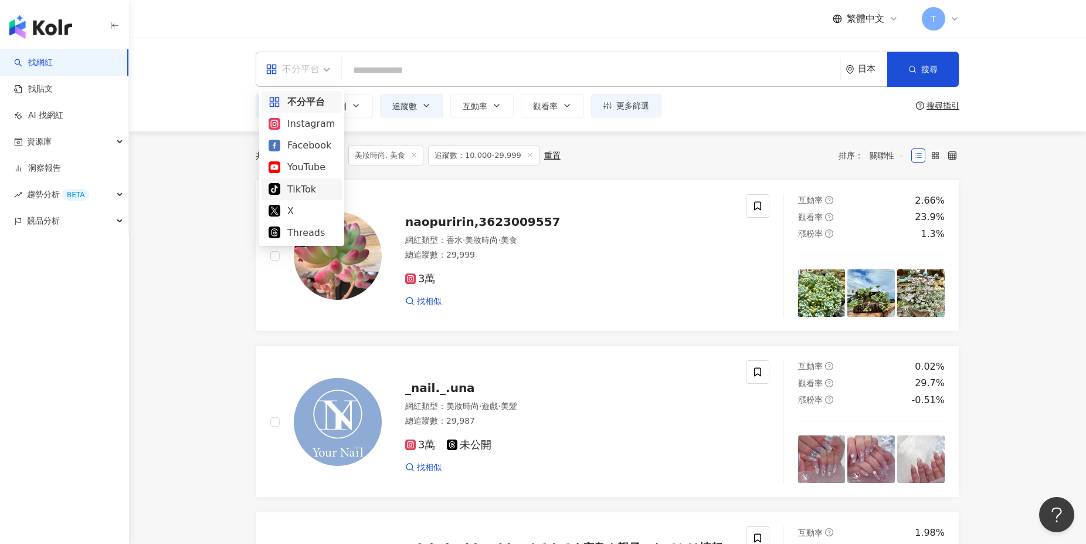
click at [298, 185] on div "TikTok" at bounding box center [302, 189] width 66 height 15
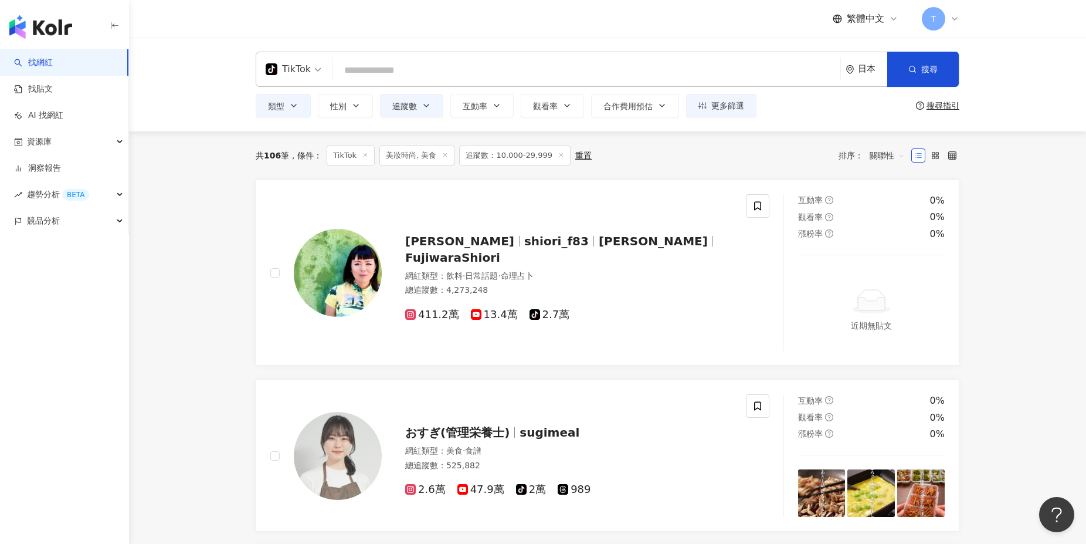
click at [951, 23] on div "T" at bounding box center [941, 18] width 38 height 23
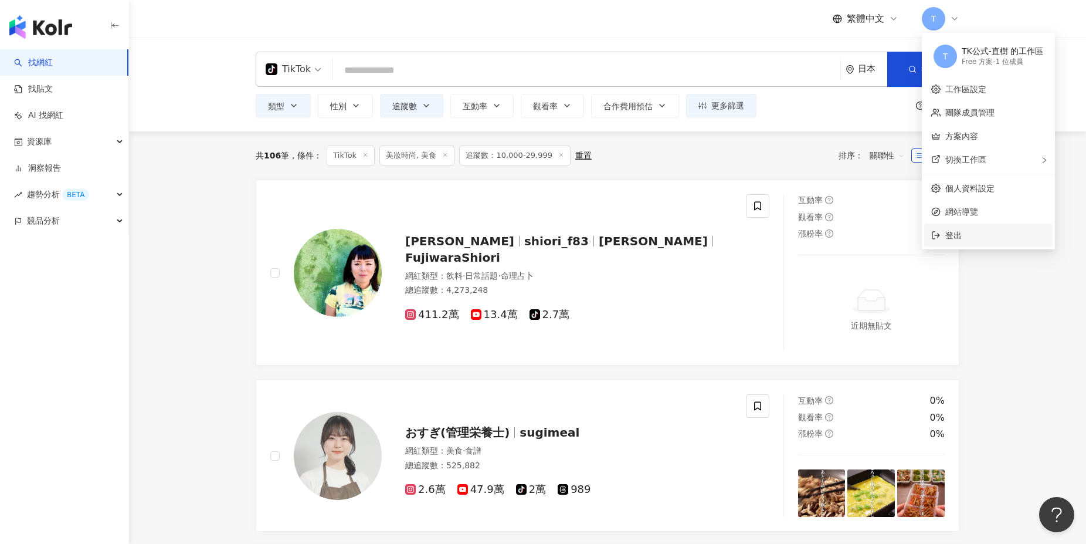
click at [967, 228] on li "登出" at bounding box center [988, 234] width 128 height 23
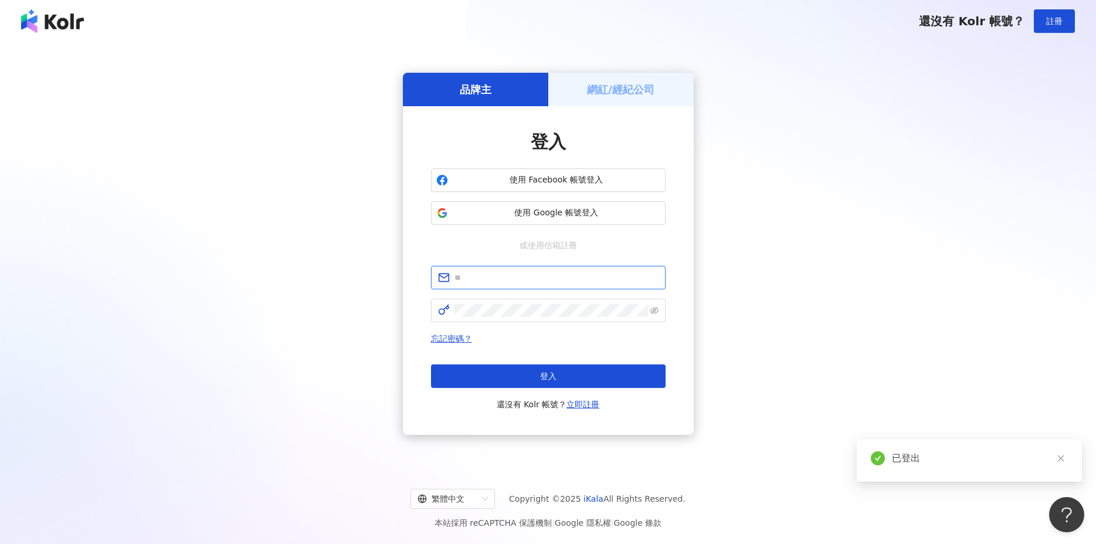
click at [479, 277] on input "text" at bounding box center [557, 277] width 204 height 13
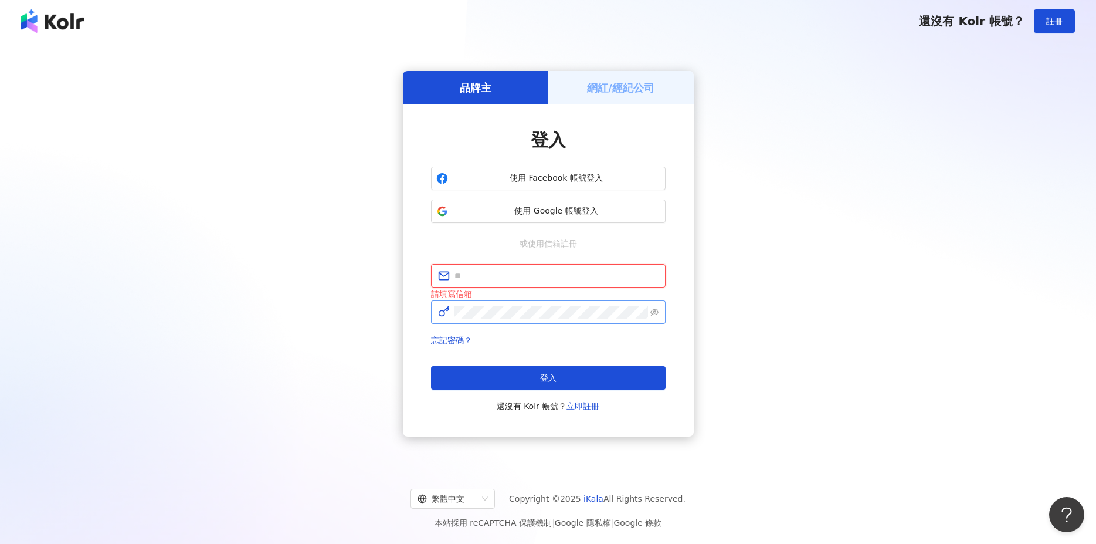
paste input "**********"
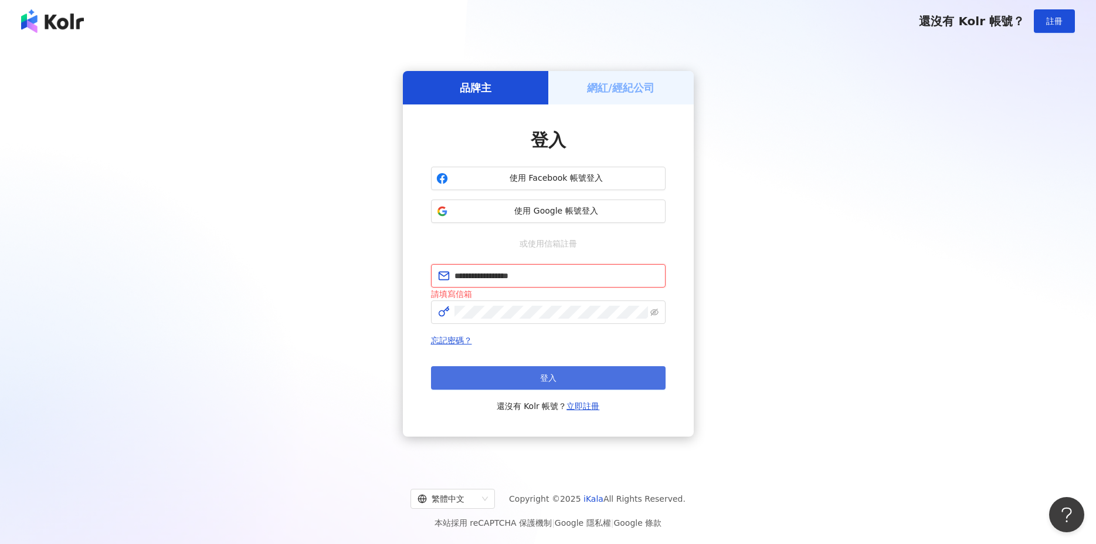
type input "**********"
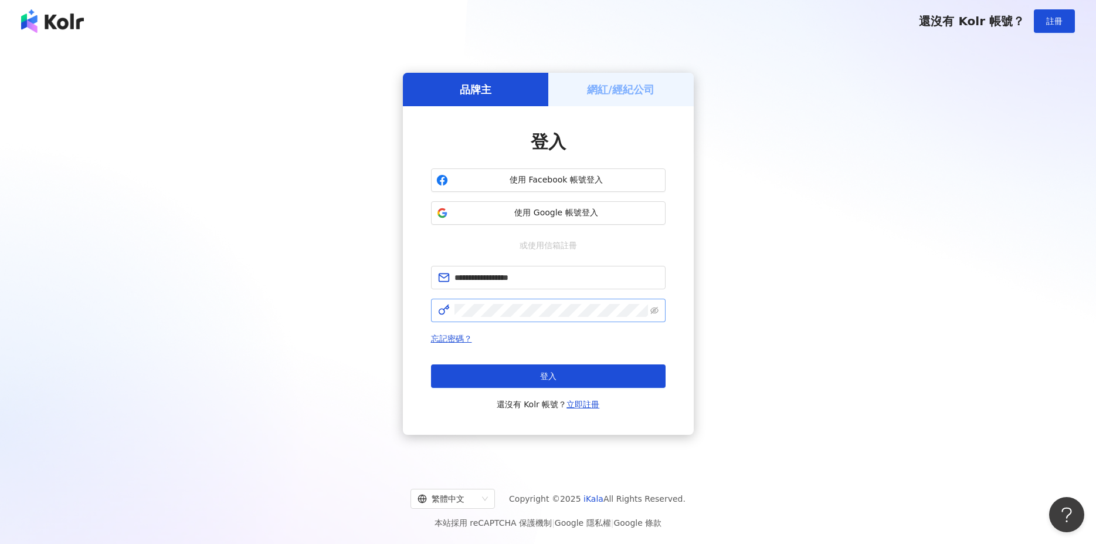
click at [533, 318] on span at bounding box center [548, 310] width 235 height 23
click at [514, 376] on button "登入" at bounding box center [548, 375] width 235 height 23
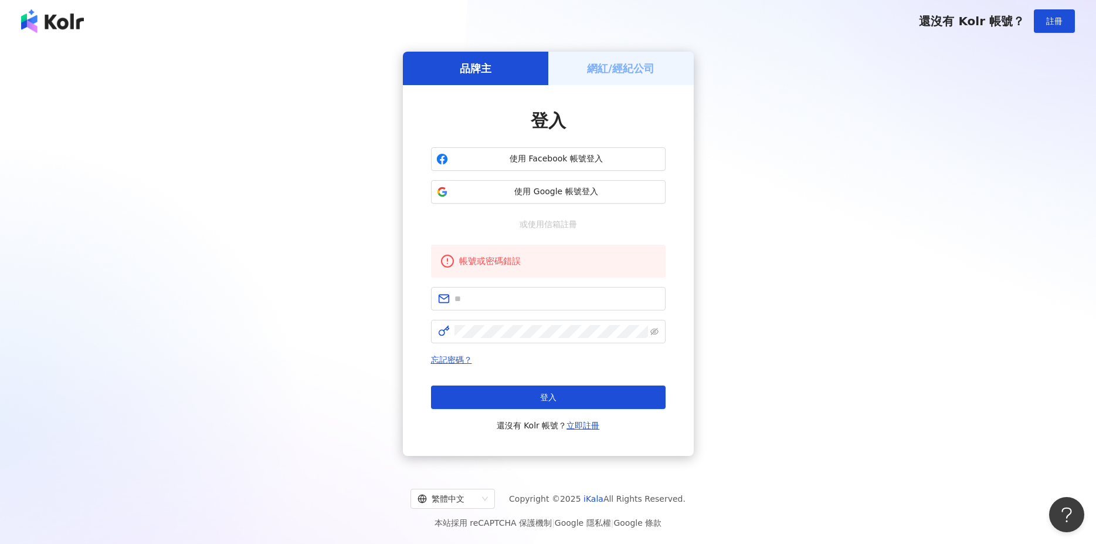
click at [480, 314] on form at bounding box center [548, 315] width 235 height 56
click at [480, 305] on input "text" at bounding box center [557, 298] width 204 height 13
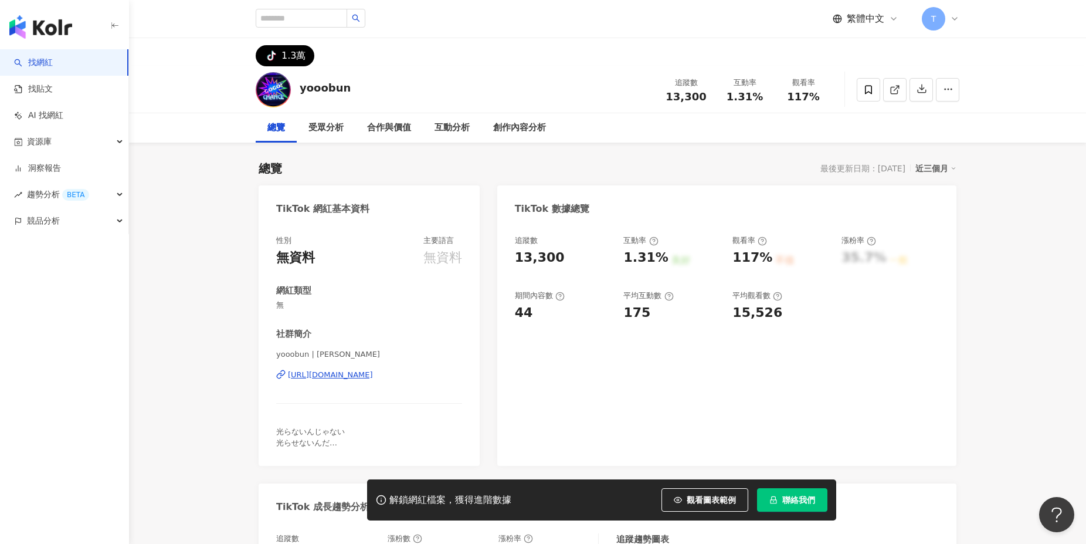
click at [363, 375] on div "https://www.tiktok.com/share/user/6892770951822410753" at bounding box center [330, 375] width 85 height 11
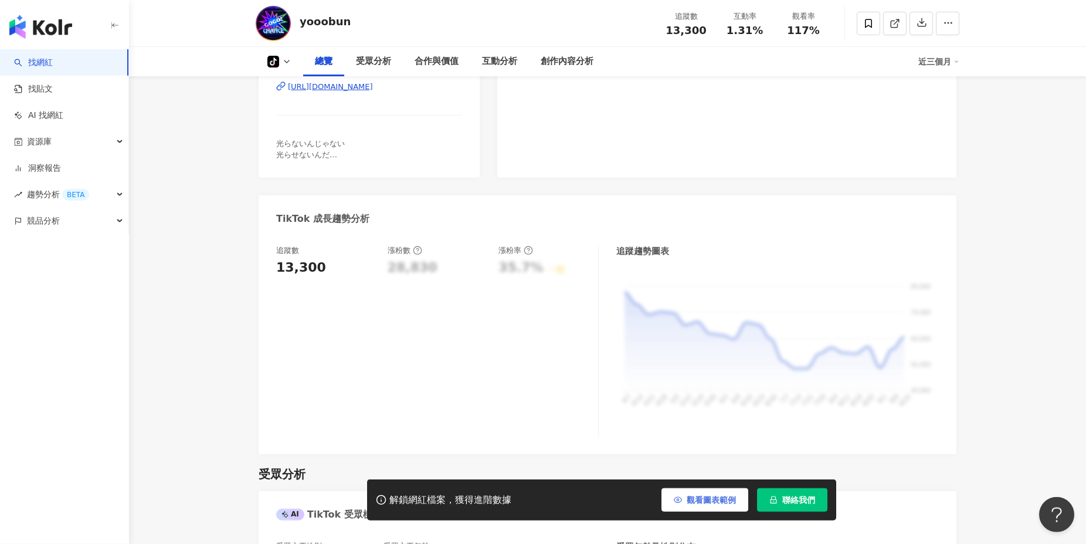
scroll to position [296, 0]
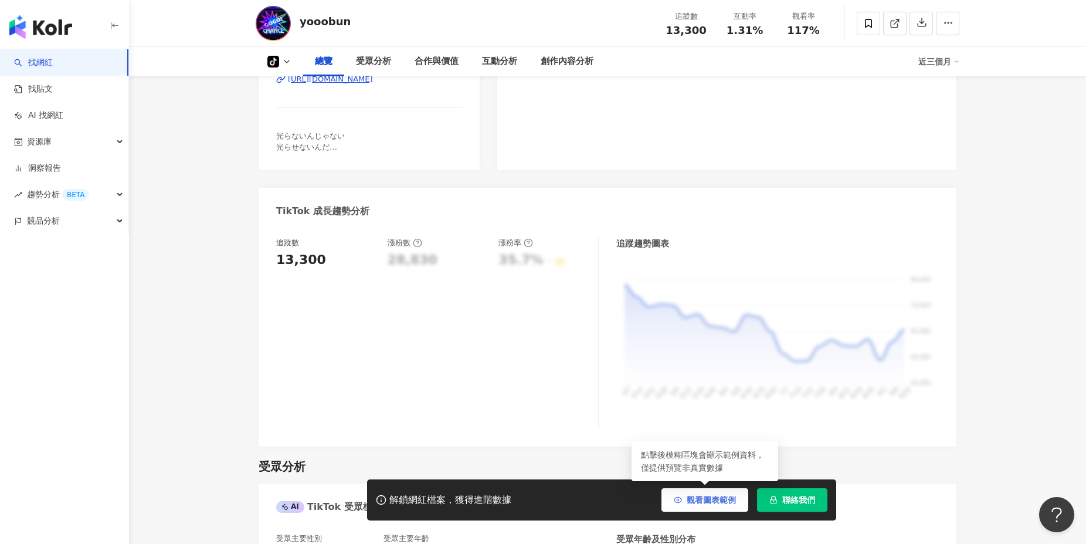
click at [713, 499] on span "觀看圖表範例" at bounding box center [711, 499] width 49 height 9
click at [799, 500] on span "聯絡我們" at bounding box center [798, 499] width 33 height 9
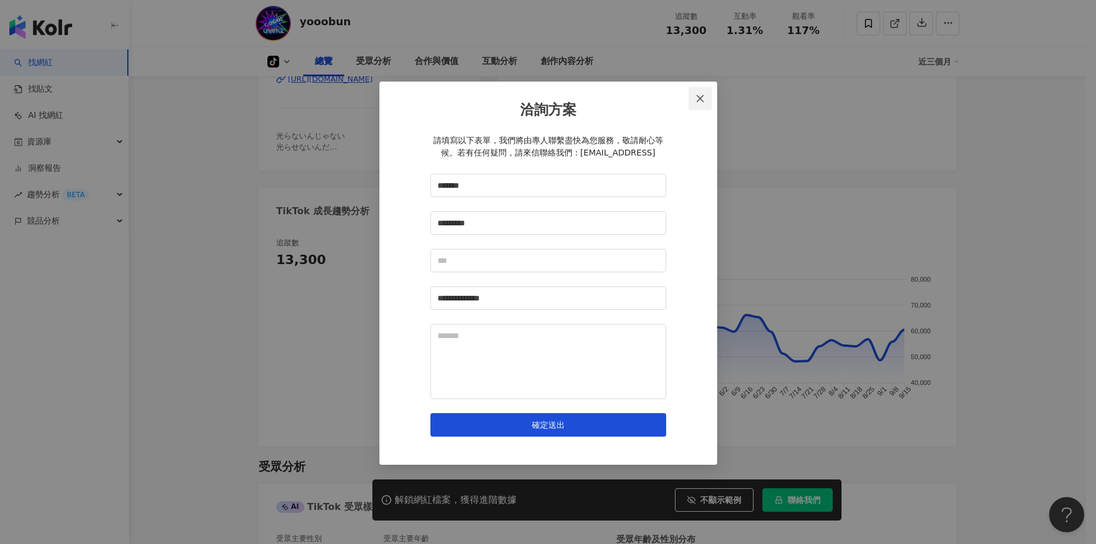
click at [700, 101] on icon "close" at bounding box center [700, 98] width 9 height 9
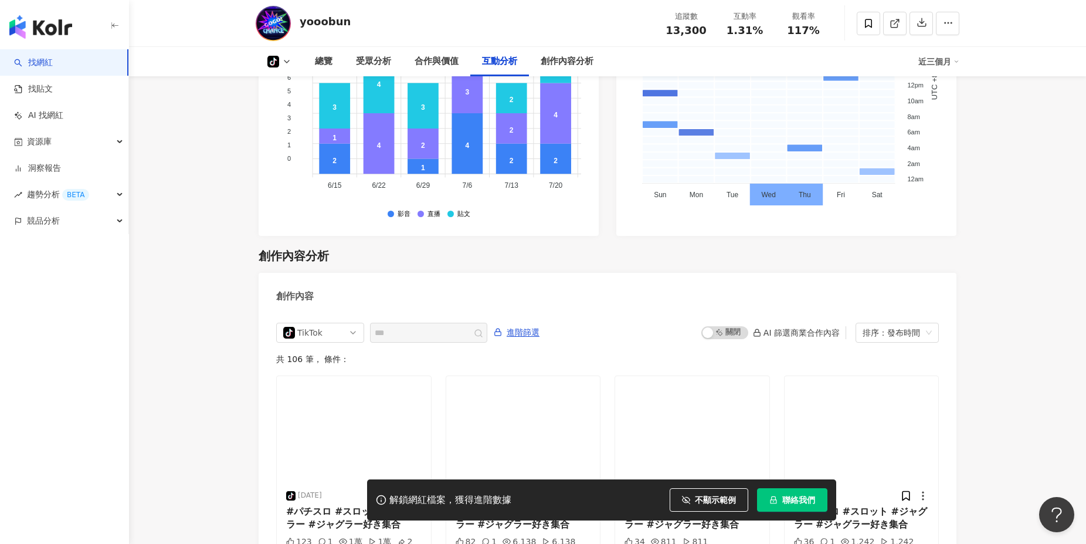
scroll to position [2261, 0]
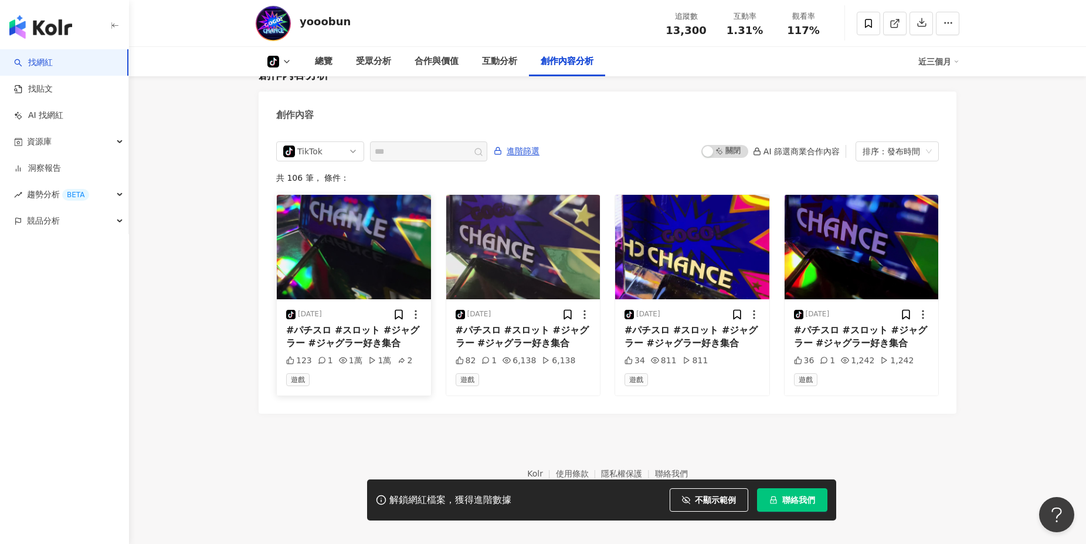
click at [339, 248] on img "button" at bounding box center [354, 247] width 154 height 104
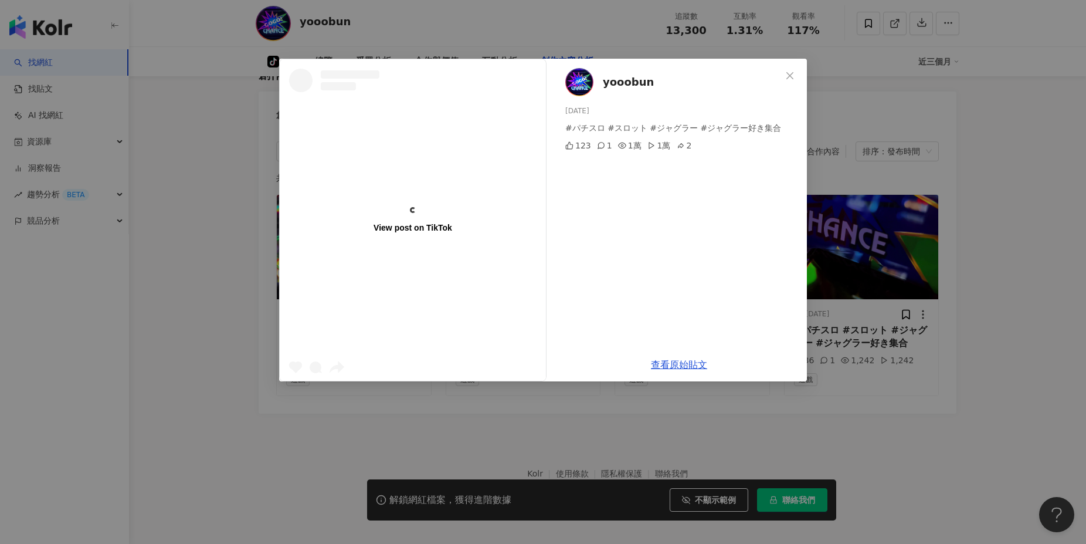
click at [790, 77] on icon "close" at bounding box center [789, 75] width 9 height 9
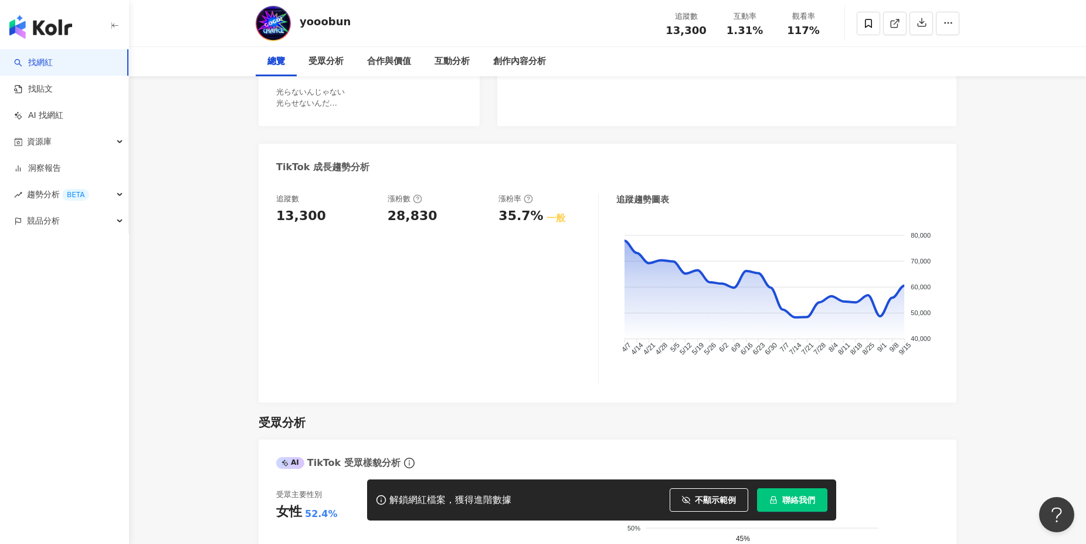
scroll to position [0, 0]
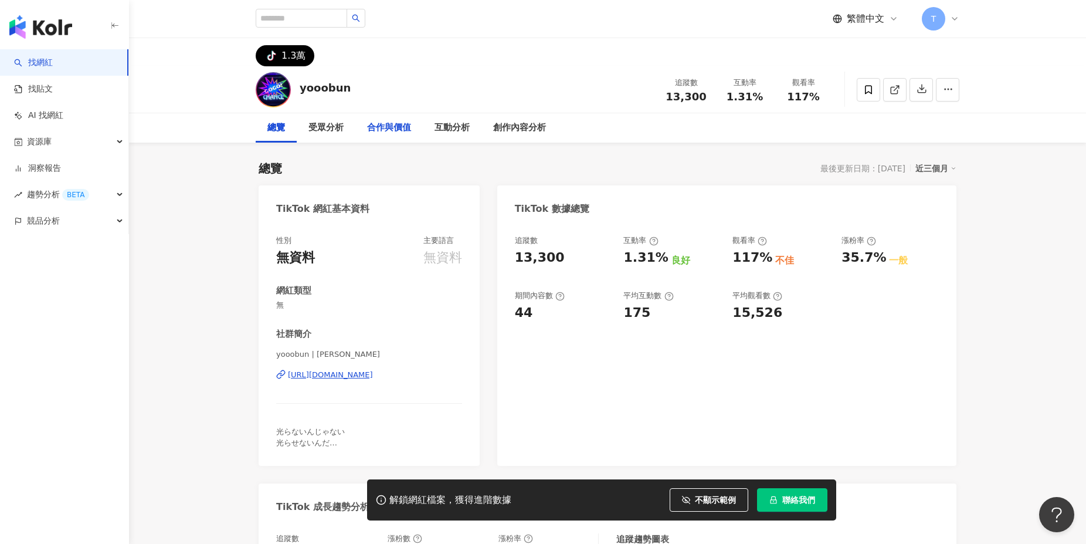
click at [394, 127] on div "合作與價值" at bounding box center [389, 128] width 44 height 14
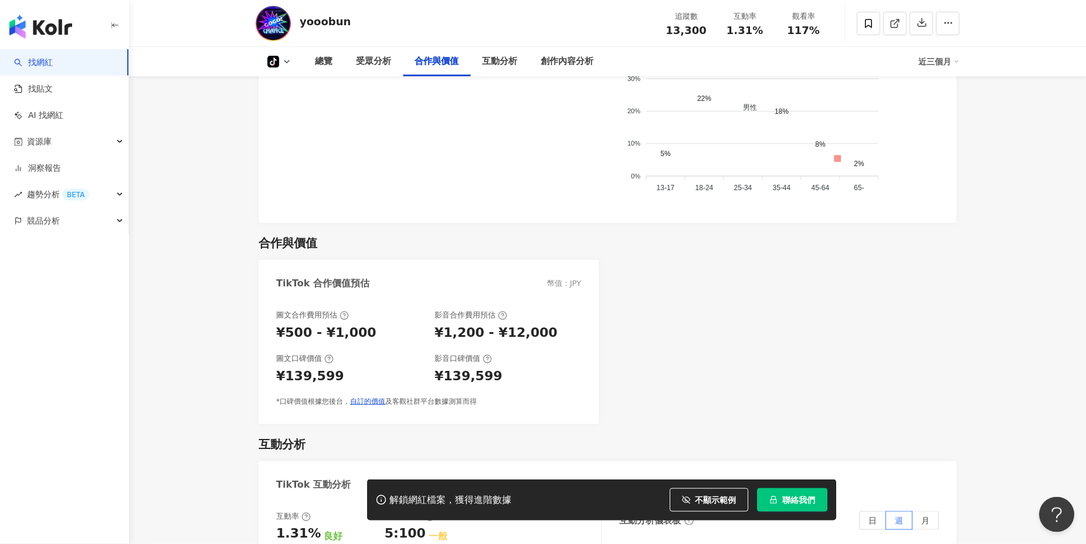
scroll to position [873, 0]
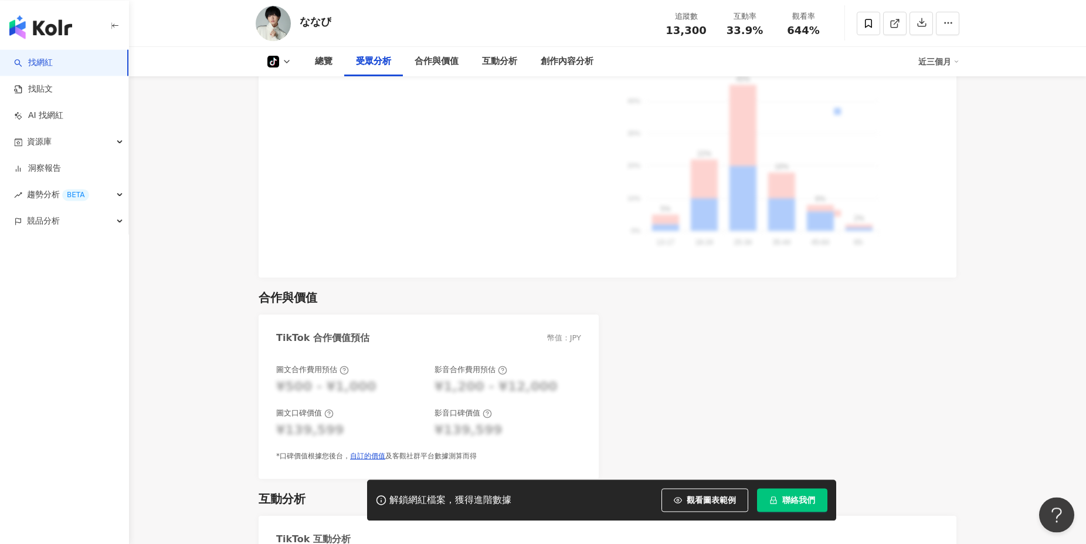
scroll to position [813, 0]
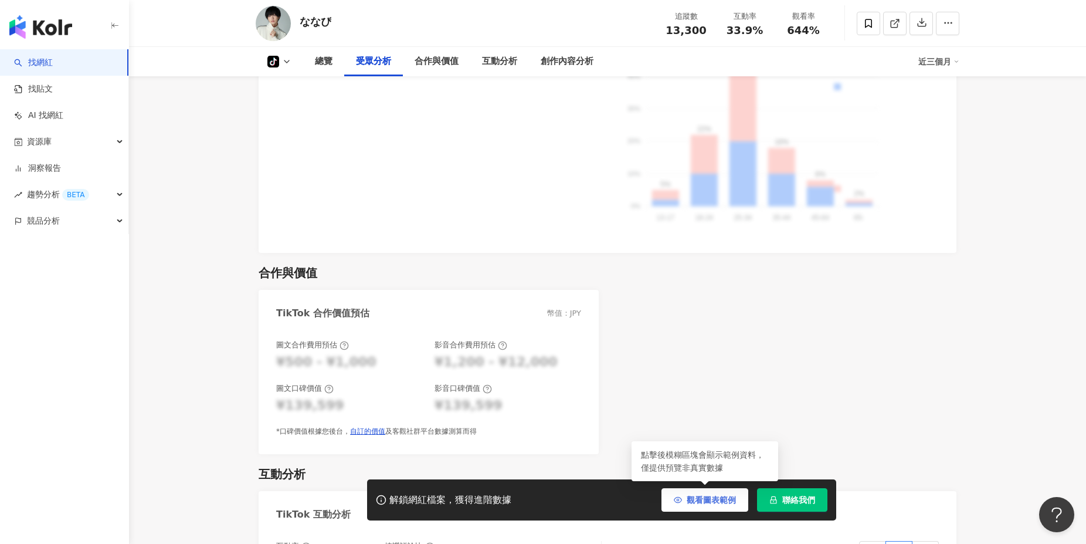
click at [696, 501] on span "觀看圖表範例" at bounding box center [711, 499] width 49 height 9
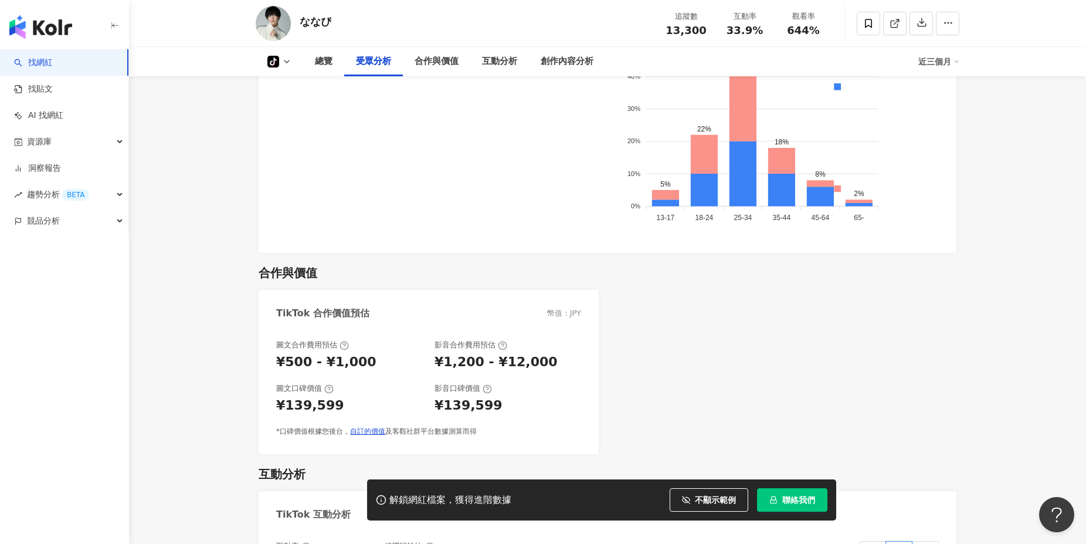
click at [680, 418] on div "TikTok 合作價值預估 幣值：JPY 圖文合作費用預估 ¥500 - ¥1,000 影音合作費用預估 ¥1,200 - ¥12,000 圖文口碑價值 ¥1…" at bounding box center [608, 372] width 698 height 164
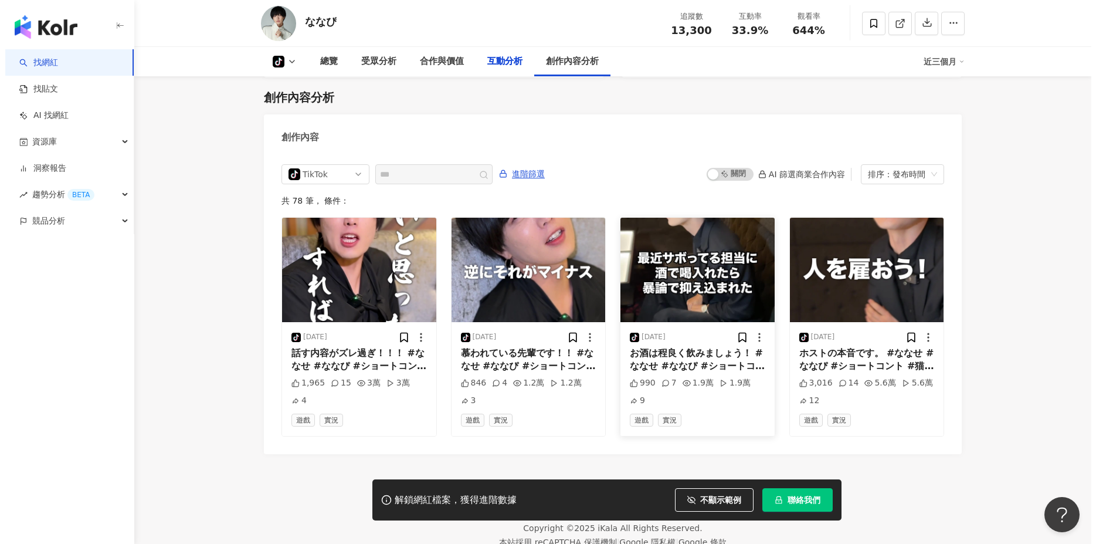
scroll to position [2143, 0]
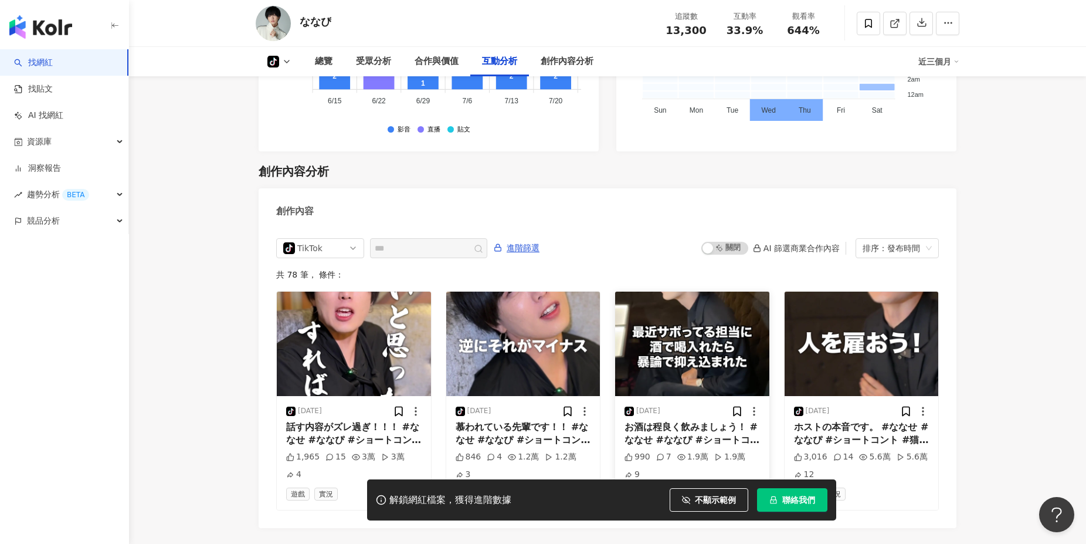
click at [686, 362] on img "button" at bounding box center [692, 344] width 154 height 104
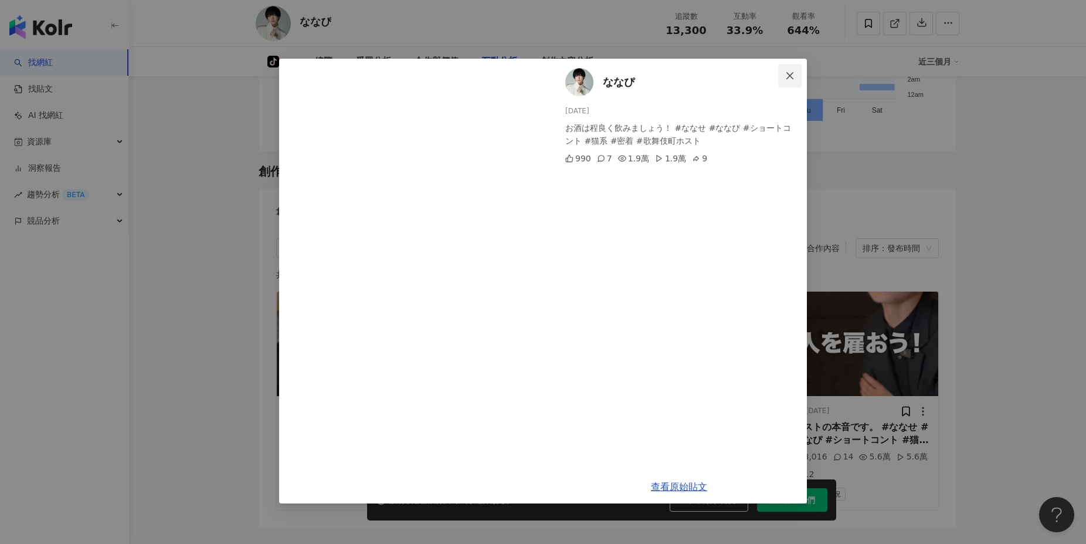
click at [791, 78] on icon "close" at bounding box center [789, 75] width 9 height 9
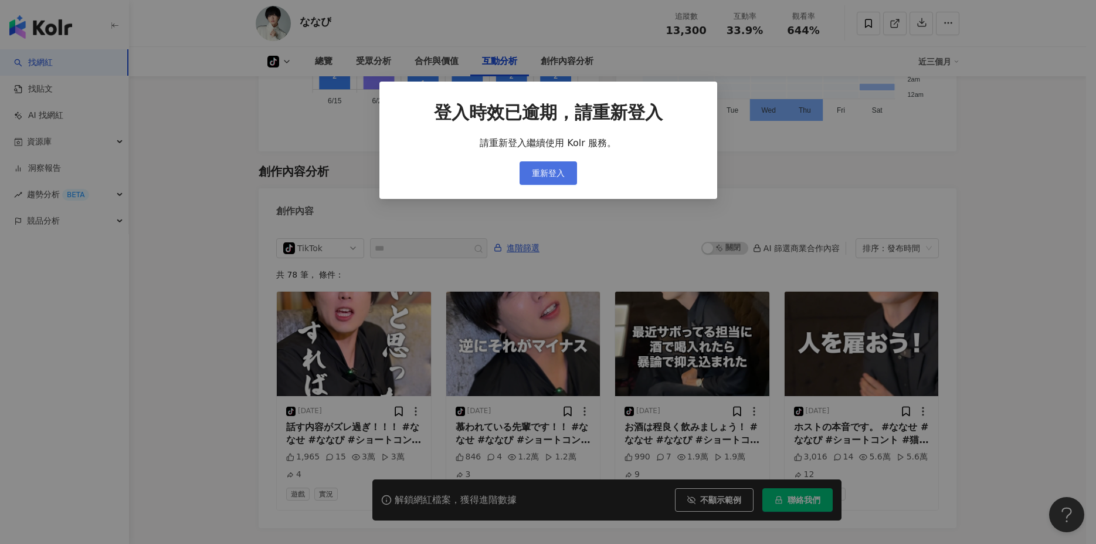
click at [550, 168] on span "重新登入" at bounding box center [548, 172] width 33 height 9
click at [551, 168] on span "重新登入" at bounding box center [548, 172] width 33 height 9
click at [543, 170] on div "登入時效已逾期，請重新登入 請重新登入繼續使用 Kolr 服務。 重新登入" at bounding box center [548, 272] width 1096 height 544
click at [547, 173] on div "登入時效已逾期，請重新登入 請重新登入繼續使用 Kolr 服務。 重新登入" at bounding box center [548, 272] width 1096 height 544
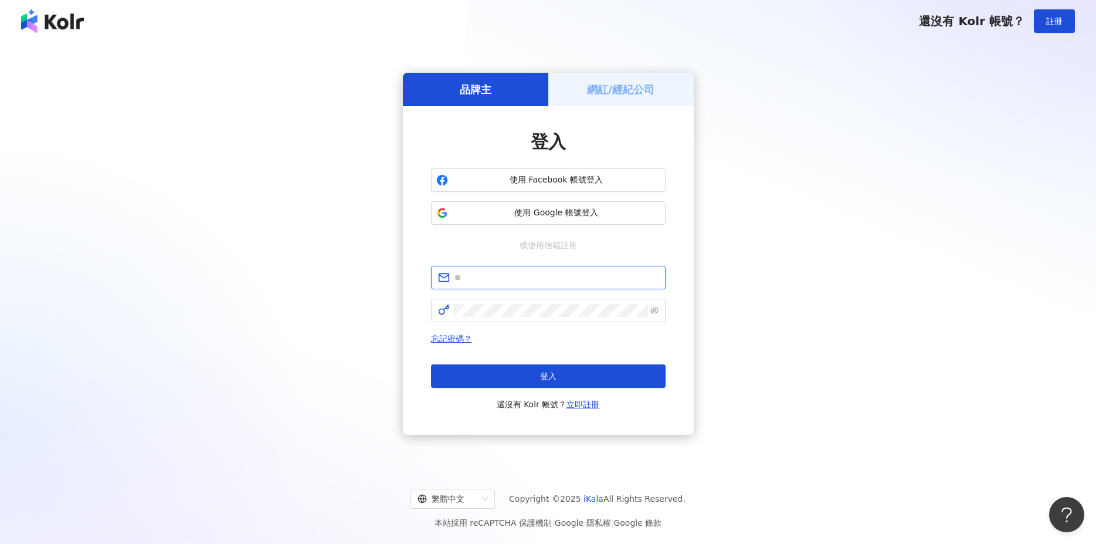
click at [496, 277] on input "text" at bounding box center [557, 277] width 204 height 13
click at [484, 281] on input "text" at bounding box center [557, 277] width 204 height 13
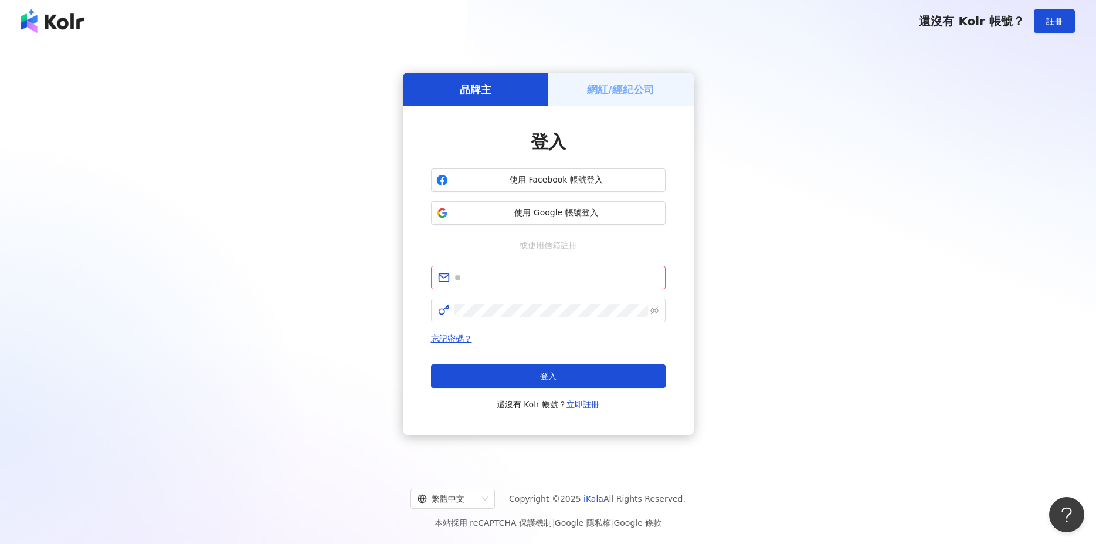
click at [482, 297] on form at bounding box center [548, 294] width 235 height 56
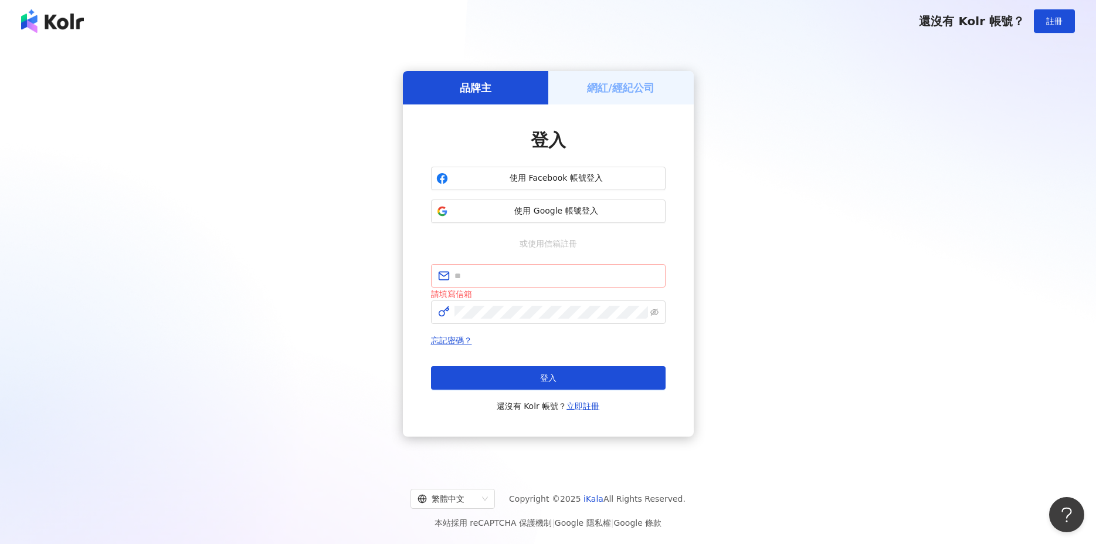
click at [482, 271] on span at bounding box center [548, 275] width 235 height 23
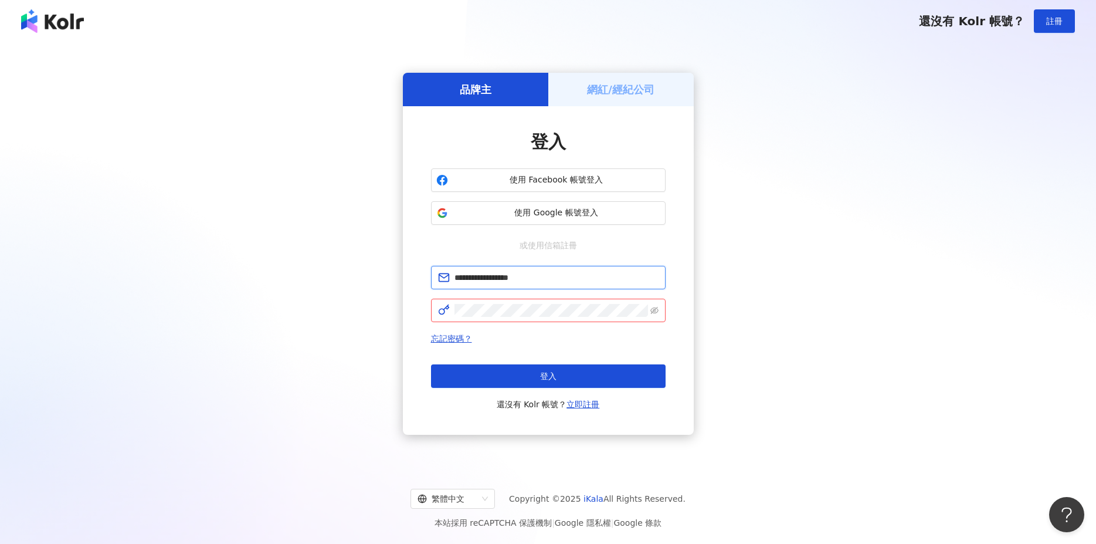
click at [495, 277] on input "**********" at bounding box center [557, 277] width 204 height 13
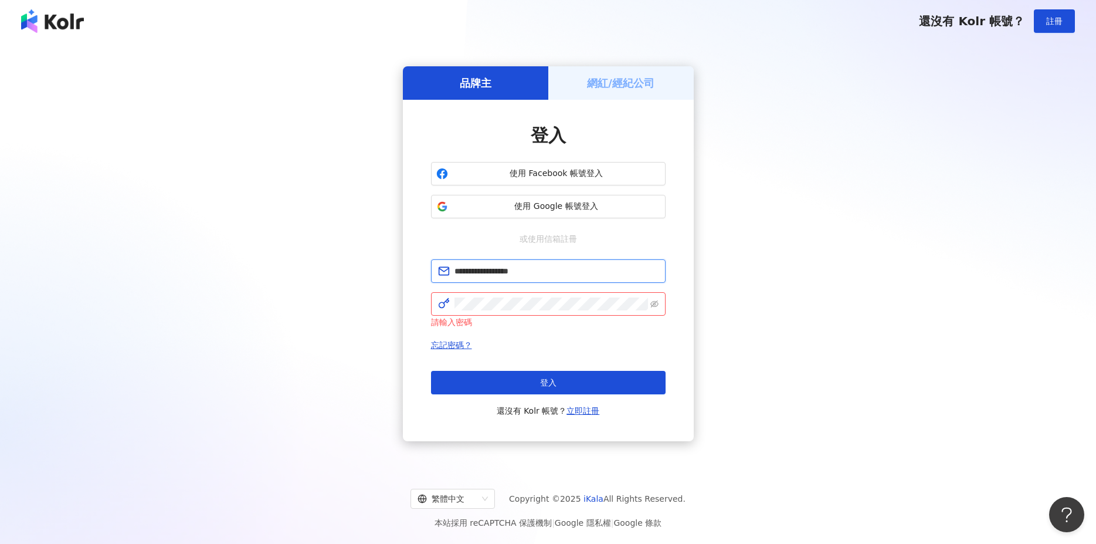
paste input "text"
type input "**********"
click at [349, 308] on div "**********" at bounding box center [548, 254] width 1068 height 404
click at [126, 276] on div "**********" at bounding box center [548, 254] width 1068 height 404
click at [493, 379] on button "登入" at bounding box center [548, 382] width 235 height 23
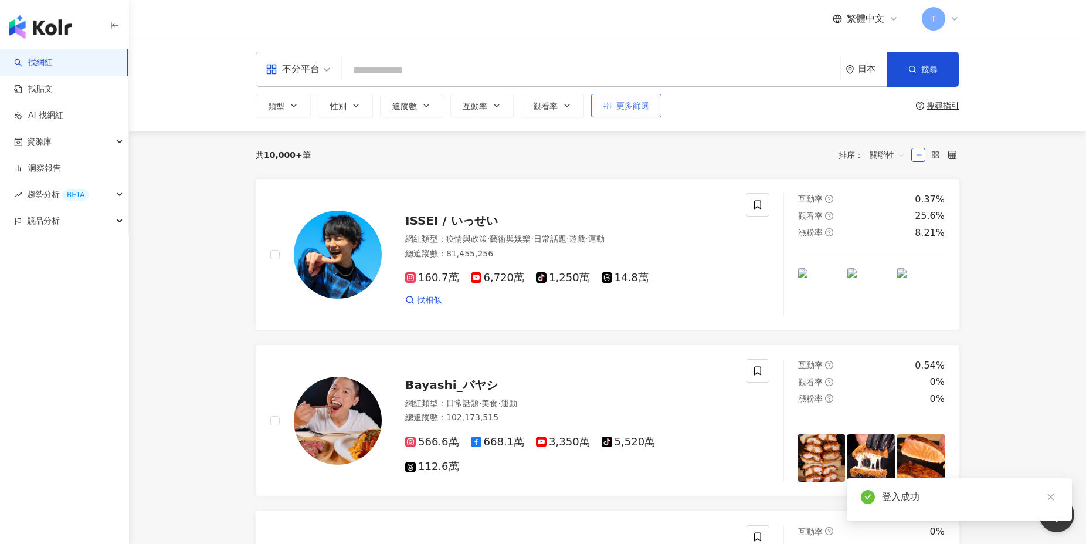
click at [623, 106] on span "更多篩選" at bounding box center [632, 105] width 33 height 9
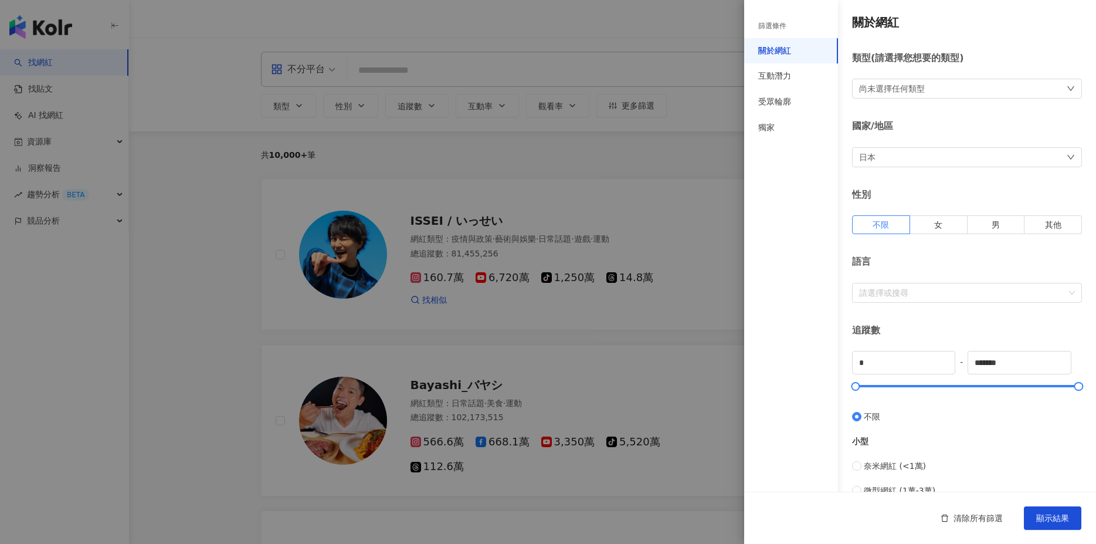
click at [355, 143] on div at bounding box center [548, 272] width 1096 height 544
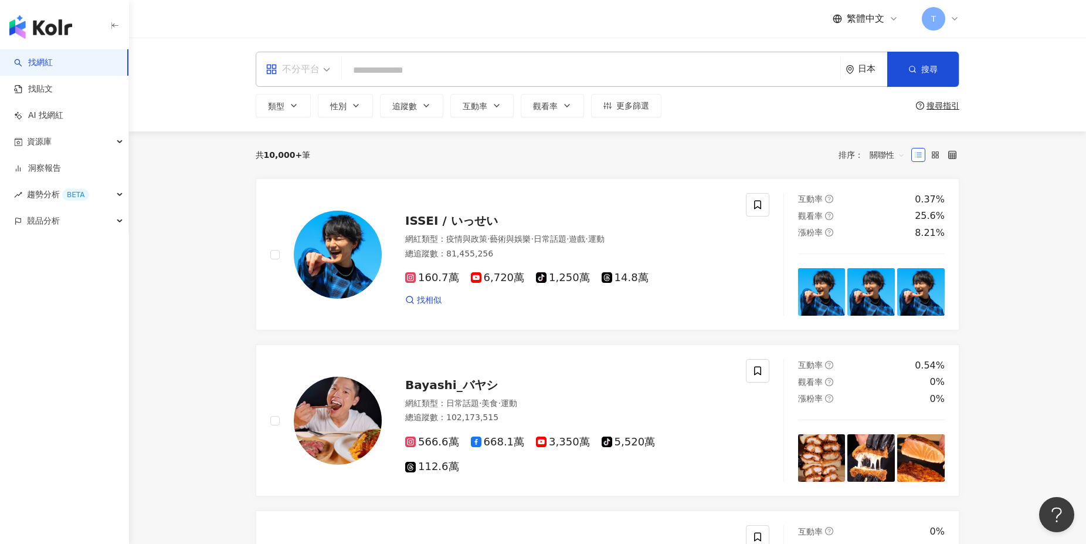
click at [307, 62] on div "不分平台" at bounding box center [293, 69] width 54 height 19
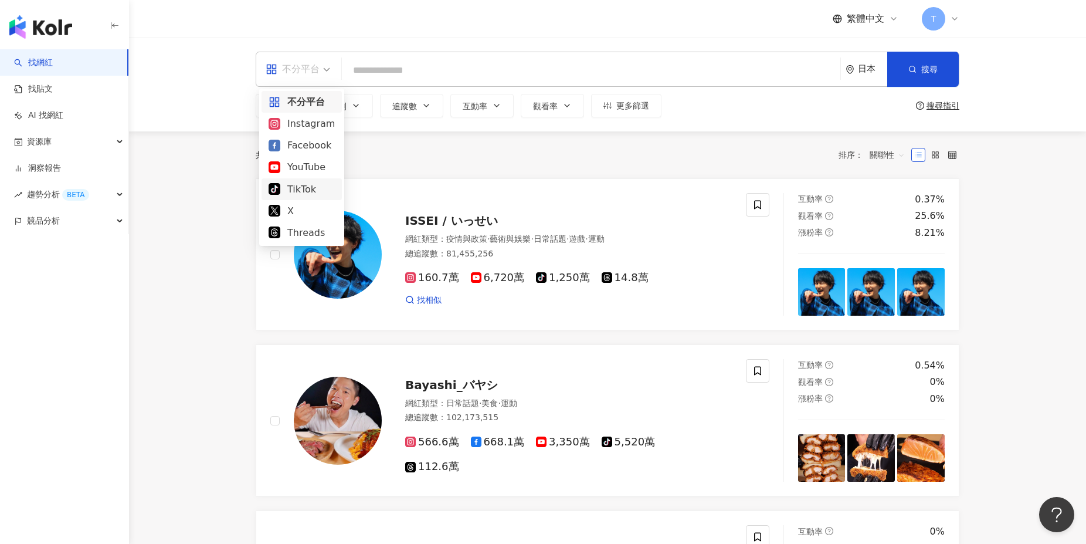
click at [296, 194] on div "TikTok" at bounding box center [302, 189] width 66 height 15
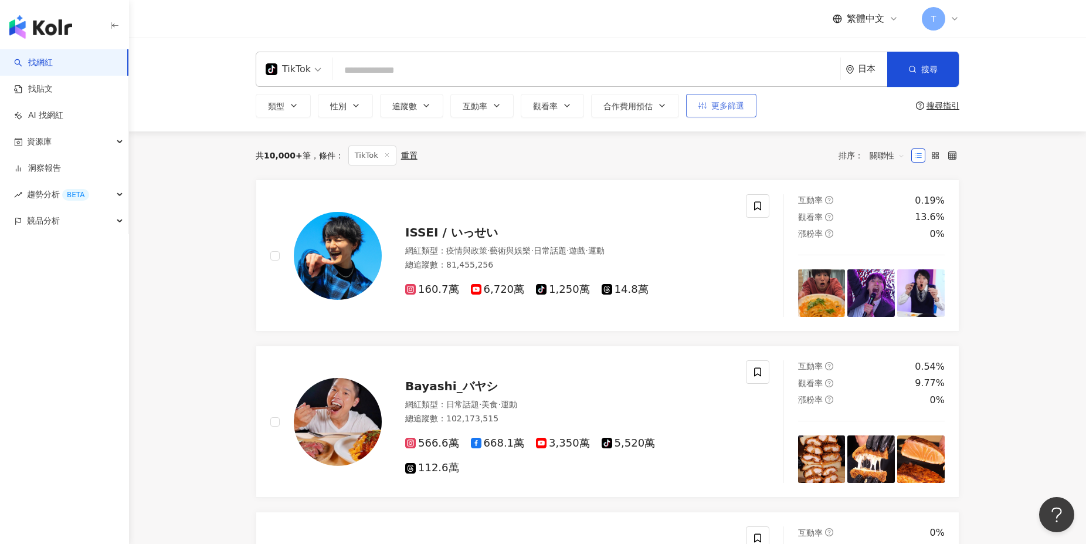
click at [712, 108] on span "更多篩選" at bounding box center [727, 105] width 33 height 9
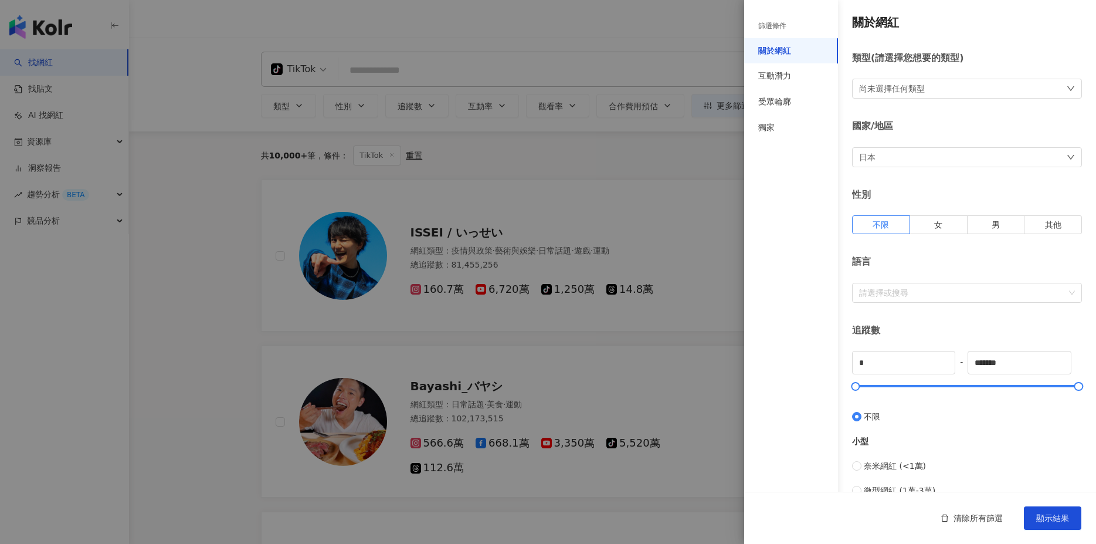
click at [897, 94] on div "尚未選擇任何類型" at bounding box center [892, 88] width 66 height 13
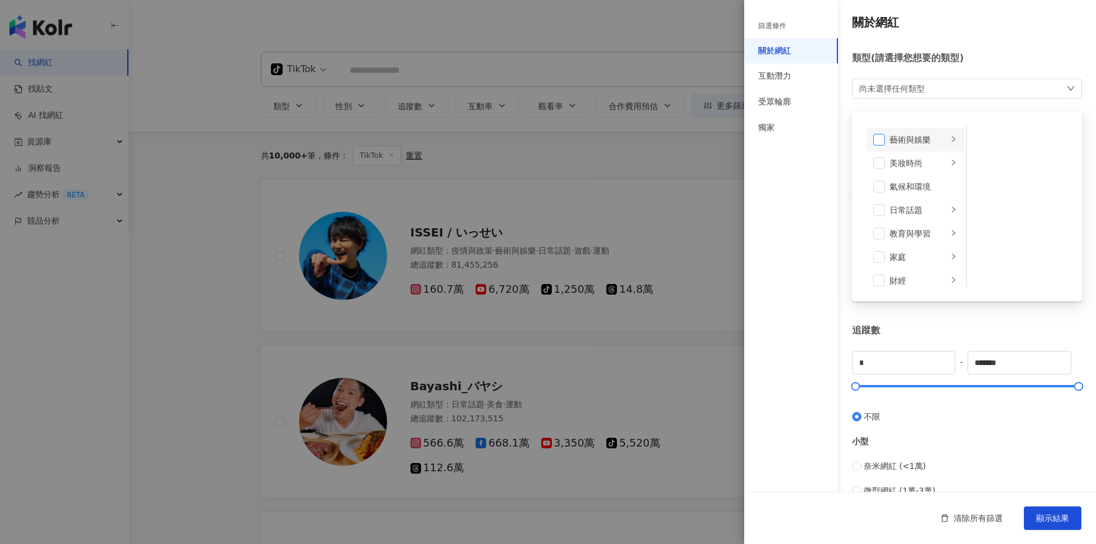
click at [878, 142] on span at bounding box center [879, 140] width 12 height 12
click at [875, 138] on span at bounding box center [879, 140] width 12 height 12
click at [877, 143] on span at bounding box center [879, 140] width 12 height 12
click at [879, 161] on span at bounding box center [879, 164] width 12 height 12
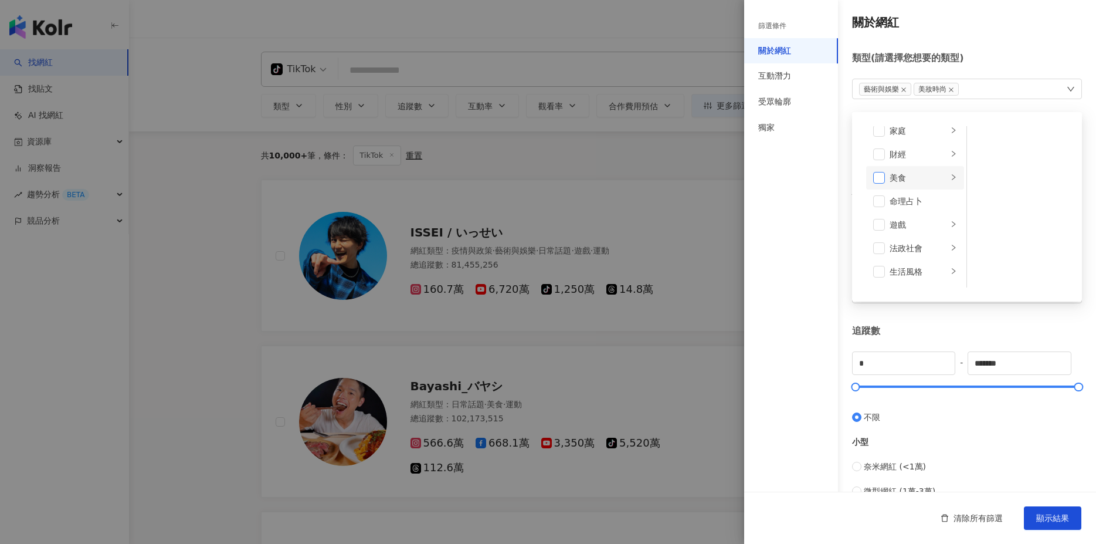
click at [879, 177] on span at bounding box center [879, 178] width 12 height 12
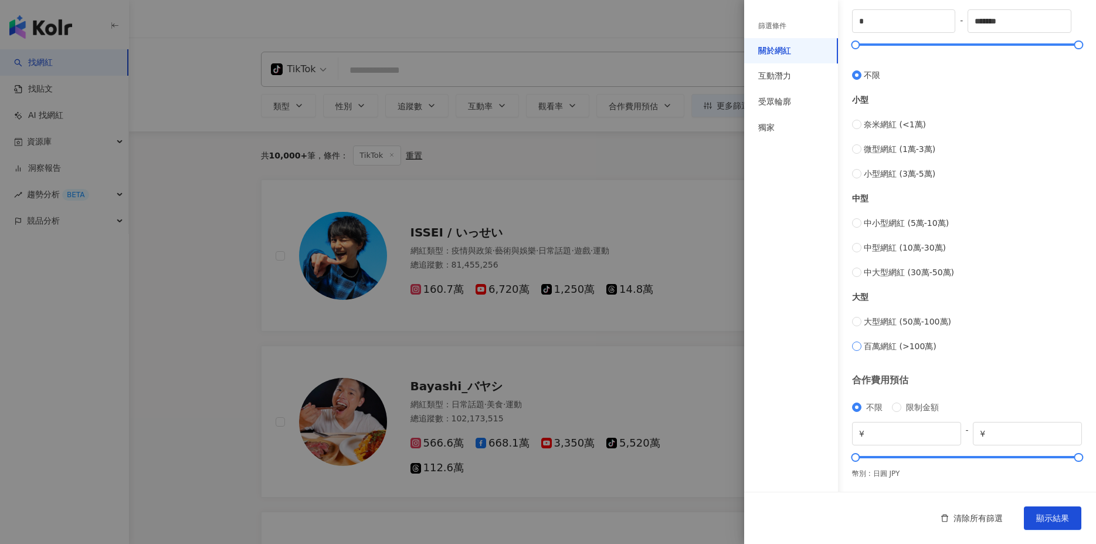
click at [877, 345] on span "百萬網紅 (>100萬)" at bounding box center [900, 346] width 73 height 13
type input "*******"
type input "*********"
click at [1055, 513] on span "顯示結果" at bounding box center [1052, 517] width 33 height 9
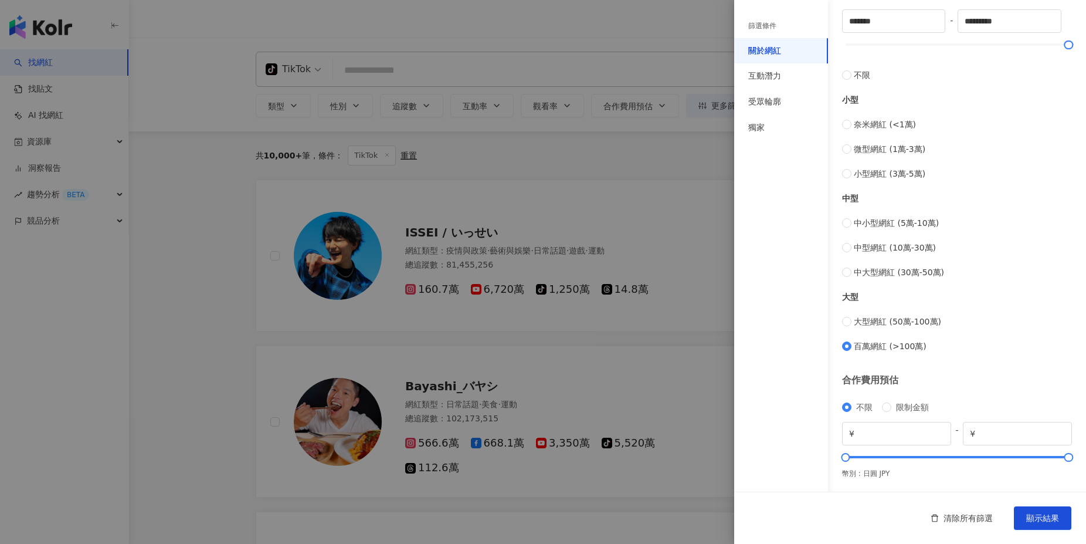
scroll to position [342, 0]
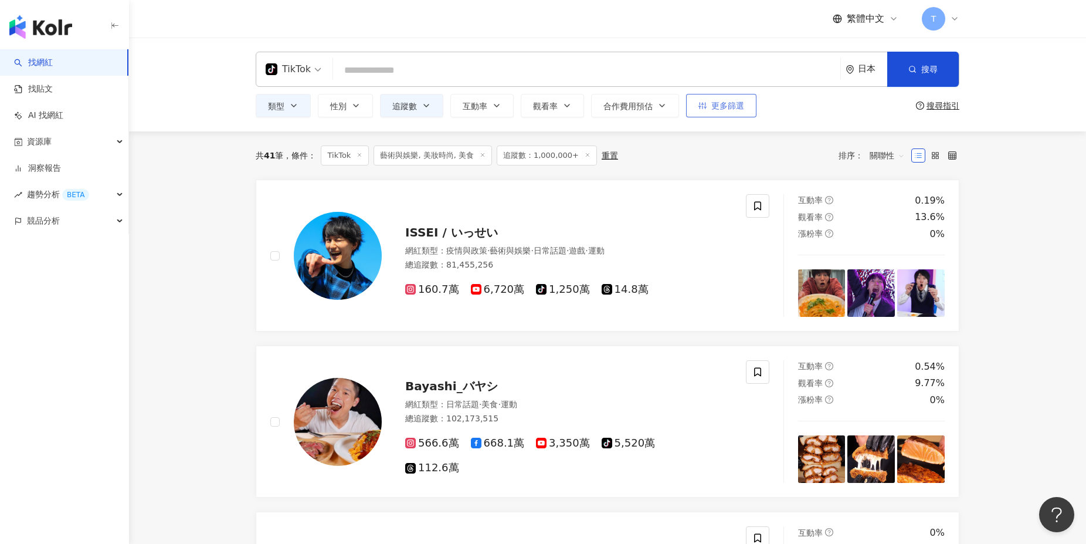
click at [723, 107] on span "更多篩選" at bounding box center [727, 105] width 33 height 9
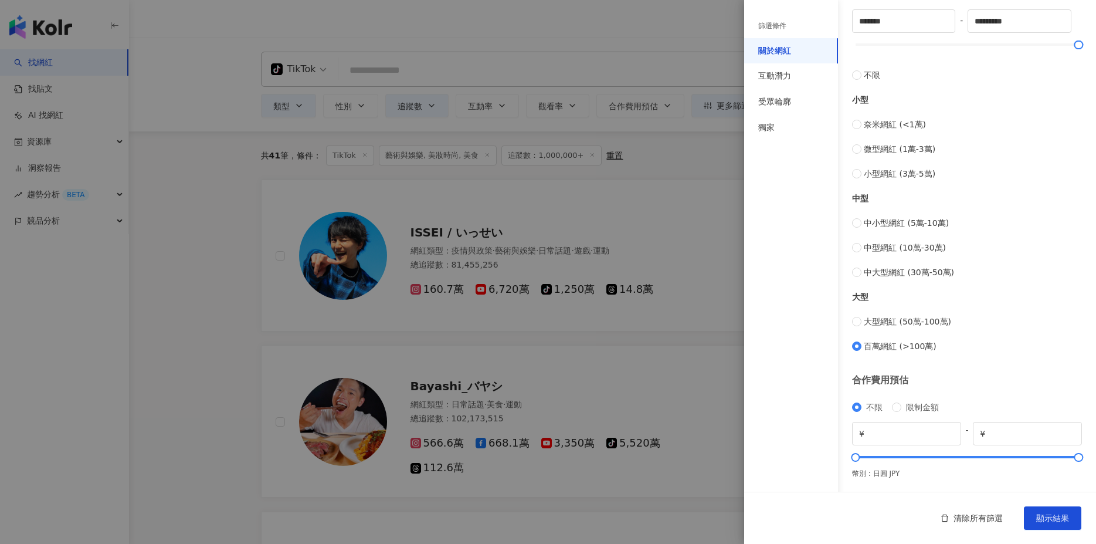
click at [1054, 525] on button "顯示結果" at bounding box center [1052, 517] width 57 height 23
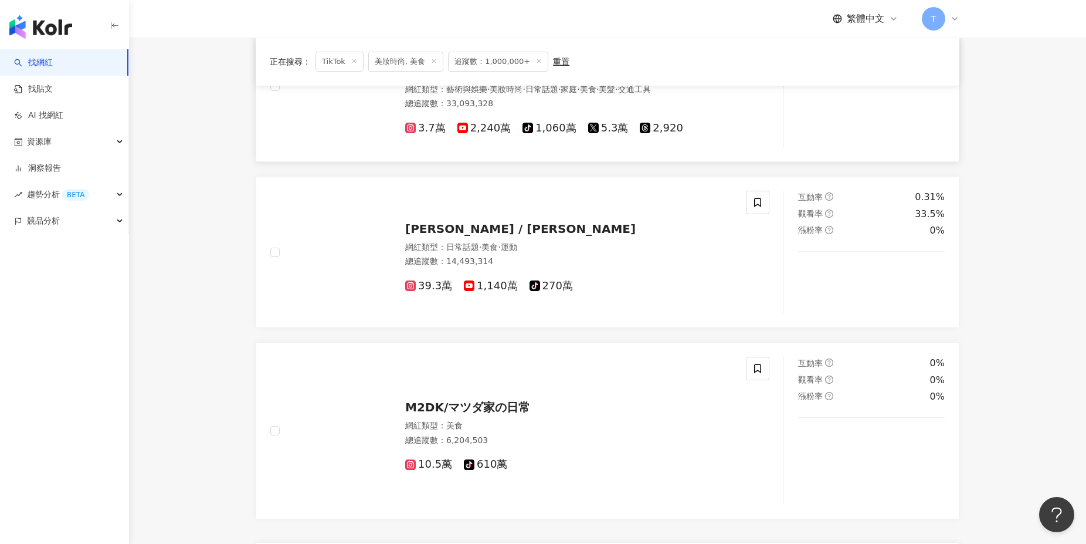
scroll to position [370, 0]
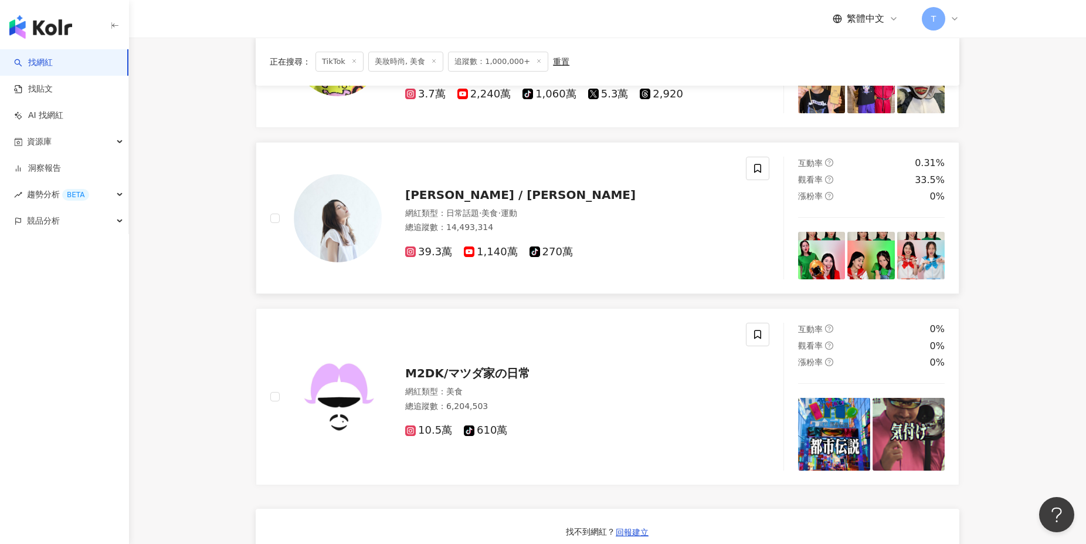
click at [815, 266] on img at bounding box center [822, 256] width 48 height 48
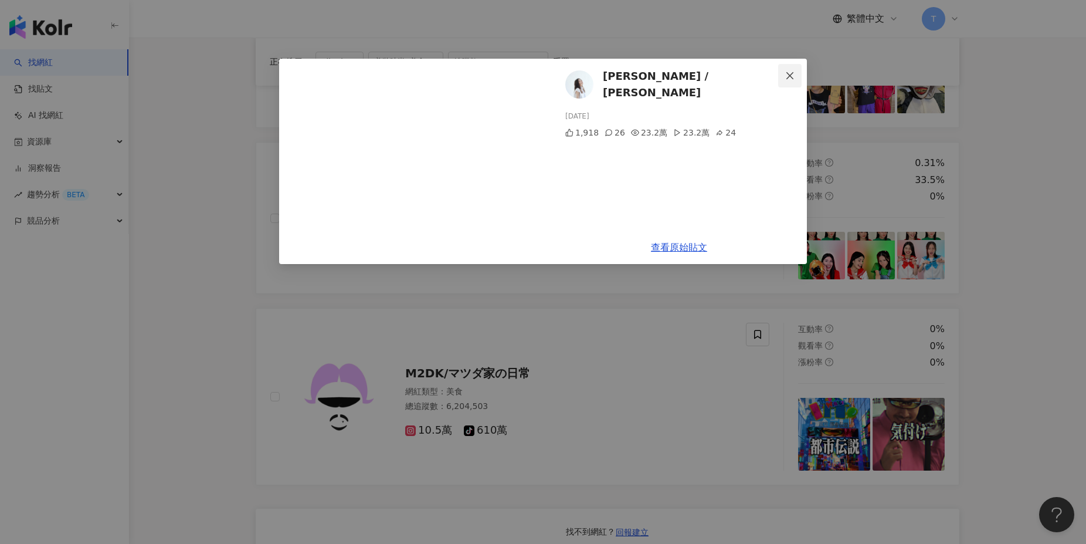
click at [787, 77] on icon "close" at bounding box center [789, 75] width 9 height 9
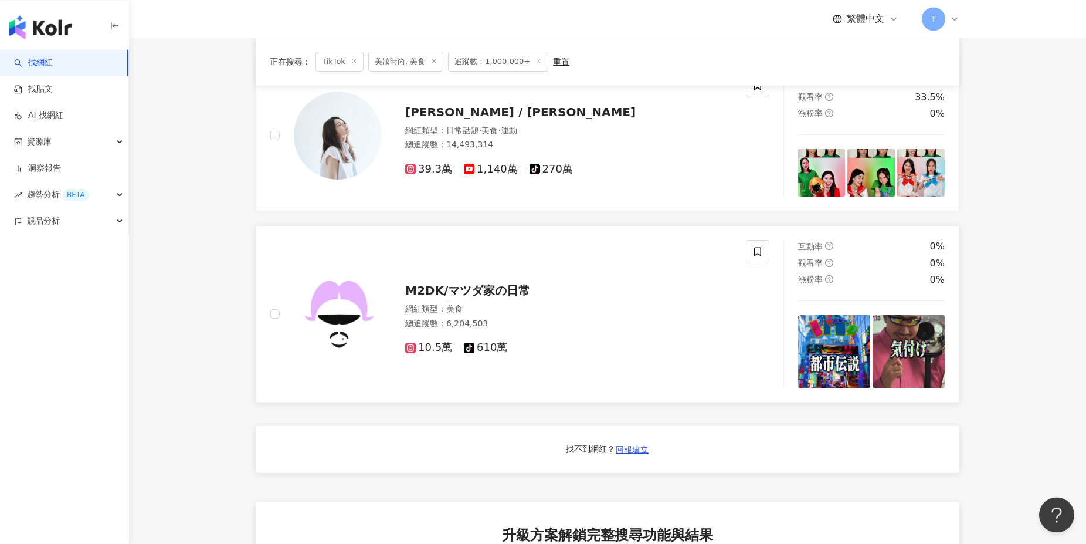
scroll to position [296, 0]
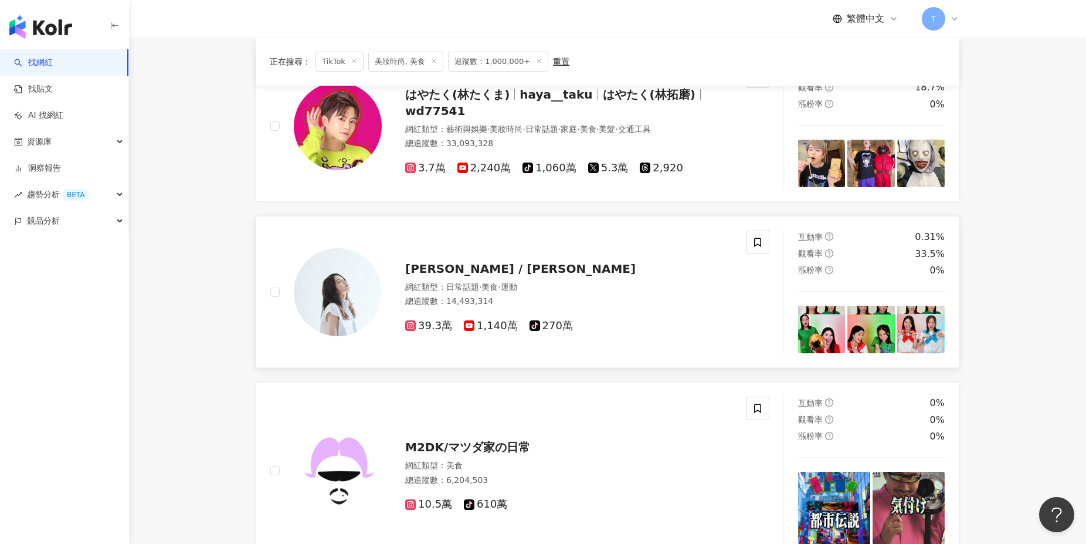
click at [920, 331] on img at bounding box center [921, 330] width 48 height 48
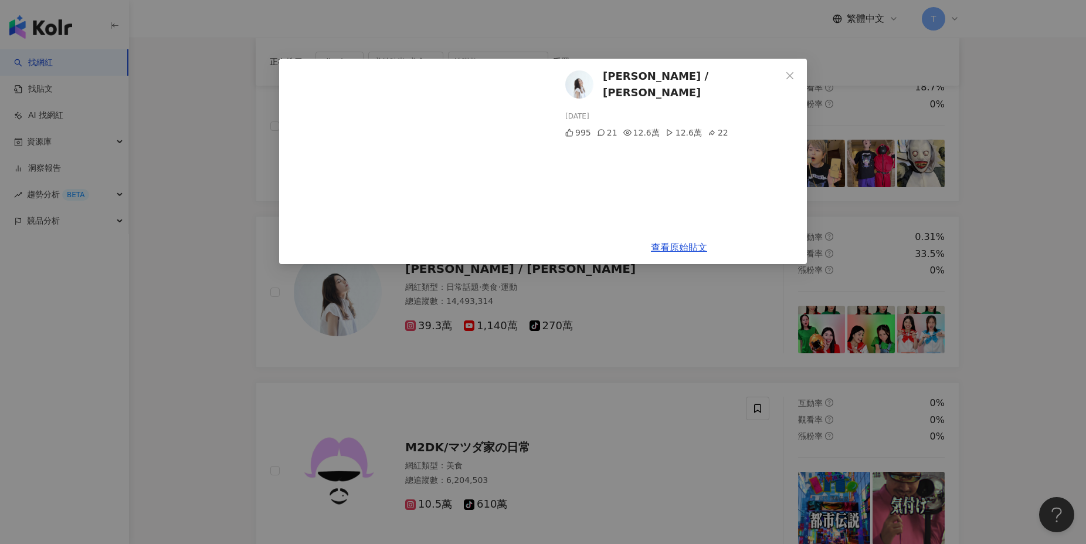
click at [701, 423] on div "Alina Saito / 斎藤アリーナ 2025/6/19 995 21 12.6萬 12.6萬 22 查看原始貼文" at bounding box center [543, 272] width 1086 height 544
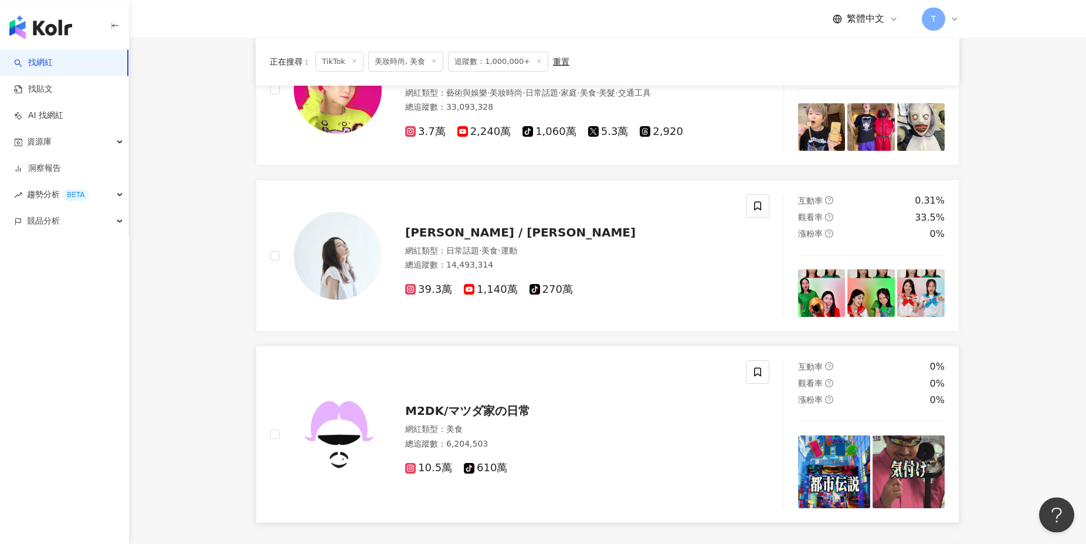
scroll to position [370, 0]
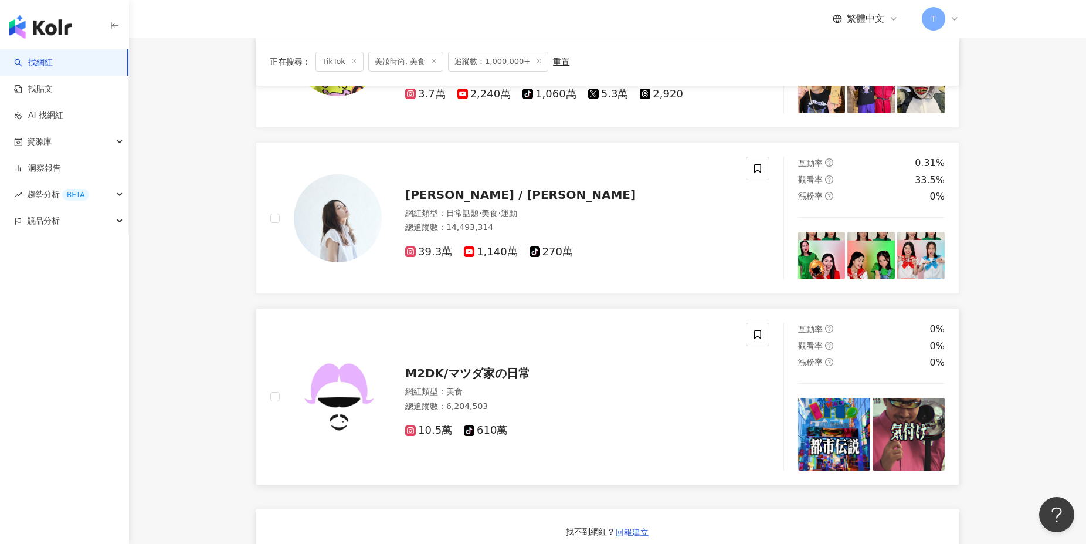
click at [917, 438] on img at bounding box center [909, 434] width 72 height 72
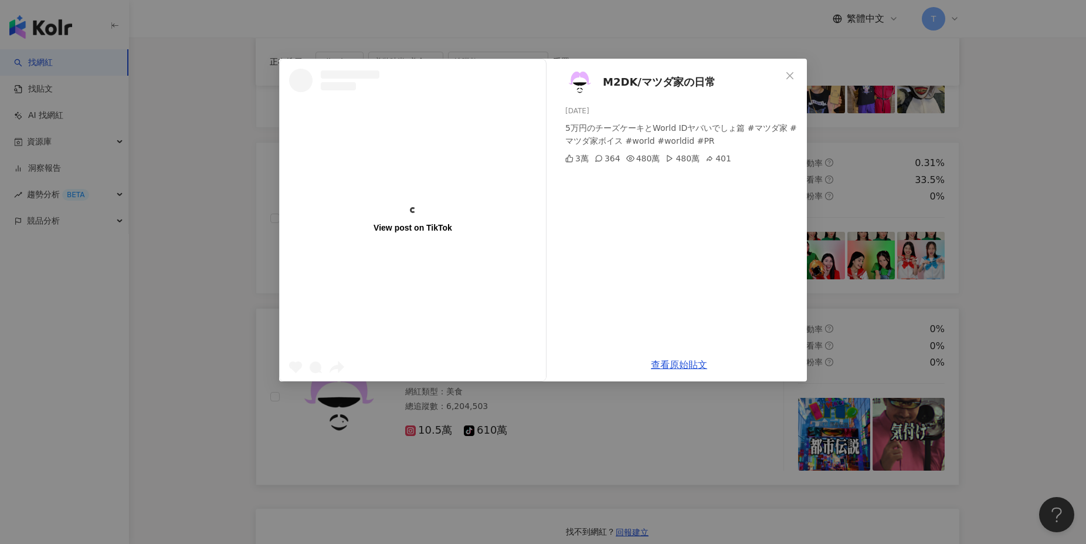
click at [789, 79] on icon "close" at bounding box center [789, 75] width 9 height 9
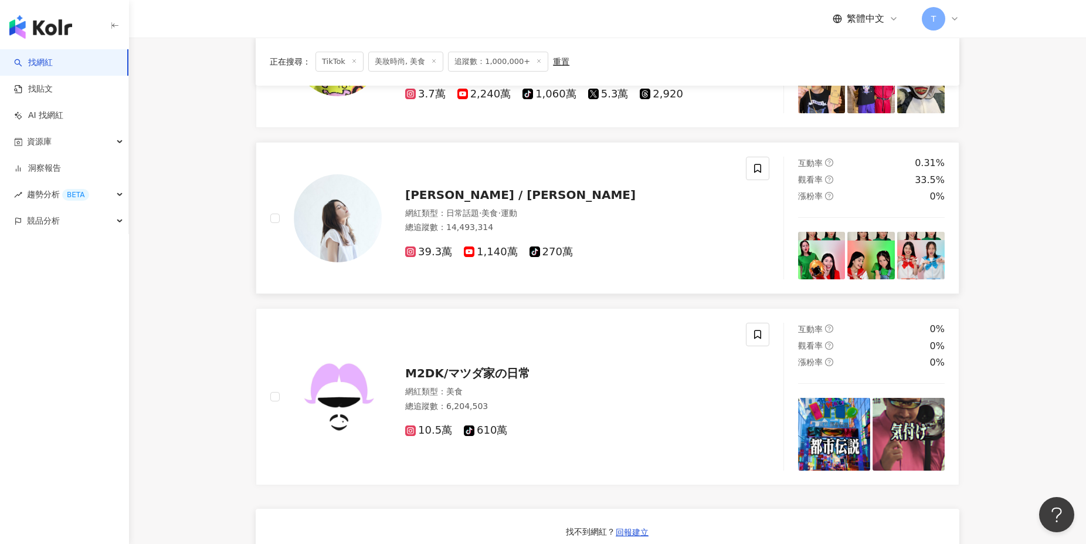
click at [463, 194] on span "Alina Saito / 斎藤アリーナ" at bounding box center [520, 195] width 231 height 14
click at [475, 375] on span "M2DK/マツダ家の日常" at bounding box center [467, 373] width 125 height 14
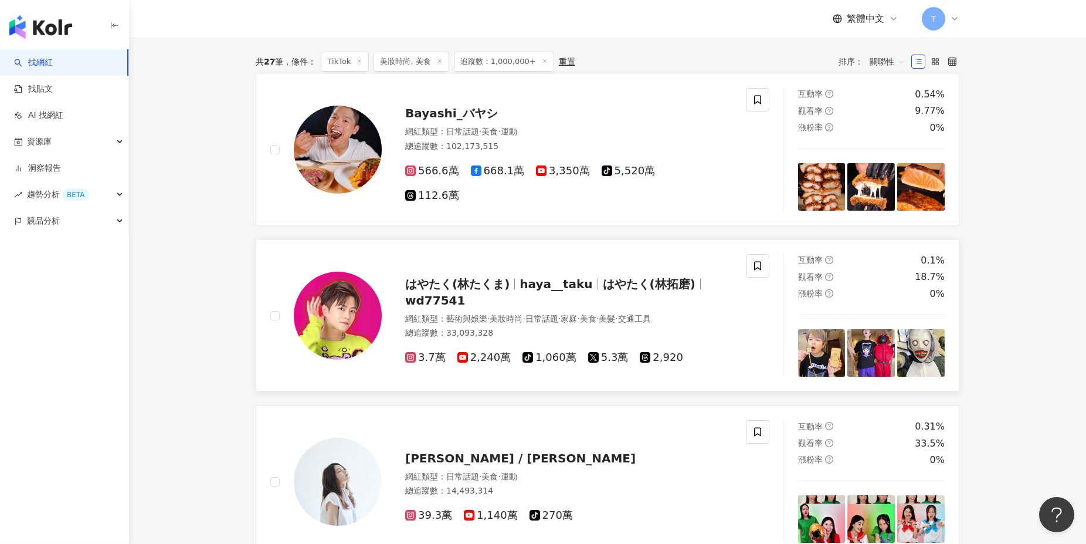
scroll to position [0, 0]
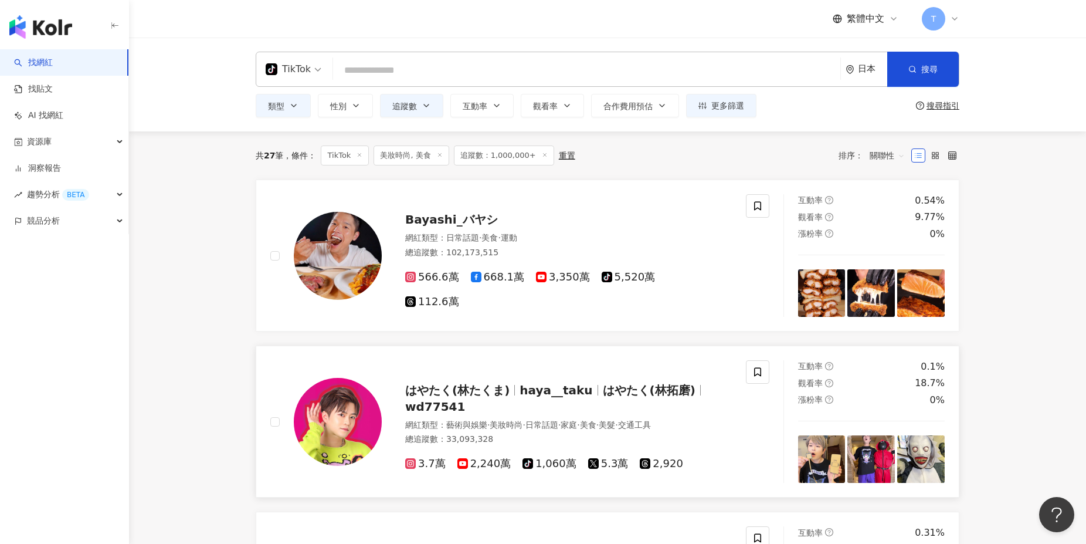
click at [476, 385] on span "はやたく(林たくま)" at bounding box center [457, 390] width 104 height 14
click at [434, 226] on span "Bayashi_バヤシ" at bounding box center [451, 219] width 93 height 14
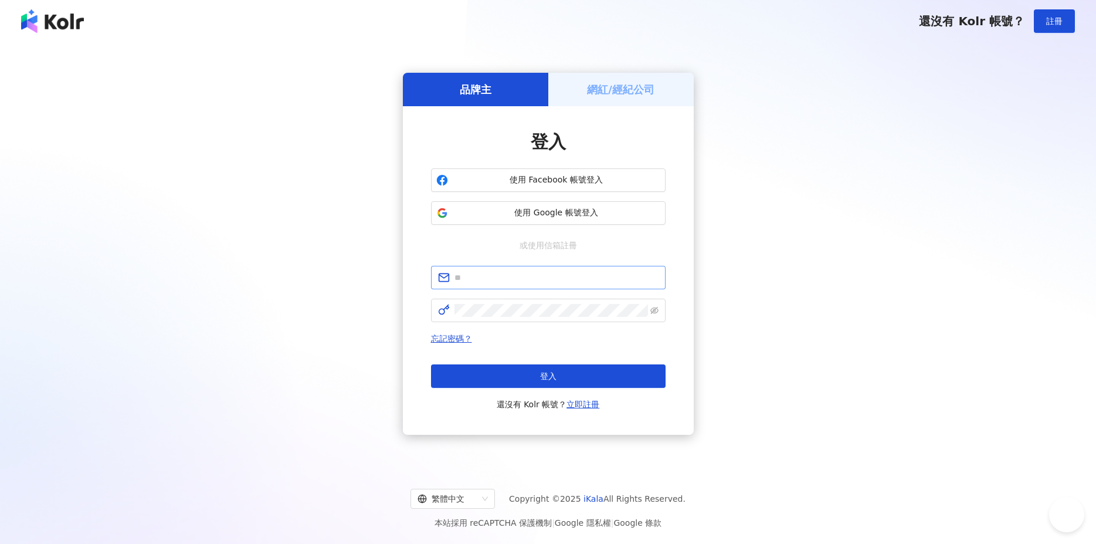
click at [494, 286] on span at bounding box center [548, 277] width 235 height 23
click at [496, 280] on input "text" at bounding box center [557, 277] width 204 height 13
paste input "**********"
type input "**********"
click at [499, 303] on span at bounding box center [548, 310] width 235 height 23
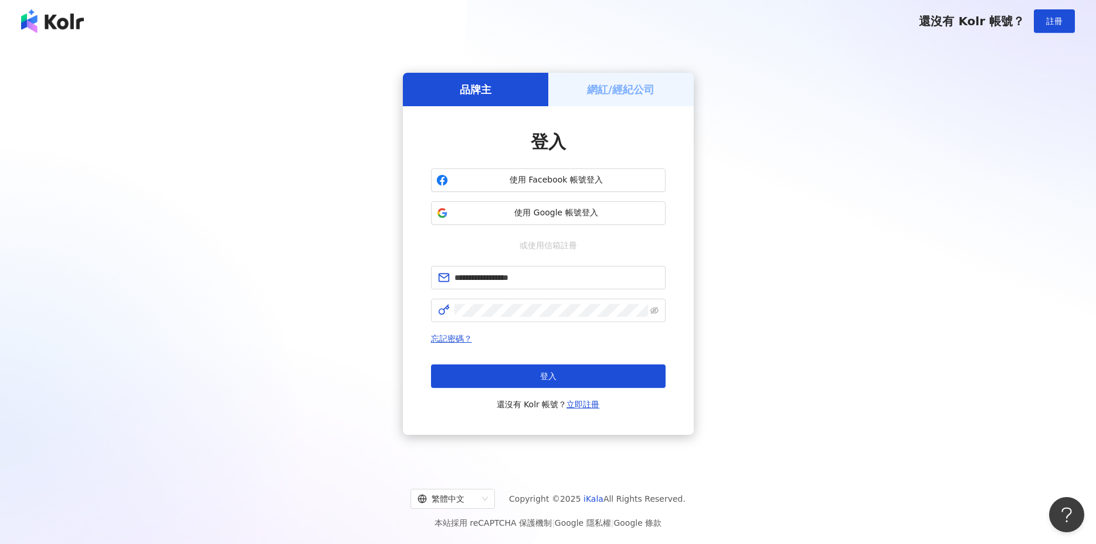
click at [476, 389] on div "登入 還沒有 Kolr 帳號？ 立即註冊" at bounding box center [548, 387] width 235 height 47
click at [479, 382] on button "登入" at bounding box center [548, 375] width 235 height 23
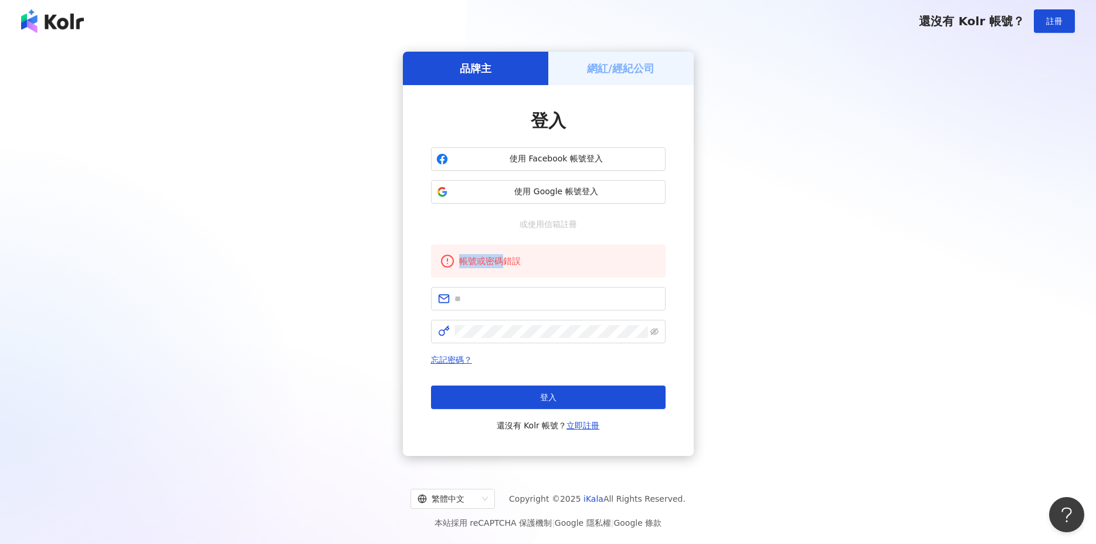
drag, startPoint x: 460, startPoint y: 261, endPoint x: 509, endPoint y: 254, distance: 49.8
click at [509, 254] on div "帳號或密碼錯誤" at bounding box center [548, 261] width 235 height 33
click at [272, 290] on div "品牌主 網紅/經紀公司 登入 使用 Facebook 帳號登入 使用 Google 帳號登入 或使用信箱註冊 帳號或密碼錯誤 忘記密碼？ 登入 還沒有 Kol…" at bounding box center [548, 254] width 1068 height 404
click at [483, 188] on span "使用 Google 帳號登入" at bounding box center [557, 192] width 208 height 12
drag, startPoint x: 307, startPoint y: 264, endPoint x: 297, endPoint y: 338, distance: 74.6
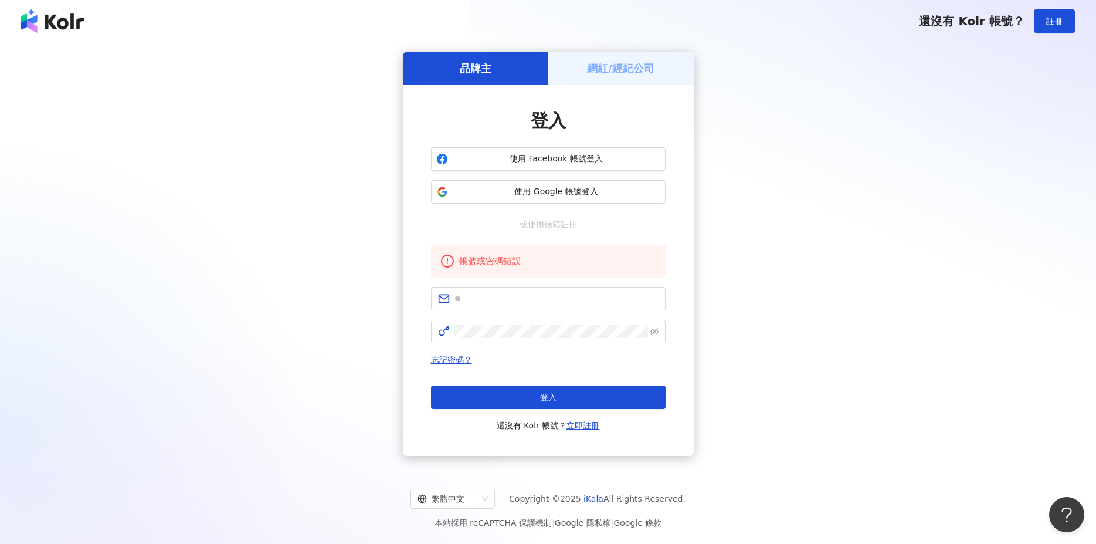
click at [307, 265] on div "品牌主 網紅/經紀公司 登入 使用 Facebook 帳號登入 使用 Google 帳號登入 或使用信箱註冊 帳號或密碼錯誤 忘記密碼？ 登入 還沒有 Kol…" at bounding box center [548, 254] width 1068 height 404
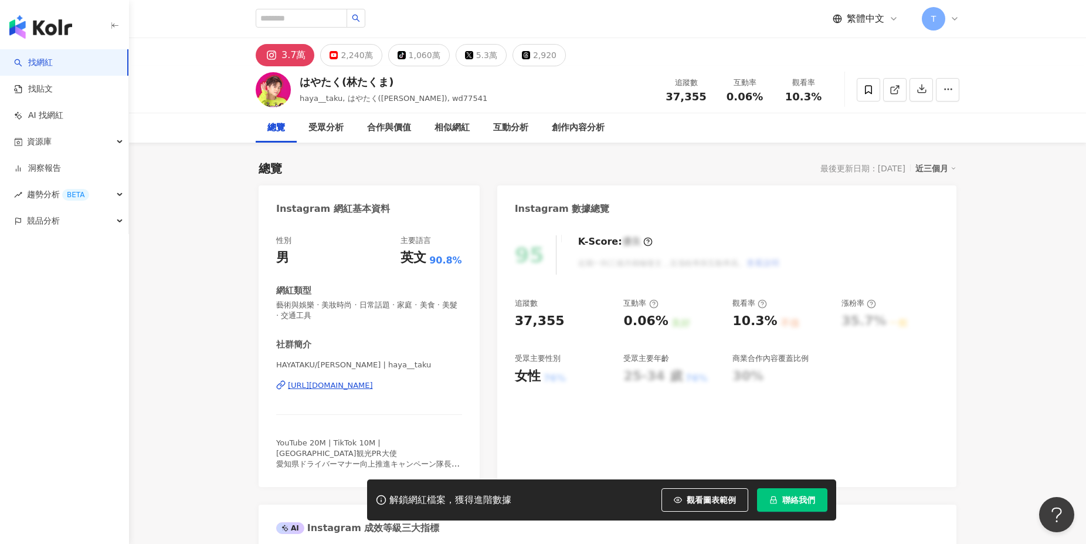
click at [695, 495] on span "觀看圖表範例" at bounding box center [711, 499] width 49 height 9
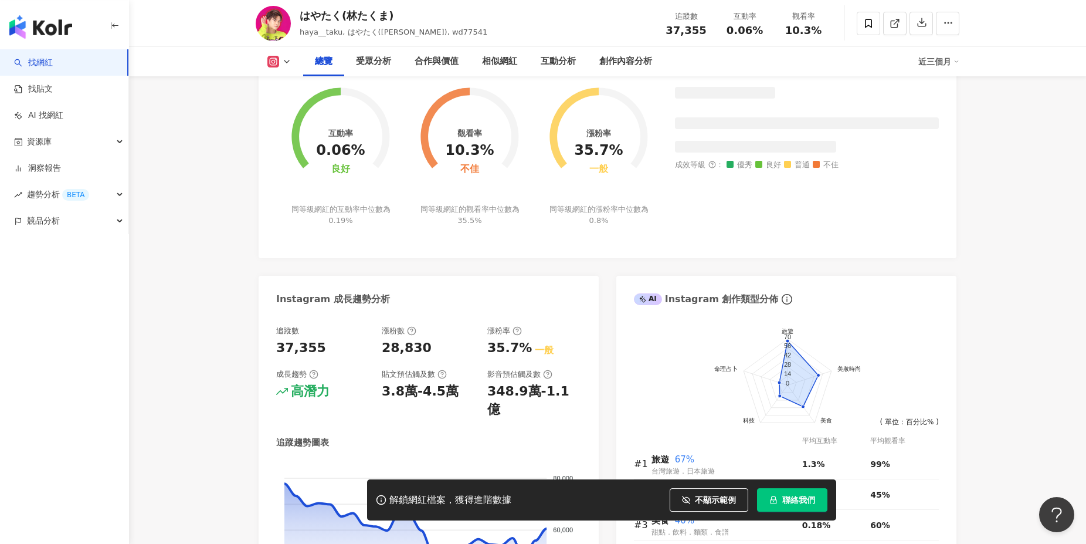
scroll to position [370, 0]
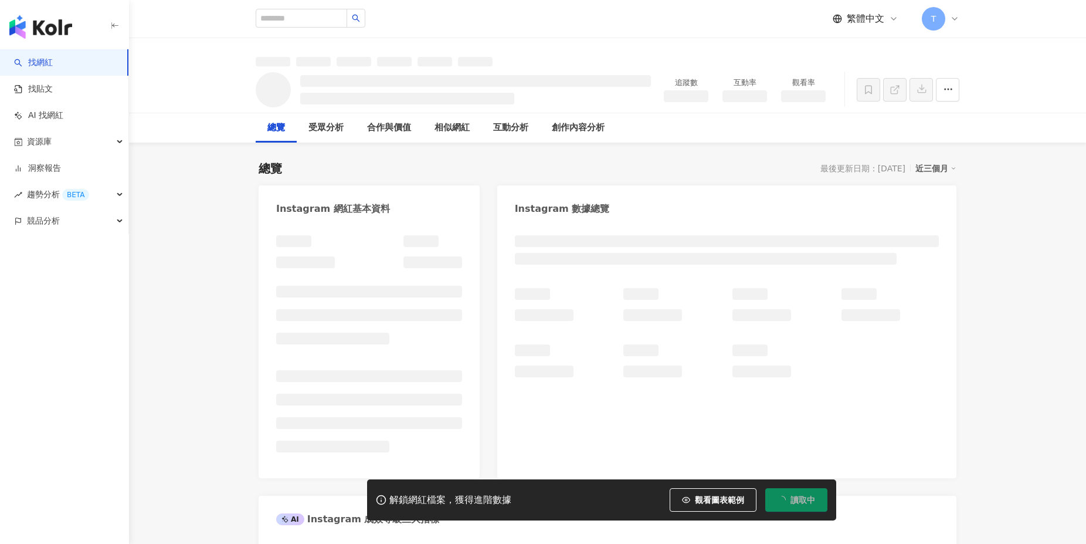
click at [709, 505] on button "觀看圖表範例" at bounding box center [713, 499] width 87 height 23
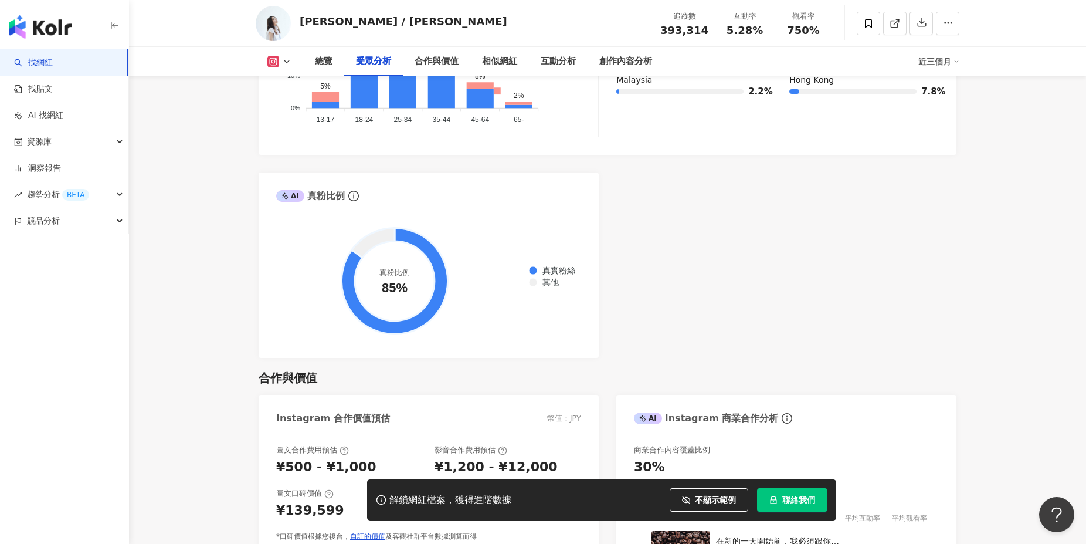
scroll to position [1552, 0]
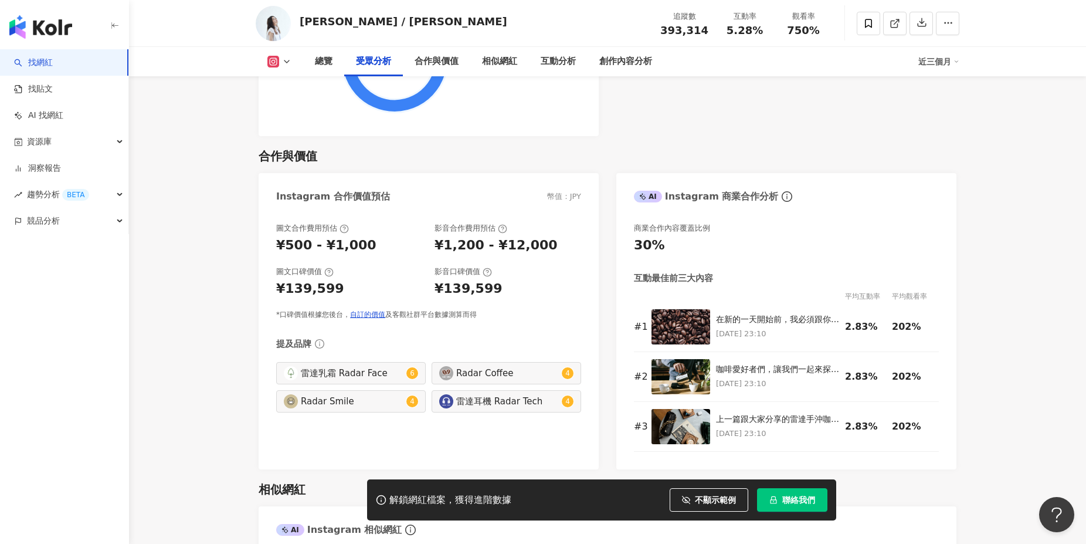
click at [215, 282] on main "39.3萬 1,140萬 tiktok-icon 270萬 [PERSON_NAME] / [PERSON_NAME] 追蹤數 393,314 互動率 5.2…" at bounding box center [607, 466] width 957 height 3960
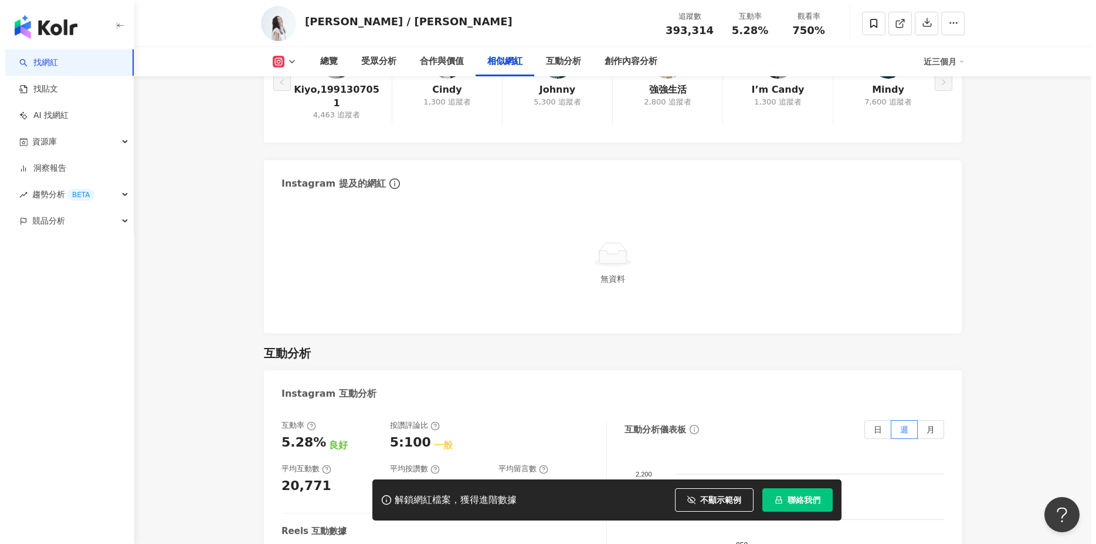
scroll to position [2069, 0]
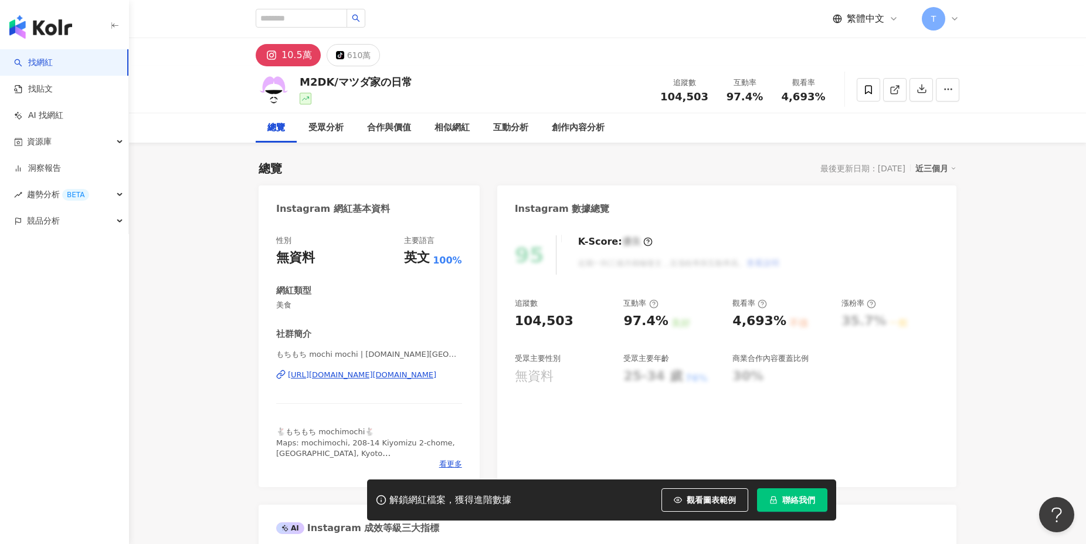
click at [693, 512] on div "解鎖網紅檔案，獲得進階數據 觀看圖表範例 聯絡我們" at bounding box center [601, 499] width 469 height 41
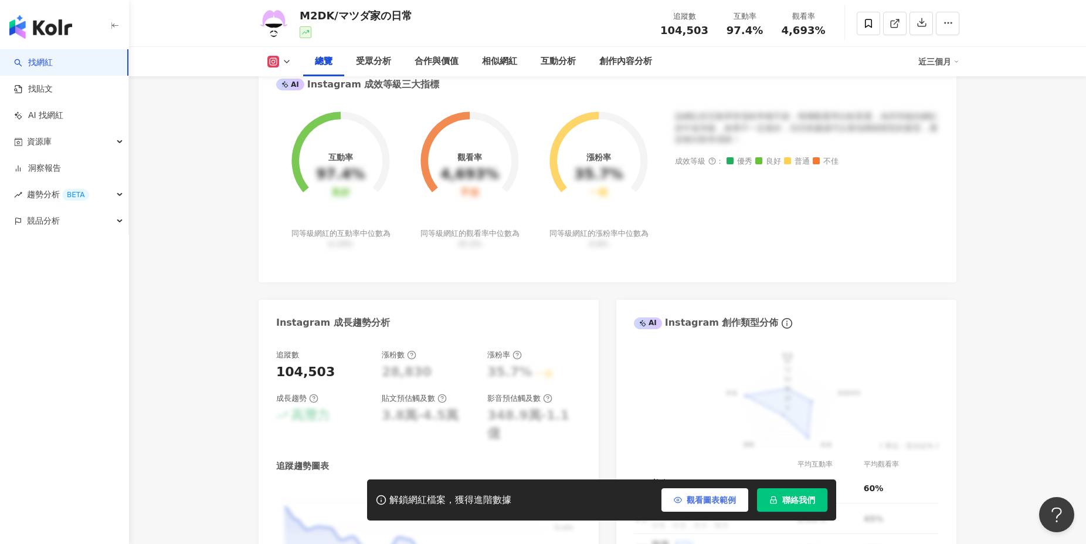
click at [684, 501] on button "觀看圖表範例" at bounding box center [705, 499] width 87 height 23
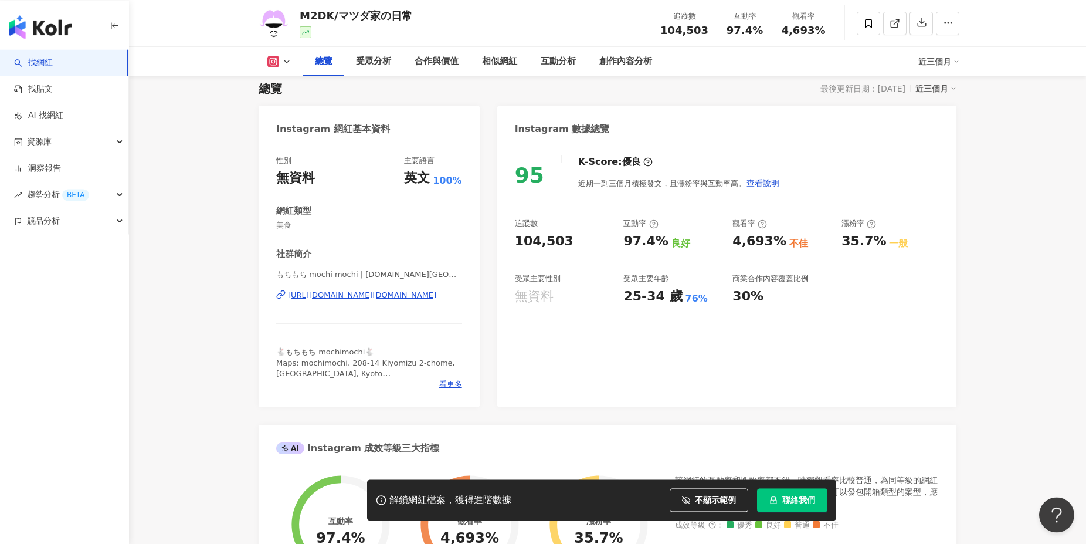
scroll to position [0, 0]
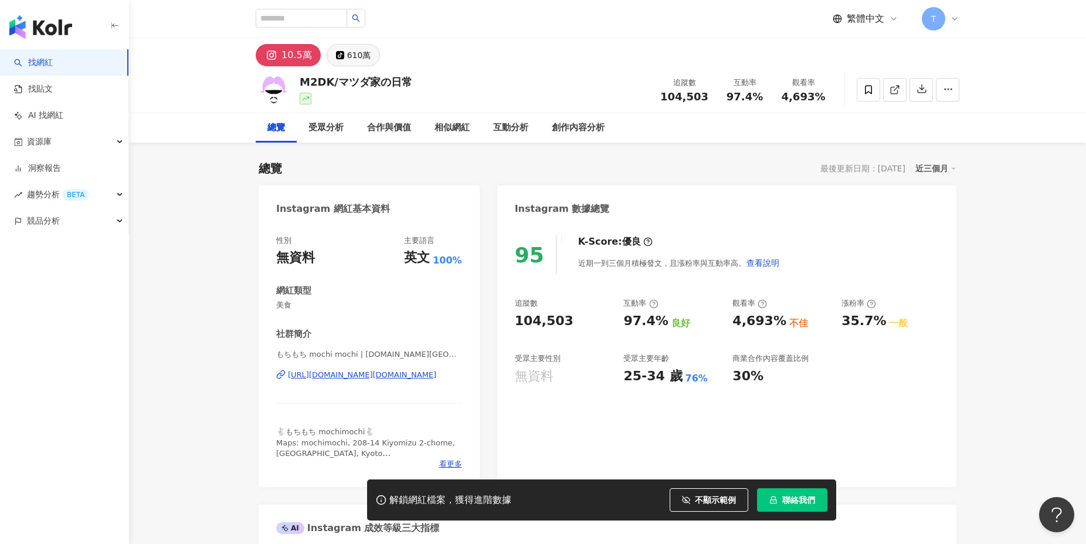
click at [357, 57] on div "610萬" at bounding box center [359, 55] width 24 height 16
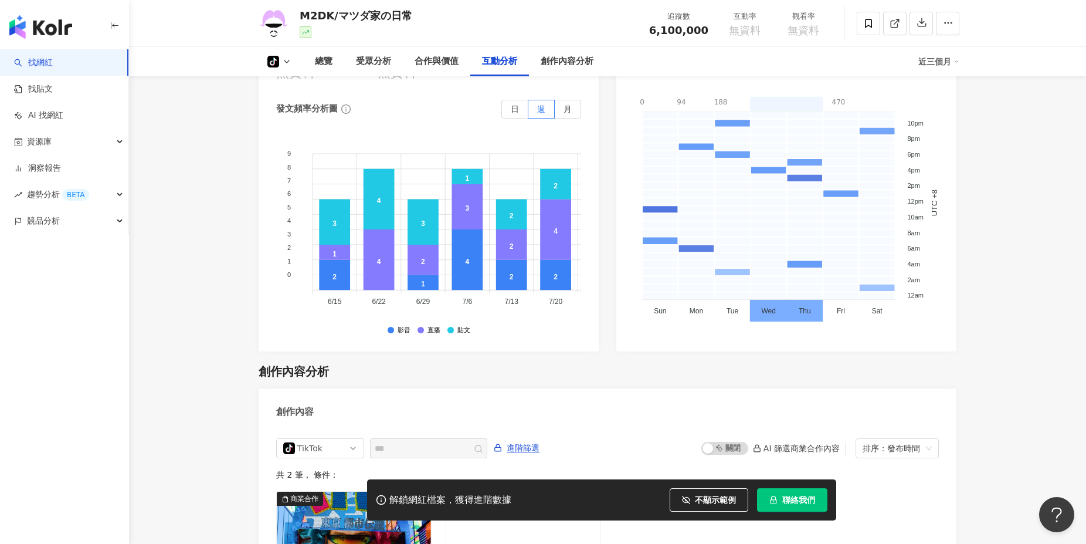
scroll to position [1930, 0]
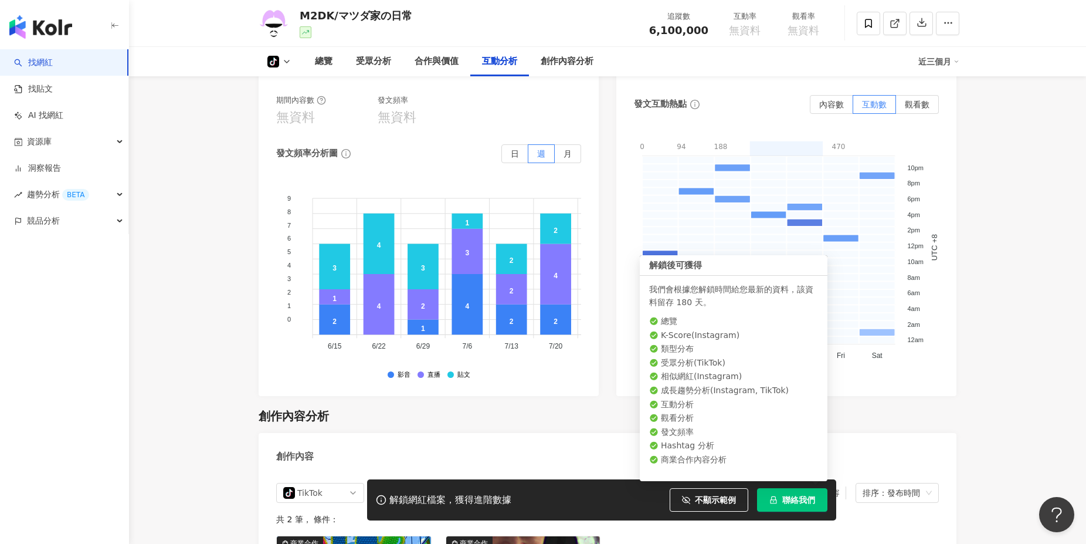
click at [792, 493] on button "聯絡我們" at bounding box center [792, 499] width 70 height 23
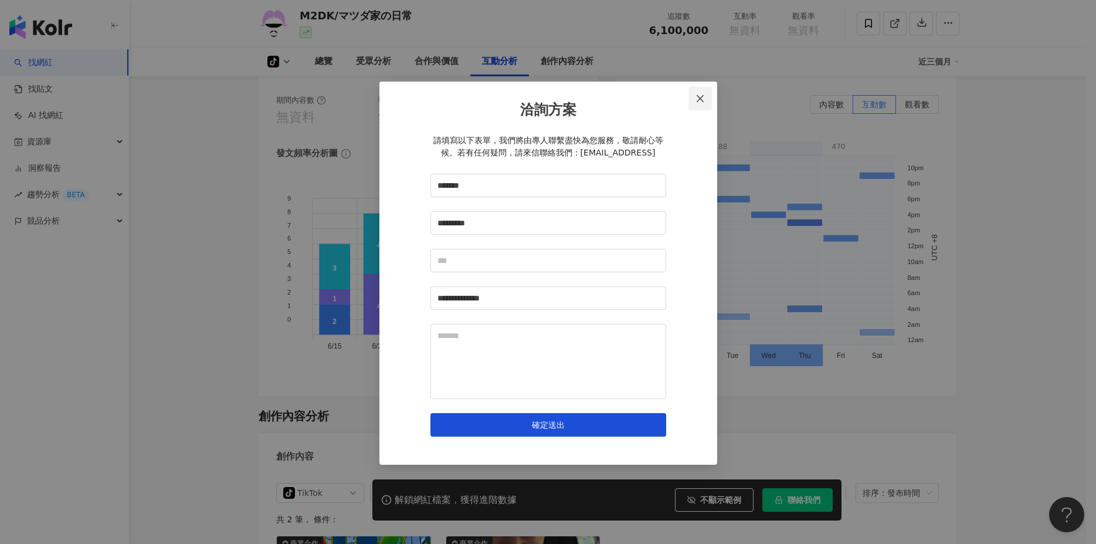
click at [695, 105] on button "Close" at bounding box center [700, 98] width 23 height 23
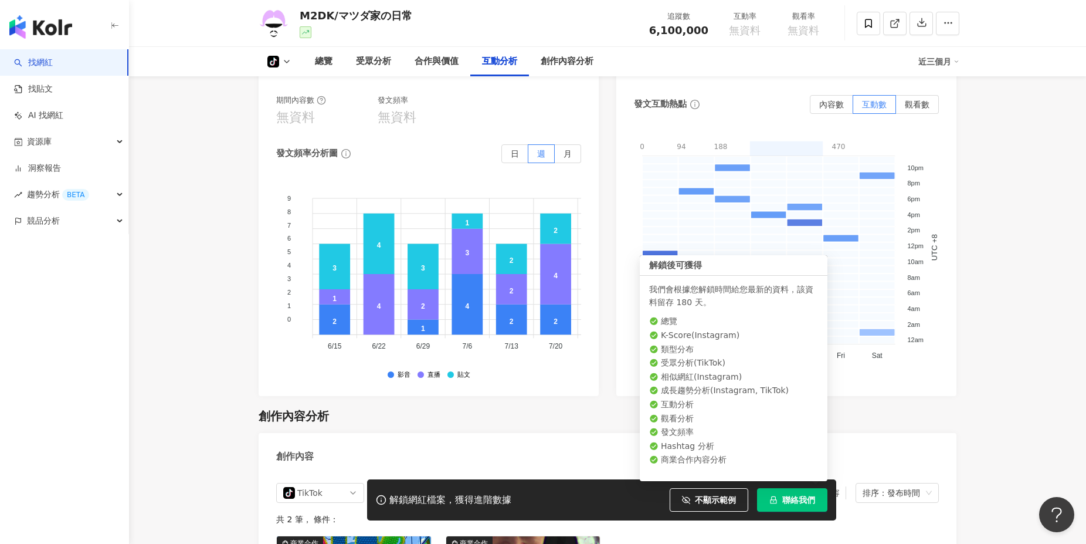
click at [802, 501] on span "聯絡我們" at bounding box center [798, 499] width 33 height 9
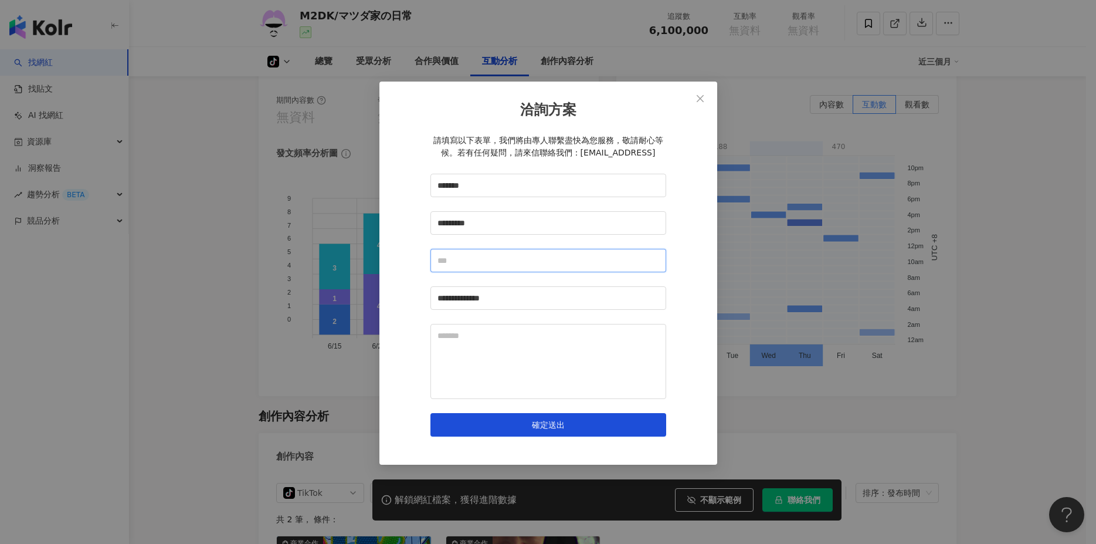
click at [476, 266] on input "text" at bounding box center [549, 260] width 236 height 23
click at [497, 365] on textarea at bounding box center [549, 361] width 236 height 75
click at [530, 181] on input "*******" at bounding box center [549, 185] width 236 height 23
click at [501, 326] on textarea at bounding box center [549, 361] width 236 height 75
drag, startPoint x: 536, startPoint y: 140, endPoint x: 547, endPoint y: 155, distance: 18.1
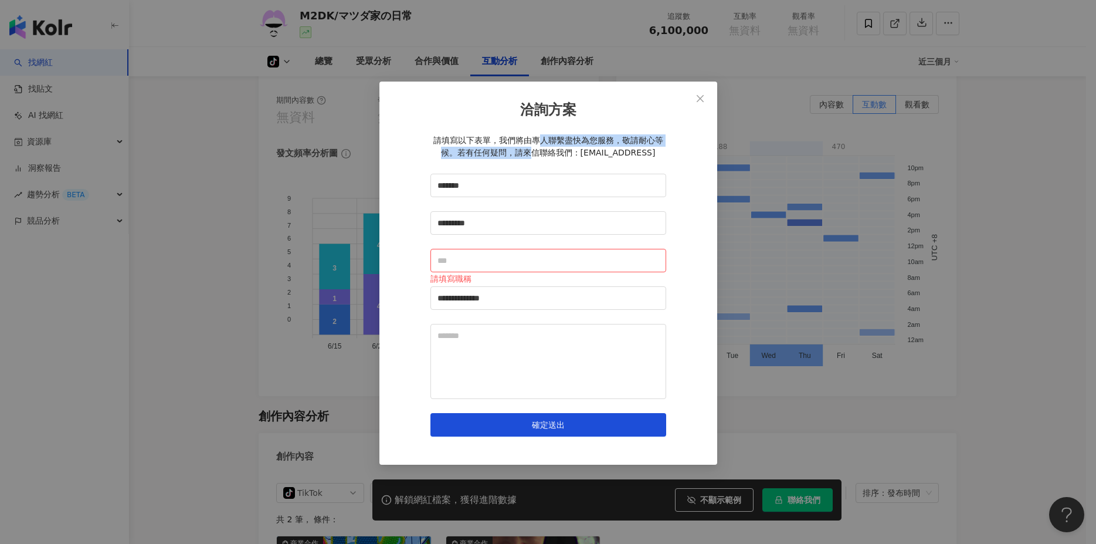
click at [547, 155] on div "請填寫以下表單，我們將由專人聯繫盡快為您服務，敬請耐心等候。若有任何疑問，請來信聯絡我們：kolr@ikala.ai" at bounding box center [549, 146] width 236 height 25
click at [567, 150] on div "請填寫以下表單，我們將由專人聯繫盡快為您服務，敬請耐心等候。若有任何疑問，請來信聯絡我們：kolr@ikala.ai" at bounding box center [549, 146] width 236 height 25
click at [700, 95] on icon "close" at bounding box center [700, 98] width 9 height 9
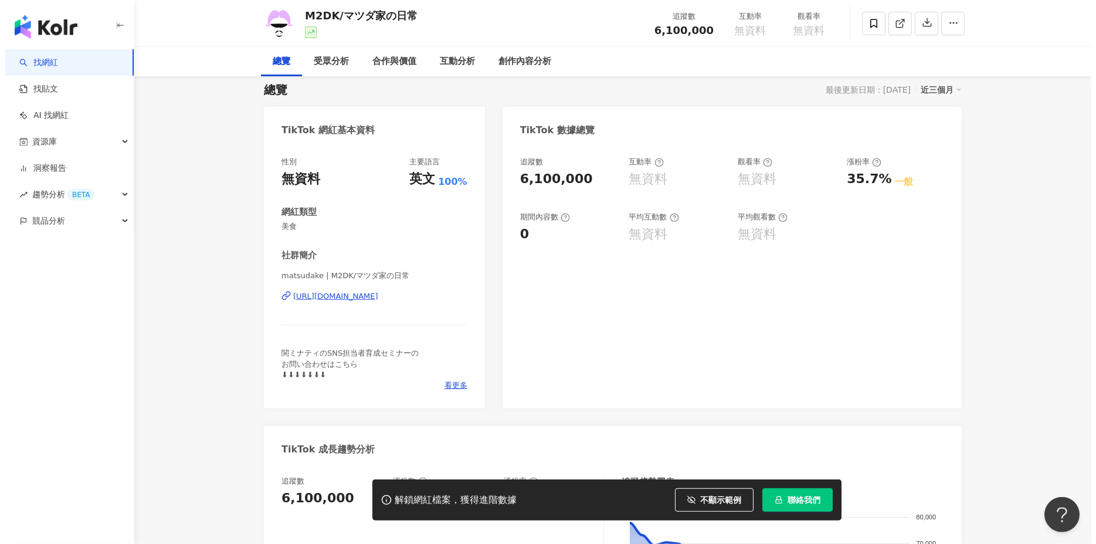
scroll to position [0, 0]
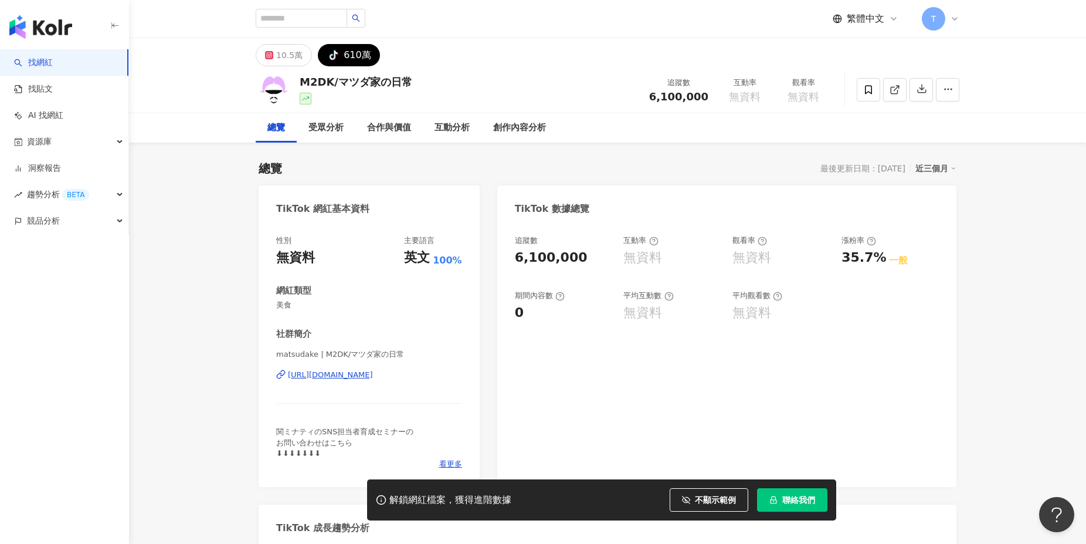
click at [212, 32] on header "繁體中文 T" at bounding box center [607, 19] width 957 height 38
click at [928, 33] on div "繁體中文 T" at bounding box center [608, 19] width 704 height 38
click at [934, 26] on span "T" at bounding box center [933, 18] width 23 height 23
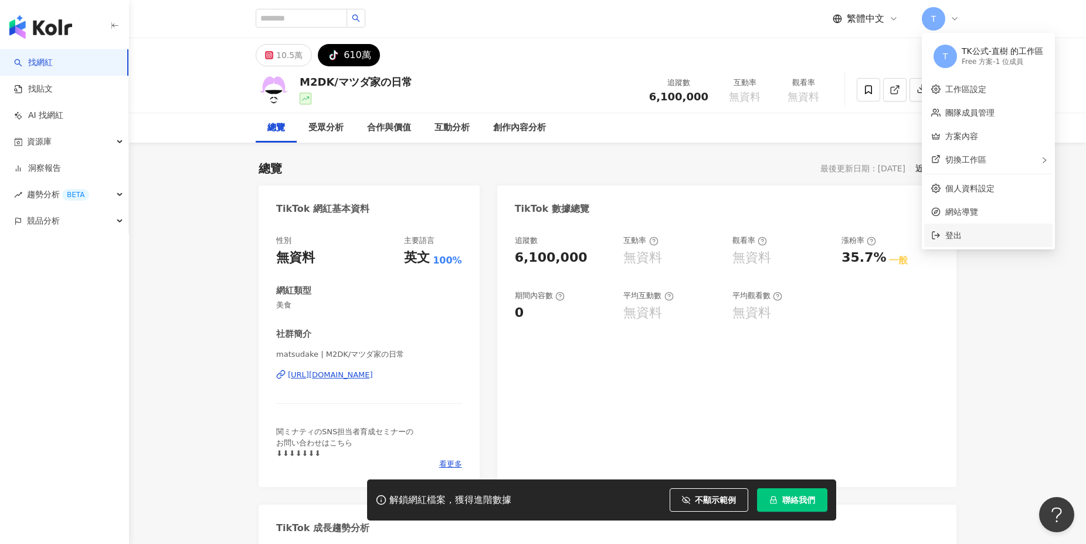
click at [975, 241] on span "登出" at bounding box center [995, 235] width 100 height 13
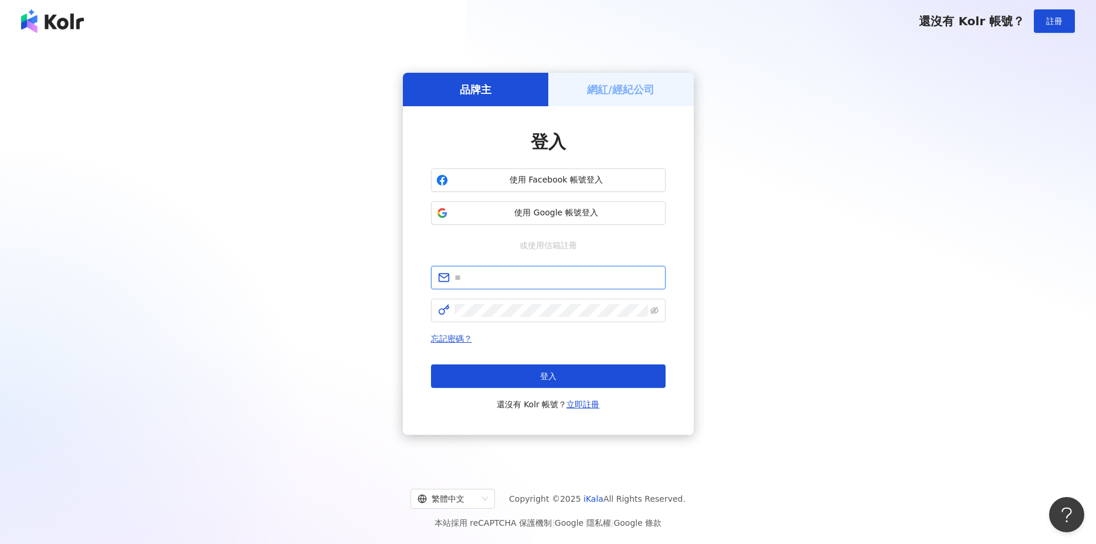
click at [516, 275] on input "text" at bounding box center [557, 277] width 204 height 13
paste input "**********"
type input "**********"
click at [1019, 300] on div "**********" at bounding box center [548, 254] width 1068 height 404
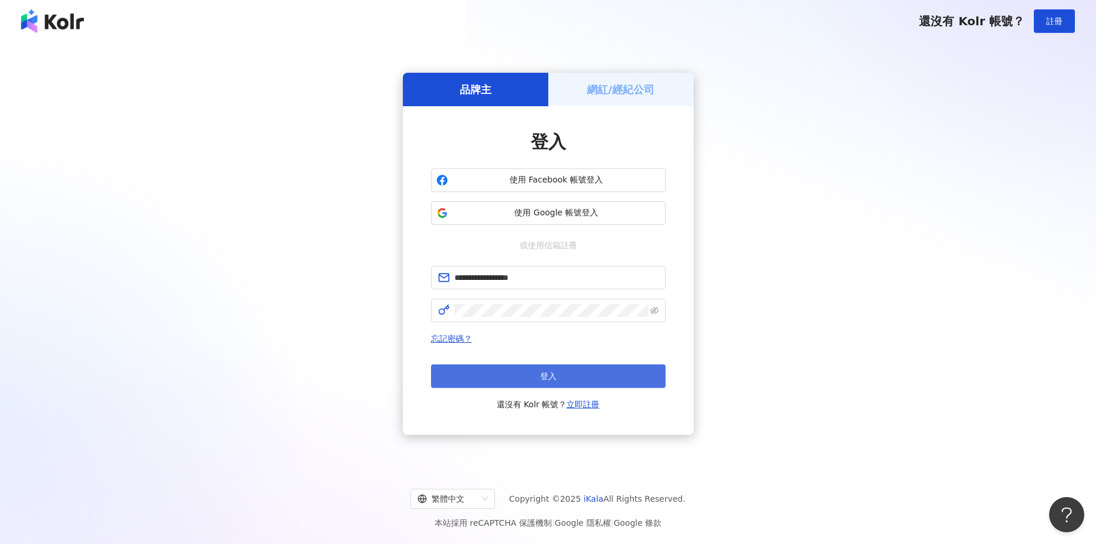
click at [480, 375] on button "登入" at bounding box center [548, 375] width 235 height 23
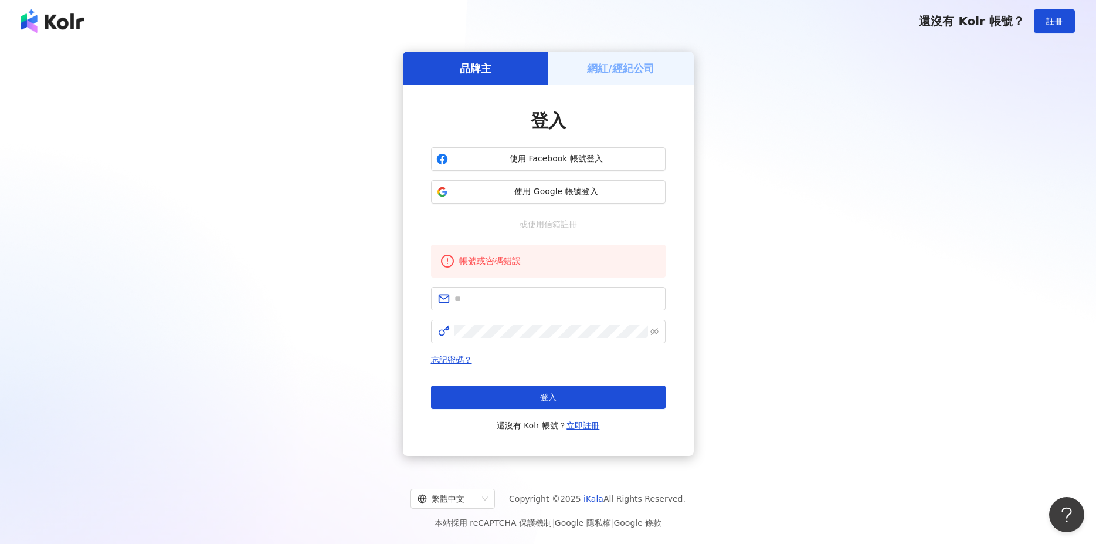
click at [605, 72] on h5 "網紅/經紀公司" at bounding box center [620, 68] width 67 height 15
click at [497, 73] on div "品牌主" at bounding box center [475, 68] width 145 height 33
click at [495, 293] on input "text" at bounding box center [557, 298] width 204 height 13
click at [618, 70] on h5 "網紅/經紀公司" at bounding box center [620, 68] width 67 height 15
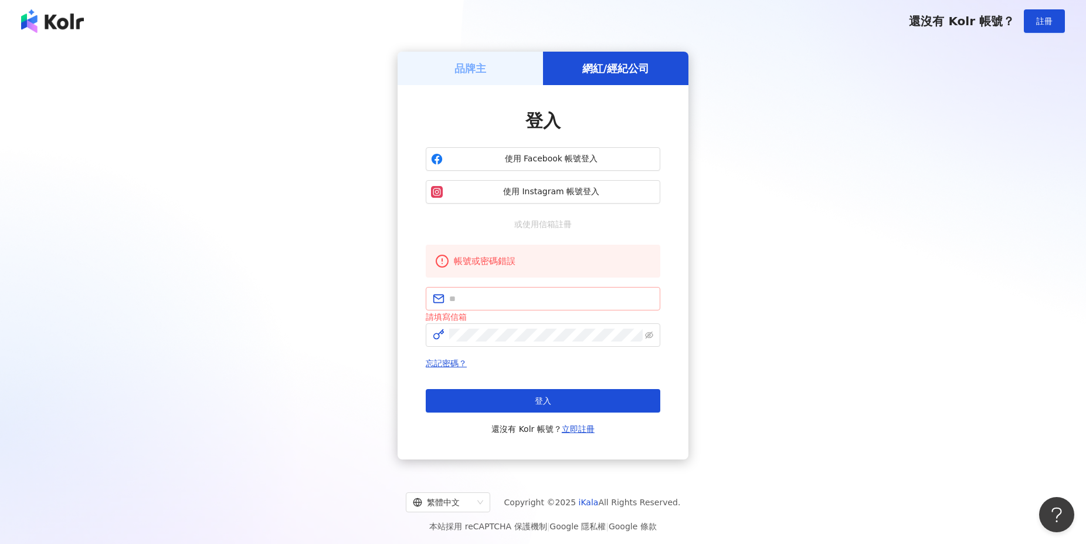
click at [493, 292] on span at bounding box center [543, 298] width 235 height 23
click at [514, 297] on input "text" at bounding box center [551, 298] width 204 height 13
paste input "**********"
type input "**********"
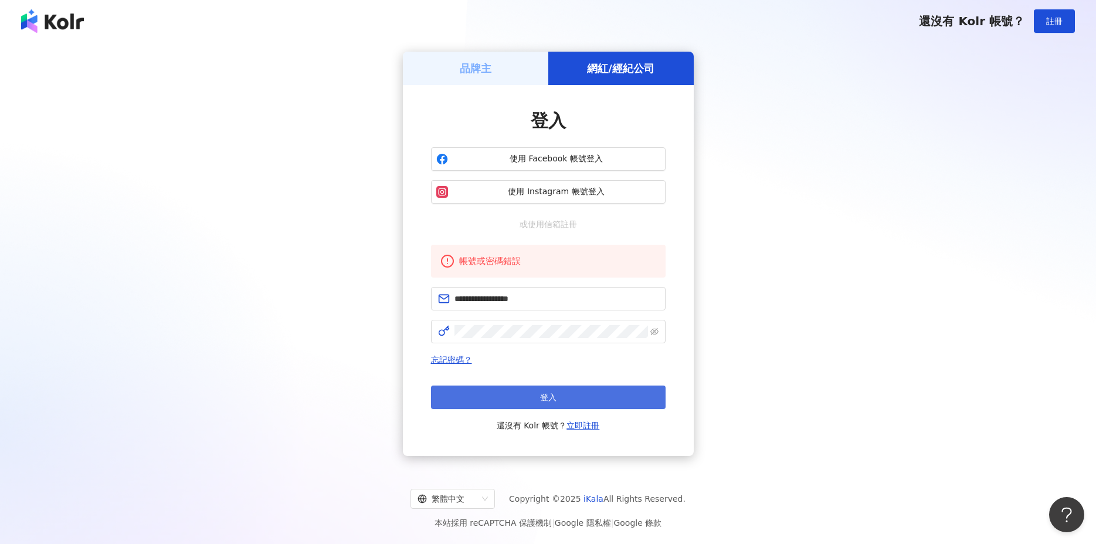
click at [473, 391] on button "登入" at bounding box center [548, 396] width 235 height 23
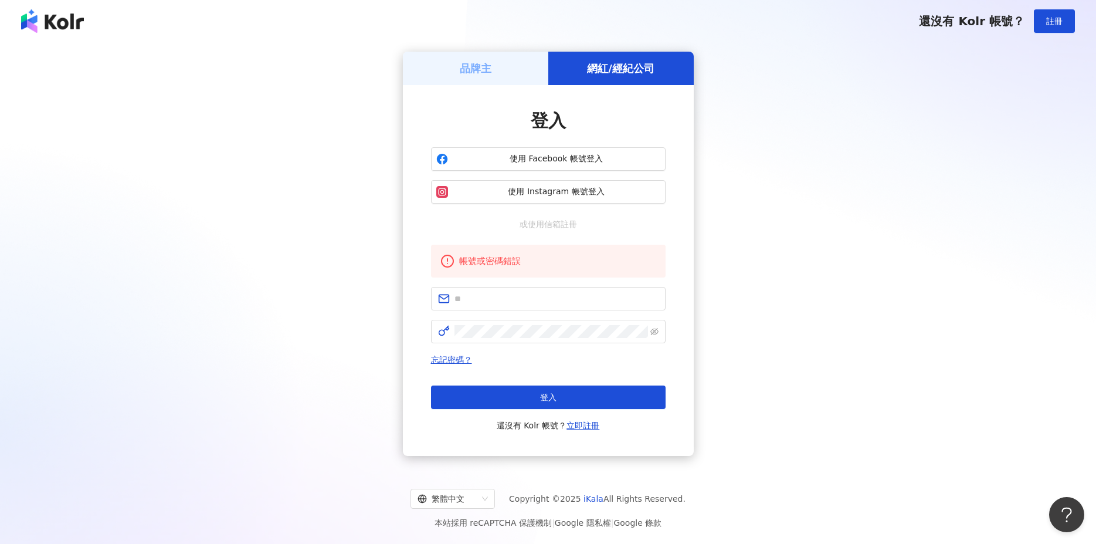
click at [456, 75] on div "品牌主" at bounding box center [475, 68] width 145 height 33
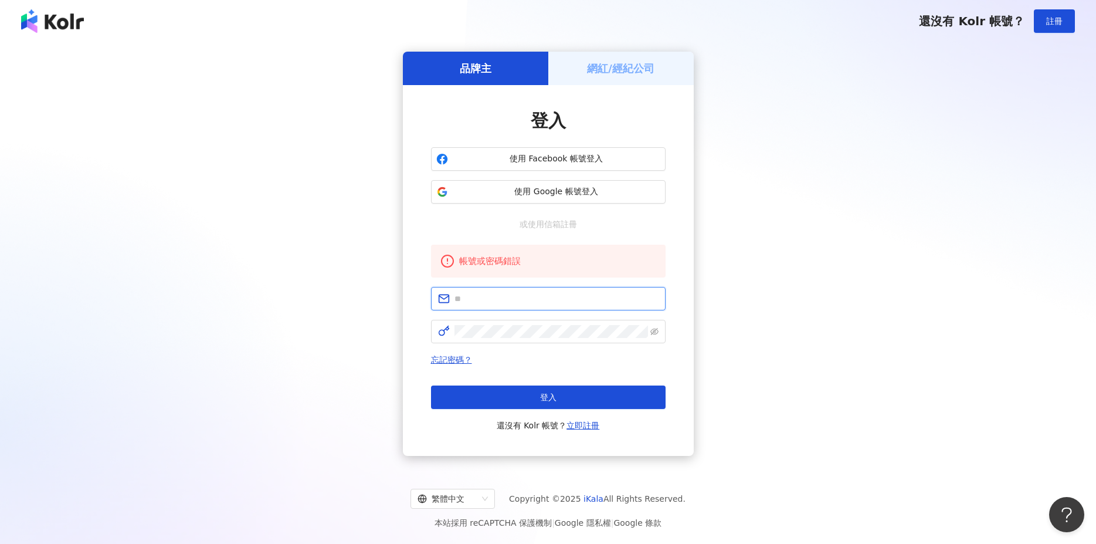
click at [491, 301] on input "text" at bounding box center [557, 298] width 204 height 13
paste input "**********"
type input "**********"
click at [975, 287] on div "**********" at bounding box center [548, 254] width 1068 height 404
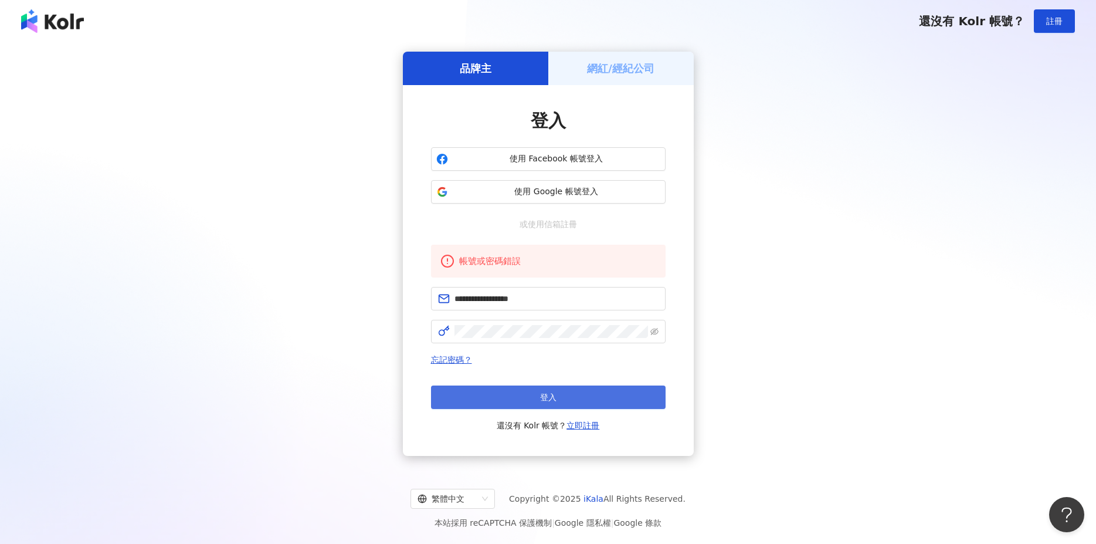
click at [523, 398] on button "登入" at bounding box center [548, 396] width 235 height 23
